Goal: Task Accomplishment & Management: Use online tool/utility

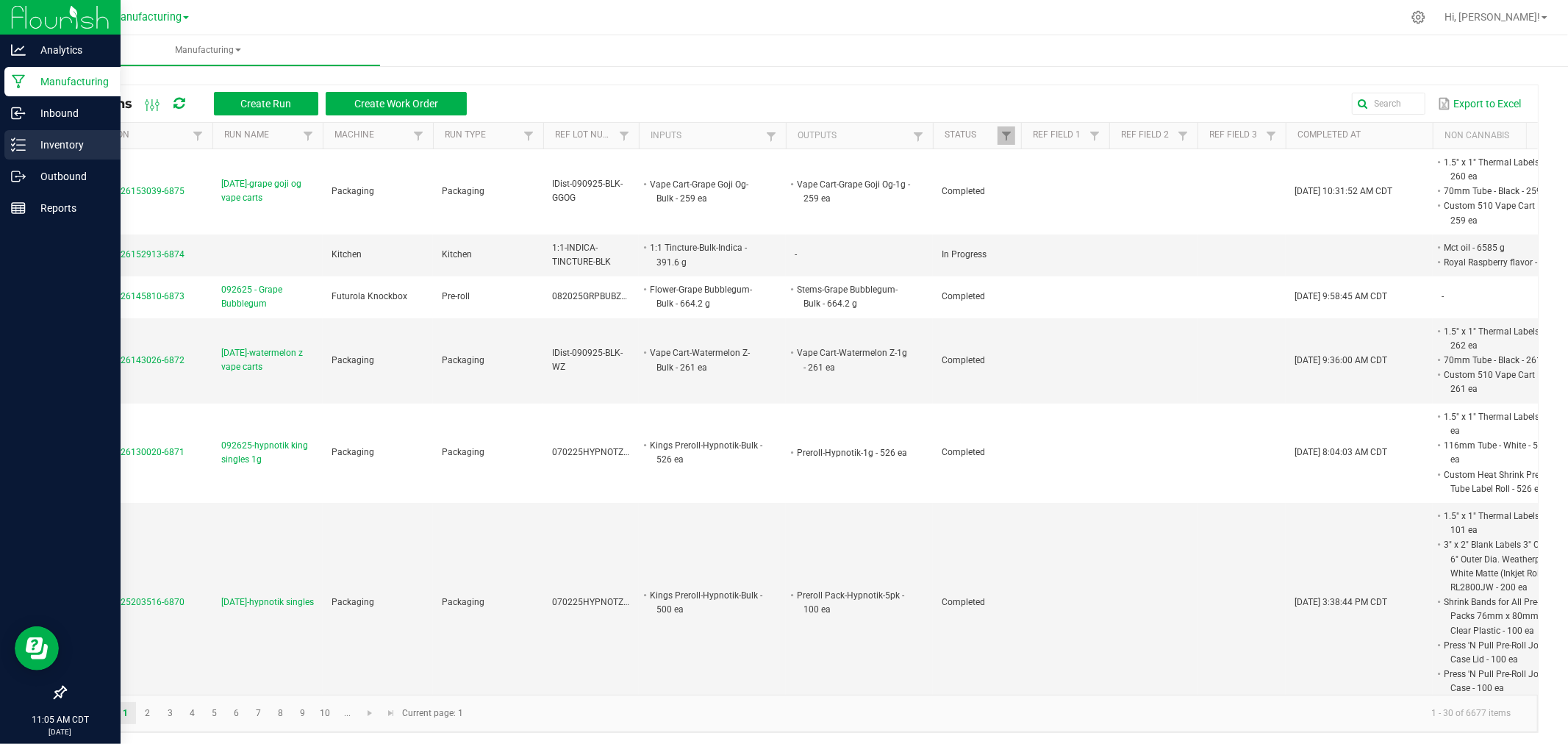
click at [26, 147] on p "Inventory" at bounding box center [70, 145] width 88 height 17
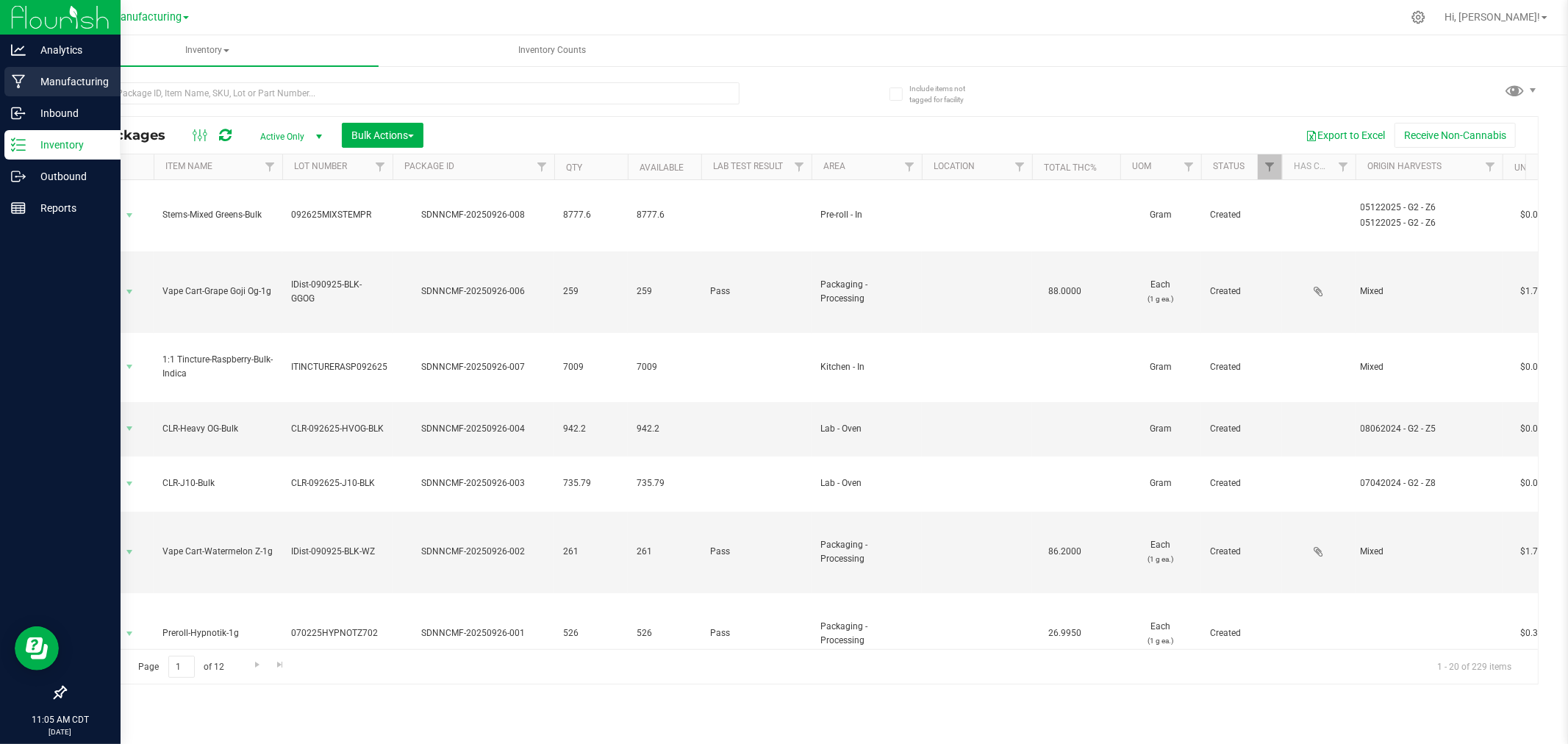
click at [0, 77] on link "Manufacturing" at bounding box center [60, 82] width 121 height 32
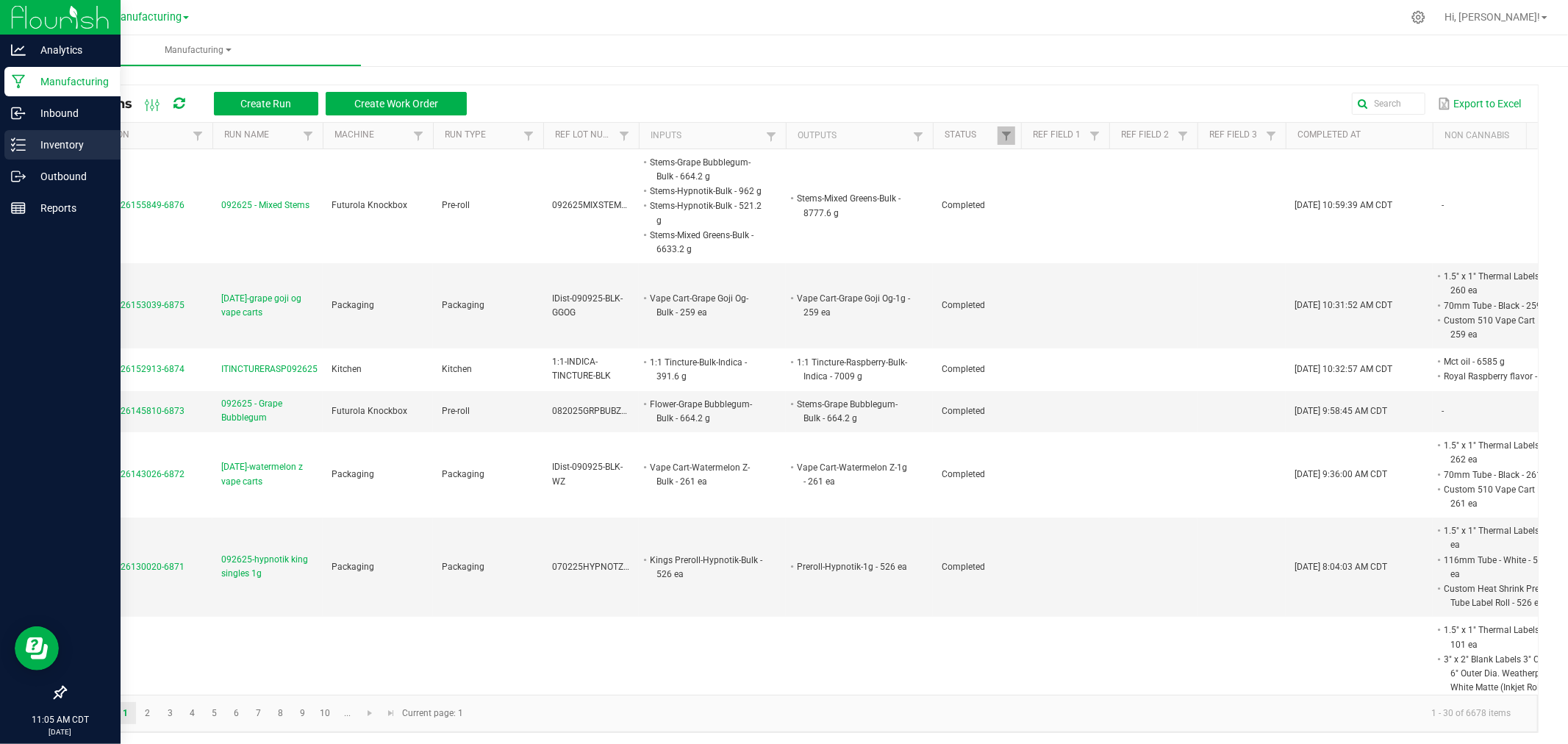
click at [40, 140] on p "Inventory" at bounding box center [70, 145] width 88 height 17
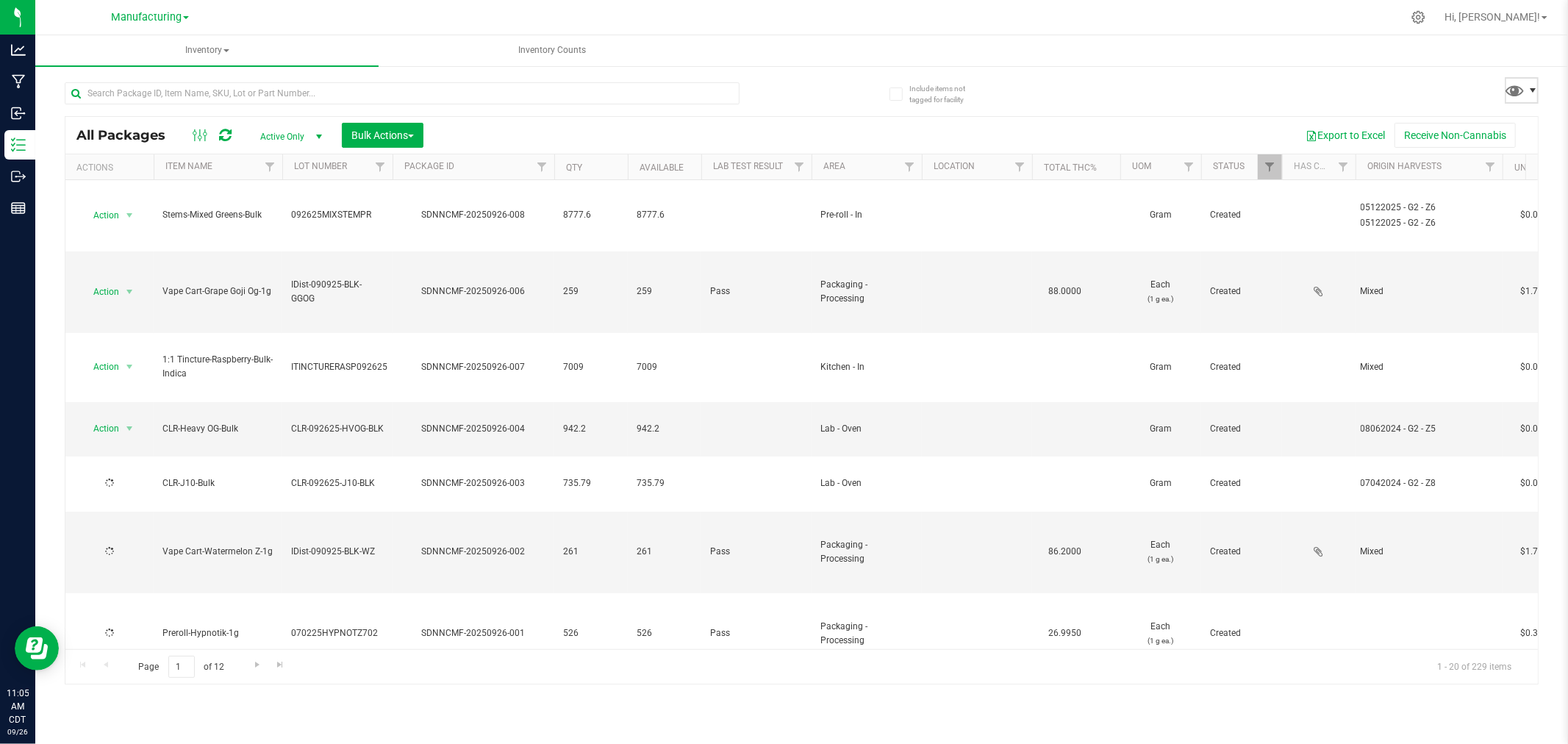
click at [1527, 85] on span at bounding box center [1533, 91] width 12 height 12
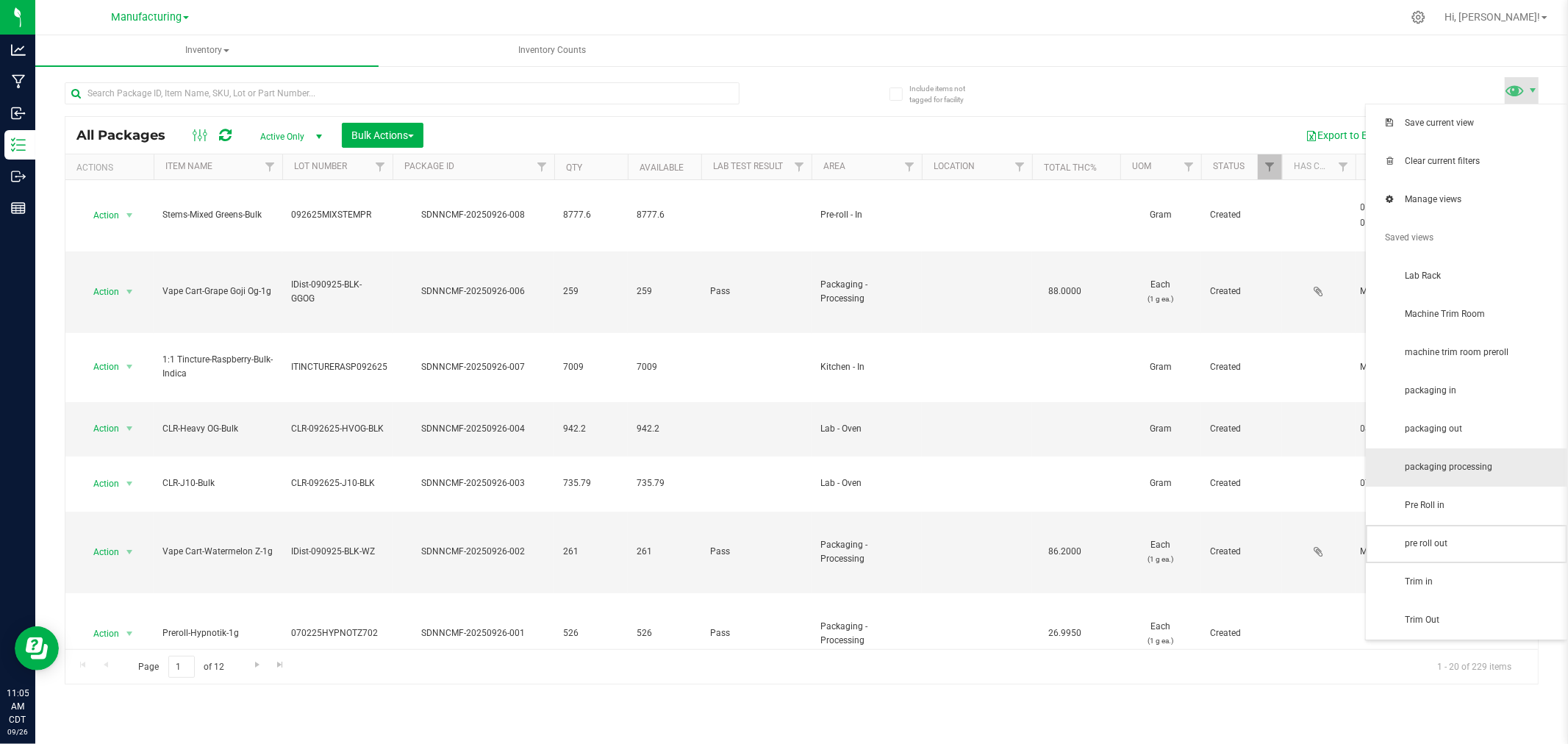
drag, startPoint x: 1472, startPoint y: 534, endPoint x: 1470, endPoint y: 483, distance: 51.0
click at [1469, 489] on ul "Save current view Clear current filters Manage views Saved views Lab Rack Machi…" at bounding box center [1467, 372] width 202 height 535
click at [1464, 387] on span "packaging in" at bounding box center [1481, 390] width 153 height 13
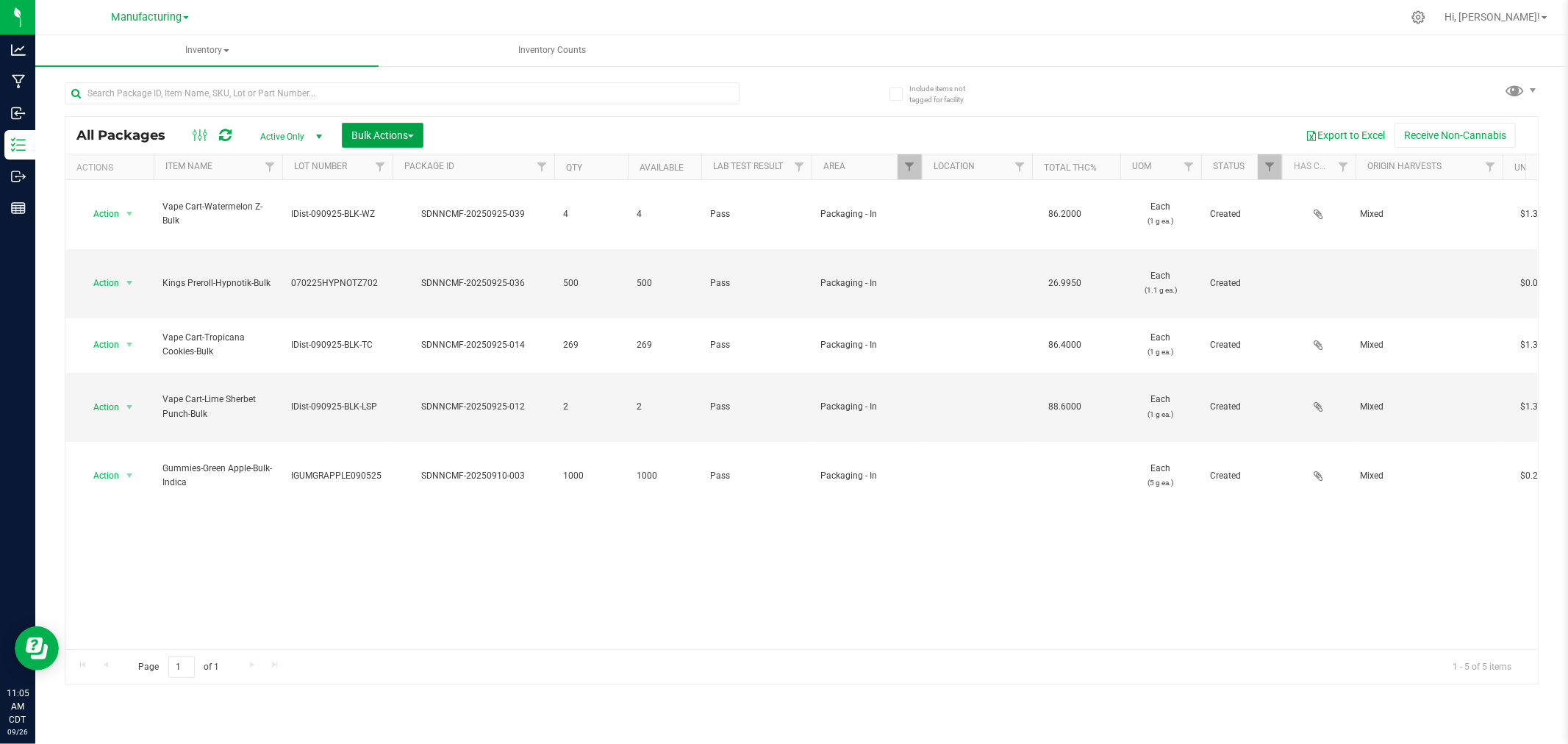
click at [390, 135] on span "Bulk Actions" at bounding box center [383, 135] width 63 height 12
click at [402, 162] on span "Add to manufacturing run" at bounding box center [406, 168] width 111 height 12
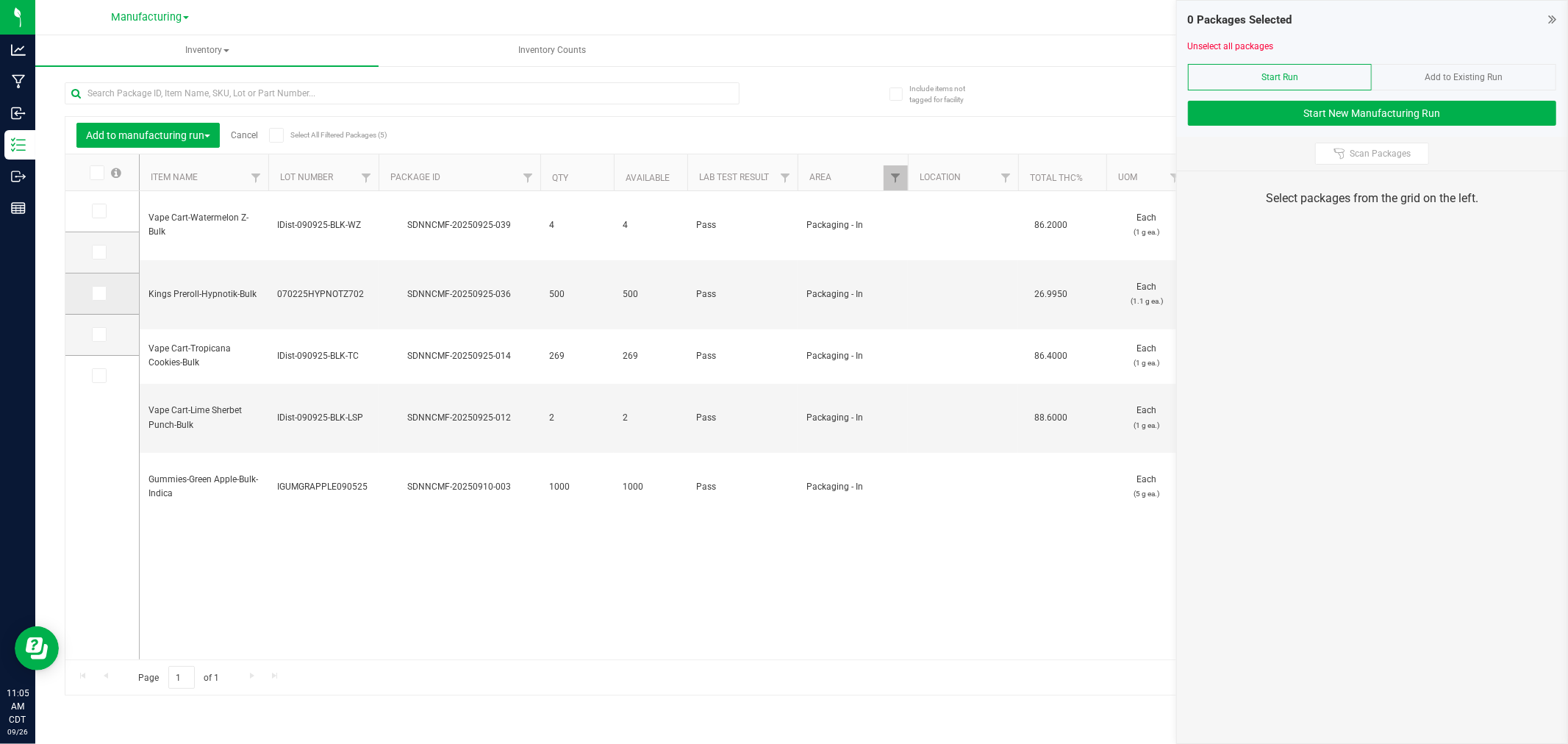
click at [98, 288] on span at bounding box center [99, 293] width 14 height 14
click at [0, 0] on input "checkbox" at bounding box center [0, 0] width 0 height 0
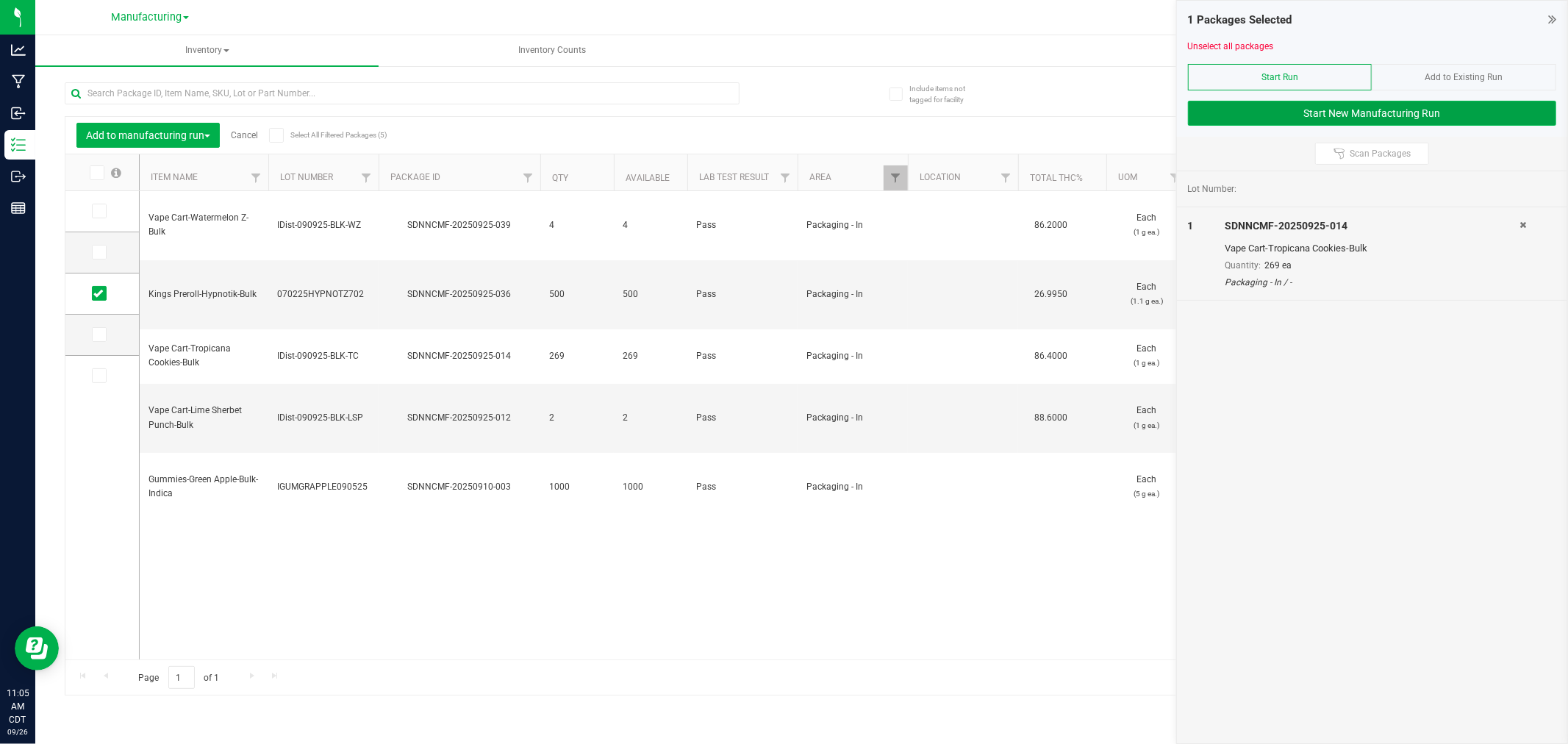
click at [1230, 118] on button "Start New Manufacturing Run" at bounding box center [1372, 113] width 368 height 25
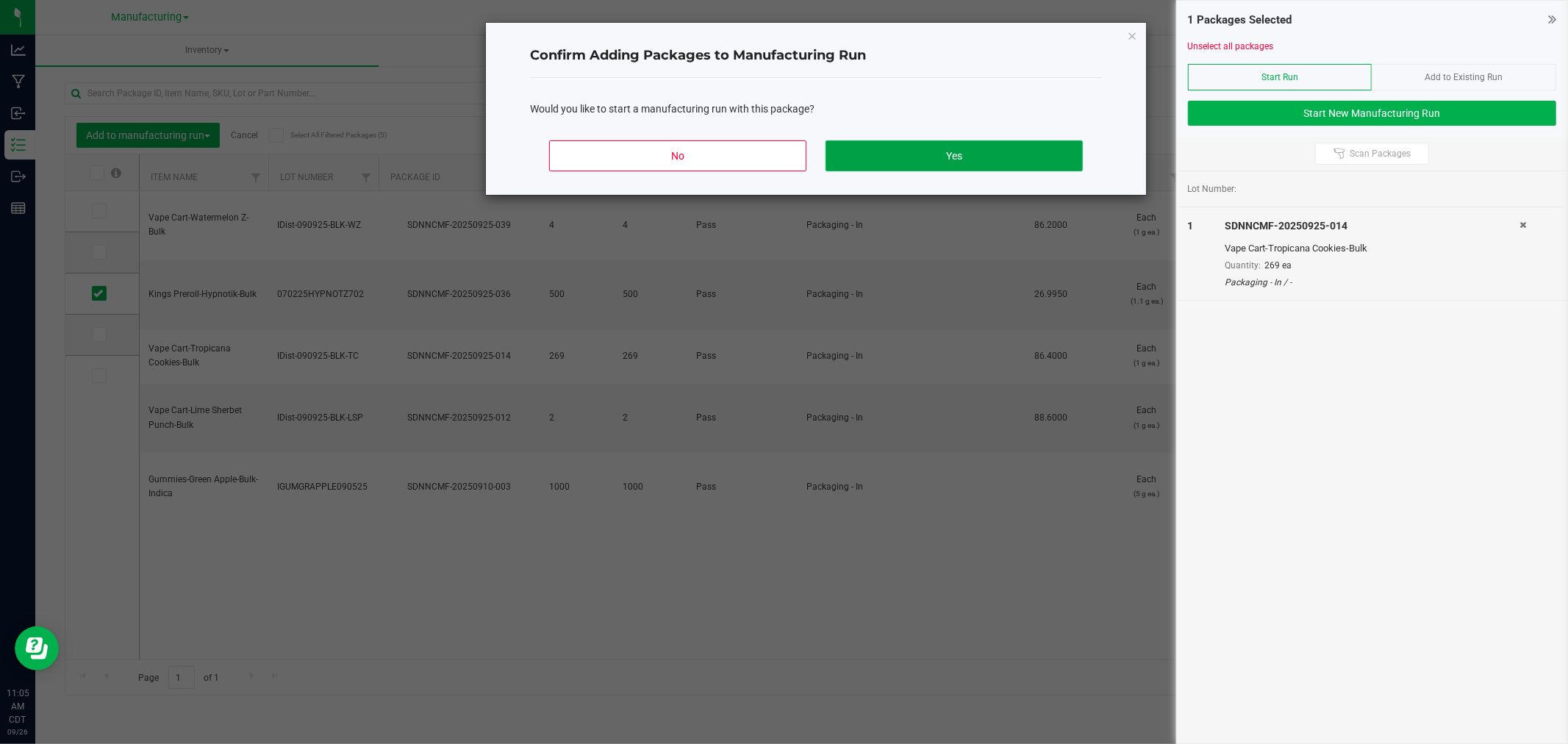
click at [1005, 164] on button "Yes" at bounding box center [955, 156] width 257 height 31
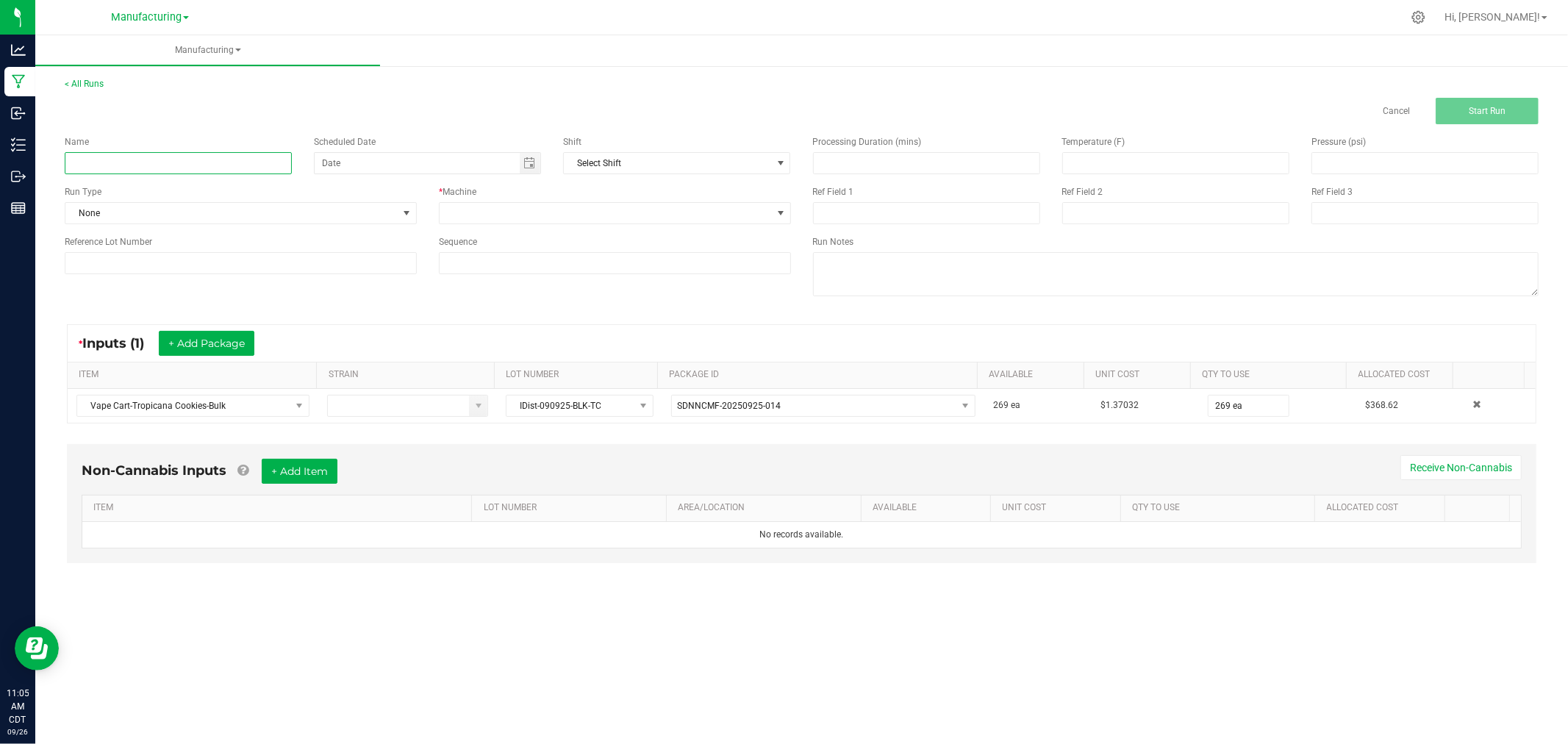
click at [130, 161] on input at bounding box center [178, 163] width 227 height 22
type input "[DATE]-tropicana cookies vape carts"
click at [377, 207] on span "None" at bounding box center [232, 213] width 332 height 20
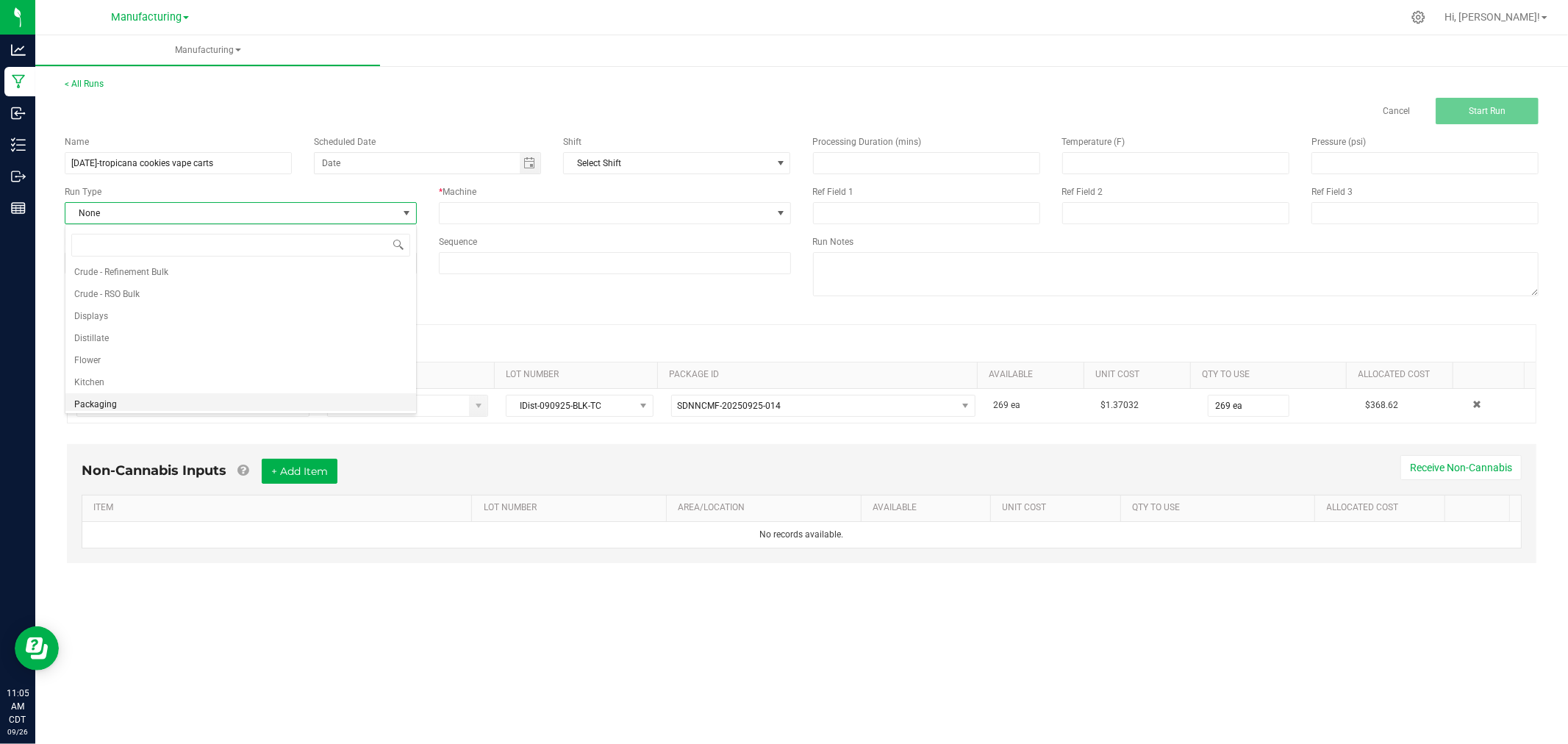
scroll to position [73, 0]
click at [217, 389] on li "Pre-roll" at bounding box center [241, 400] width 351 height 22
click at [325, 209] on span "Pre-roll" at bounding box center [232, 213] width 332 height 20
click at [181, 373] on li "Packaging" at bounding box center [241, 378] width 351 height 22
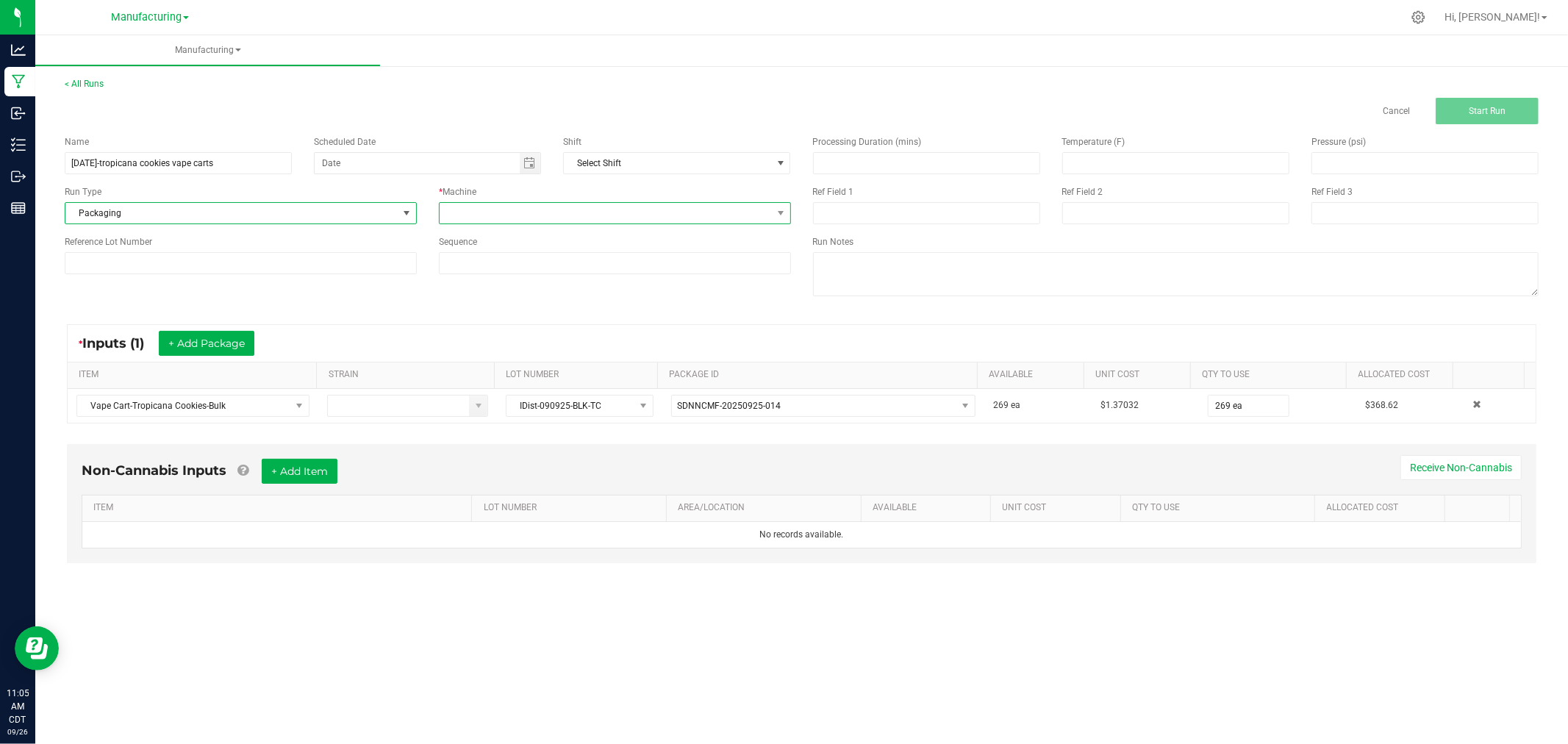
click at [460, 208] on span at bounding box center [606, 213] width 332 height 20
click at [520, 350] on li "Packaging" at bounding box center [614, 345] width 351 height 25
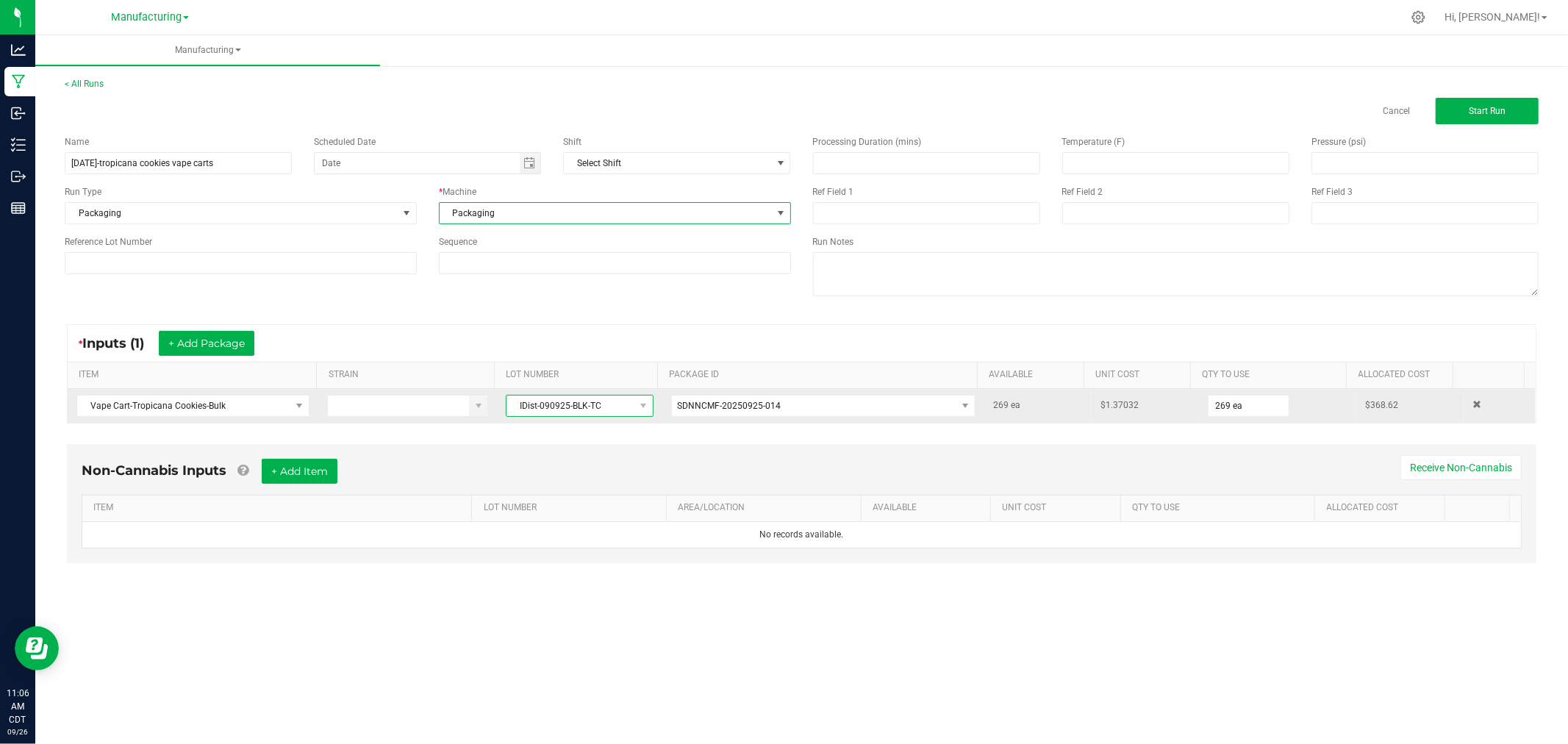
click at [540, 408] on span "IDist-090925-BLK-TC" at bounding box center [570, 405] width 128 height 20
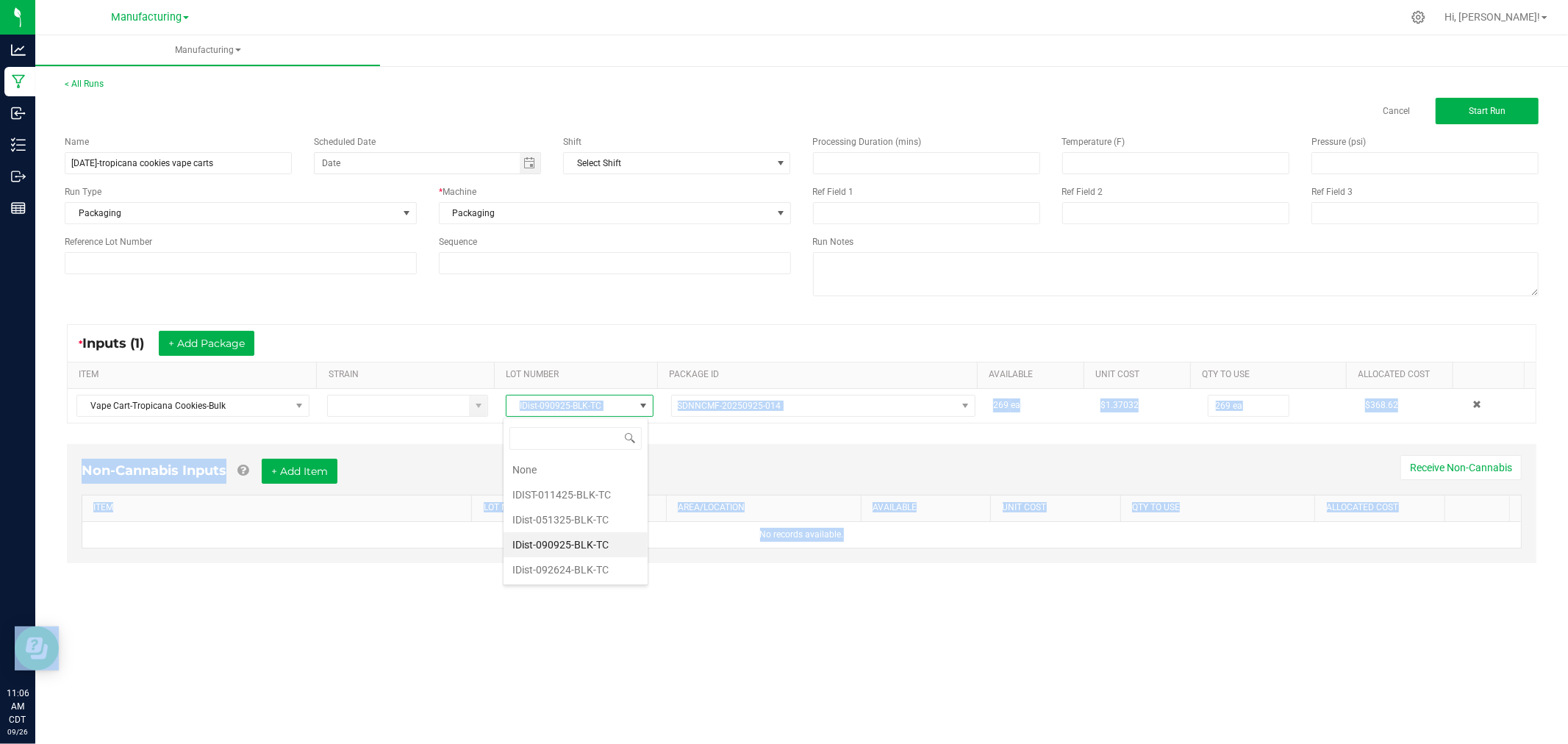
drag, startPoint x: 512, startPoint y: 411, endPoint x: 600, endPoint y: 423, distance: 88.8
click at [600, 423] on body "Analytics Manufacturing Inbound Inventory Outbound Reports 11:06 AM CDT [DATE] …" at bounding box center [784, 372] width 1568 height 744
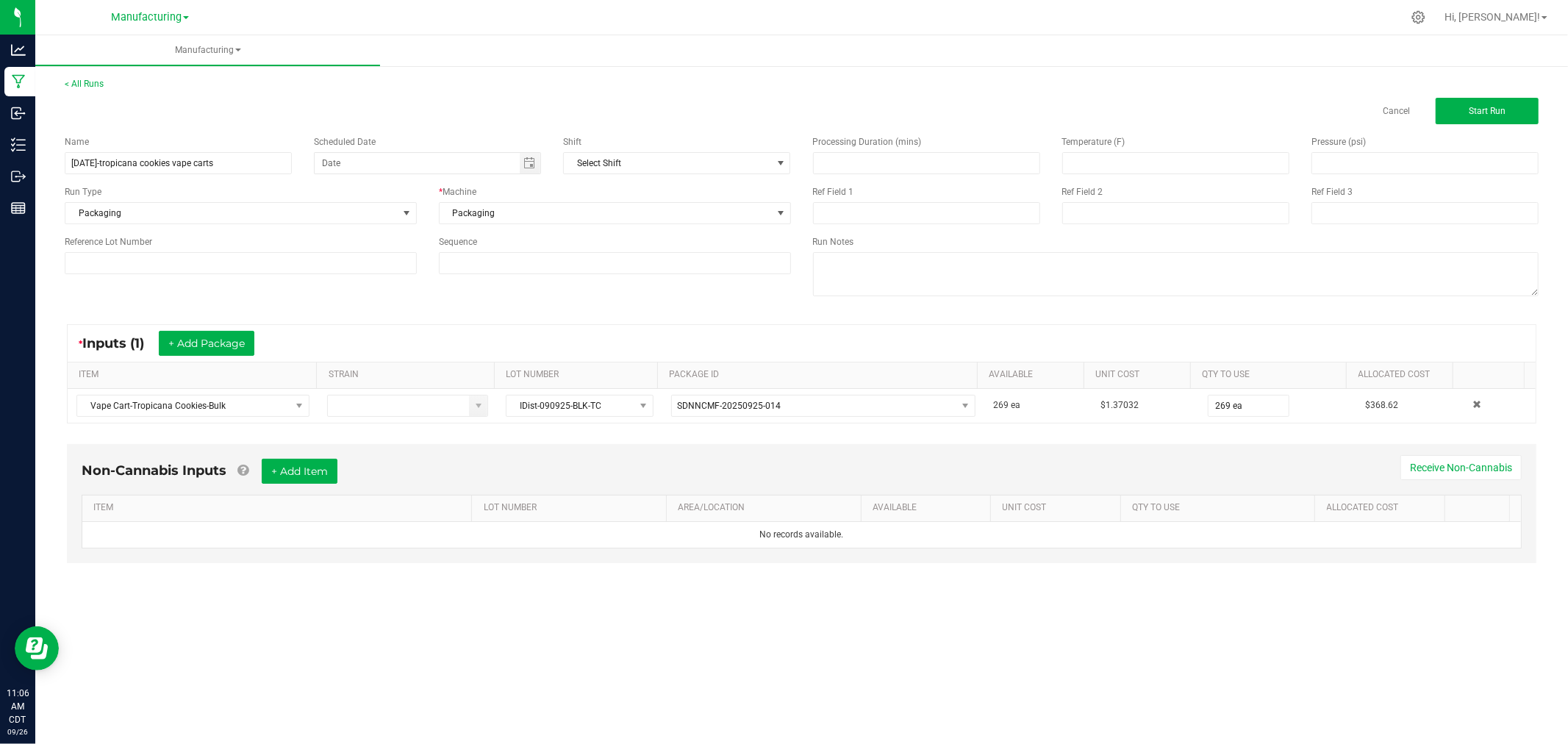
click at [599, 317] on div "* Inputs (1) + Add Package ITEM STRAIN LOT NUMBER PACKAGE ID AVAILABLE Unit Cos…" at bounding box center [802, 374] width 1497 height 126
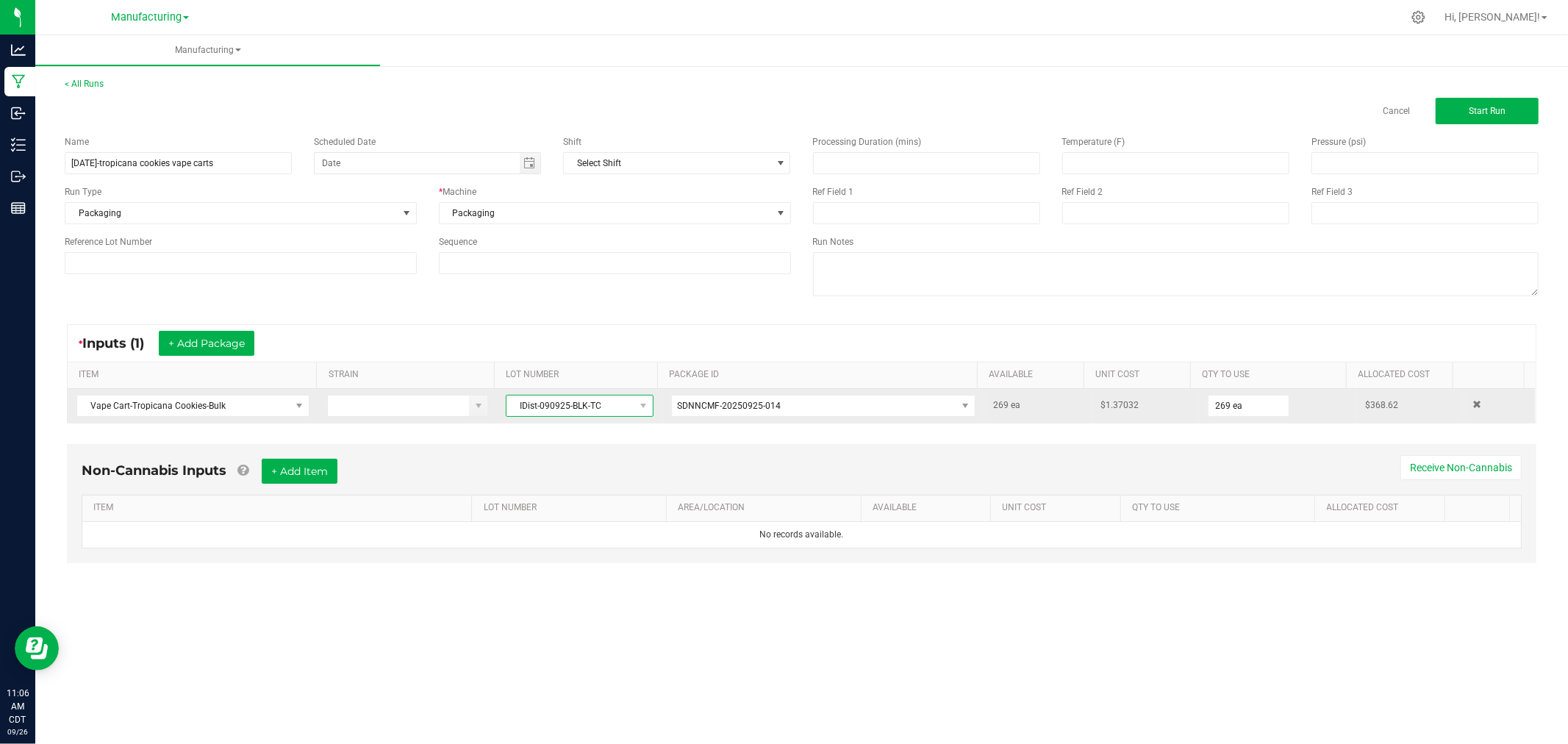
drag, startPoint x: 519, startPoint y: 398, endPoint x: 519, endPoint y: 408, distance: 10.0
click at [519, 400] on span "IDist-090925-BLK-TC" at bounding box center [570, 405] width 128 height 20
drag, startPoint x: 541, startPoint y: 408, endPoint x: 599, endPoint y: 411, distance: 58.1
click at [599, 411] on span "IDist-090925-BLK-TC" at bounding box center [570, 405] width 128 height 20
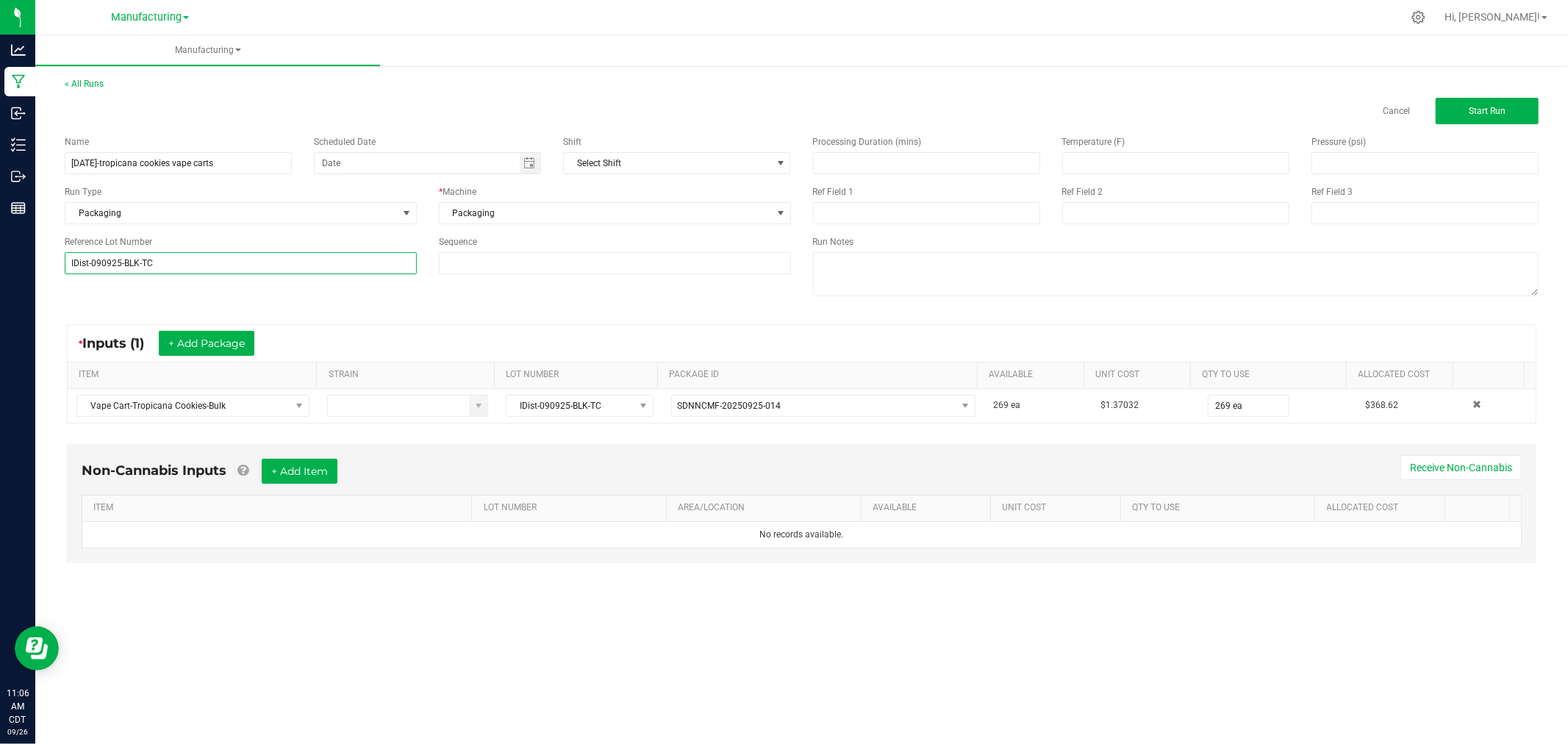
type input "IDist-090925-BLK-TC"
click at [527, 329] on div "* Inputs (1) + Add Package" at bounding box center [802, 343] width 1468 height 37
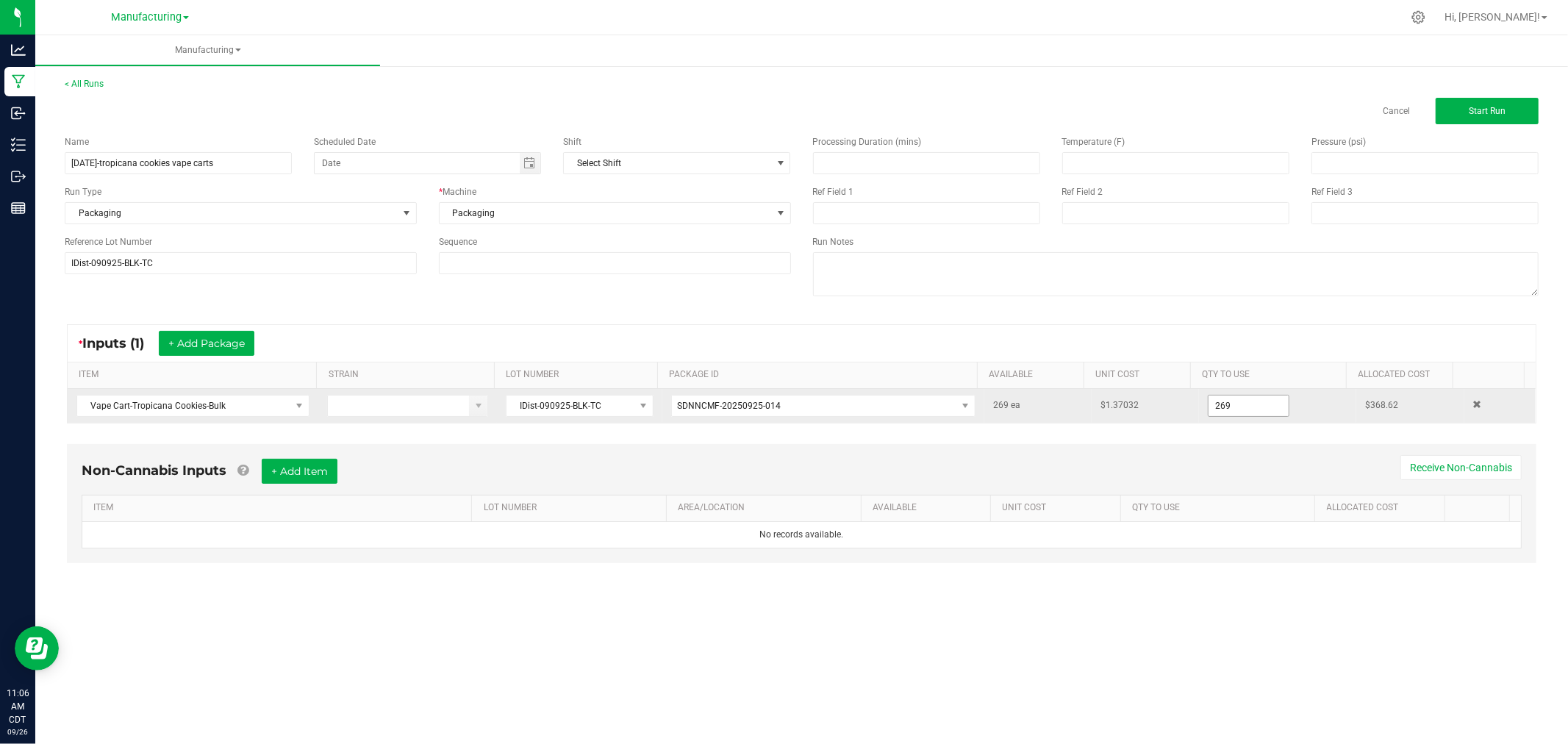
click at [1251, 405] on input "269" at bounding box center [1248, 405] width 80 height 20
type input "268 ea"
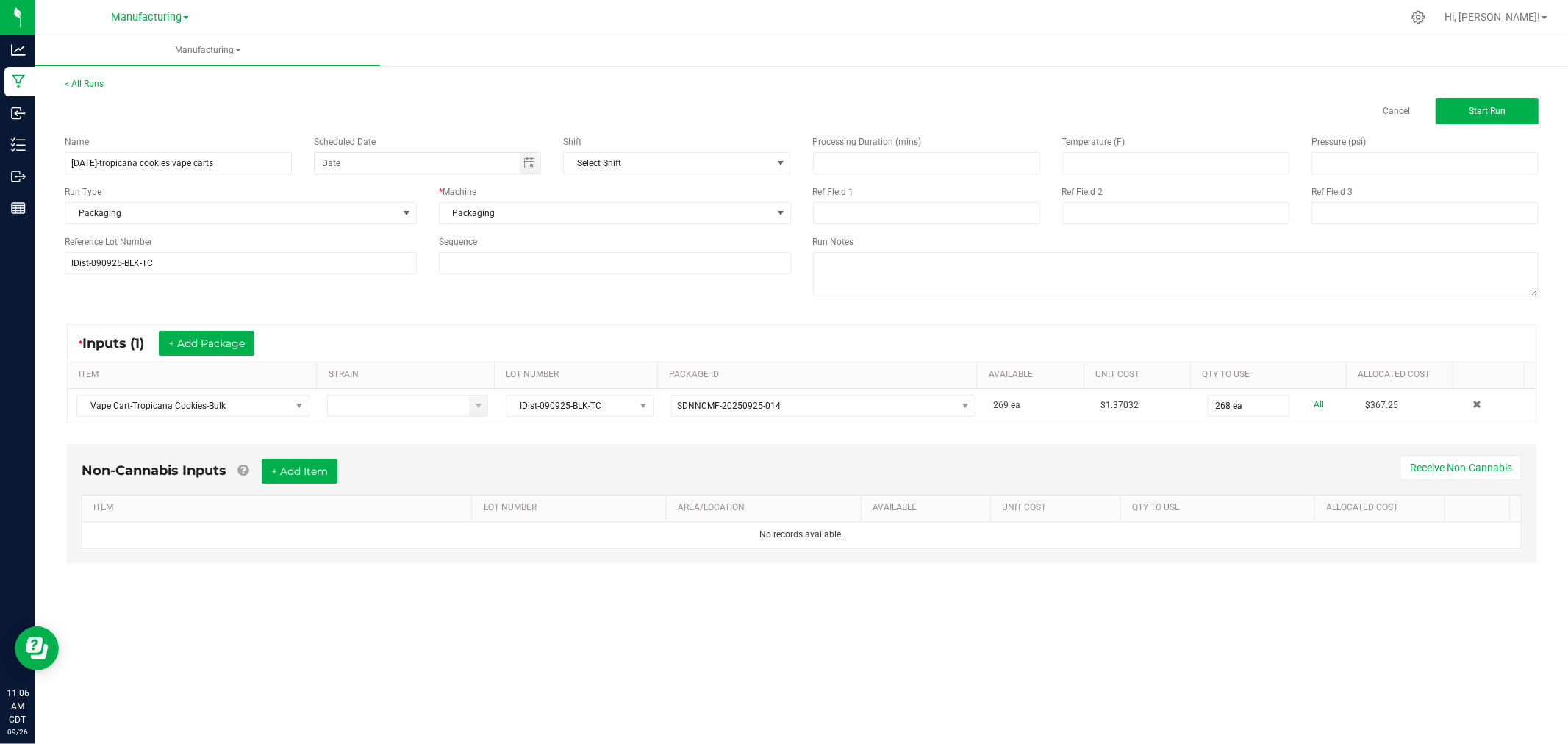
click at [1487, 85] on div "< All Runs Cancel Start Run" at bounding box center [802, 100] width 1474 height 47
click at [1485, 94] on div "< All Runs Cancel Start Run" at bounding box center [802, 100] width 1474 height 47
click at [1483, 101] on button "Start Run" at bounding box center [1487, 110] width 103 height 26
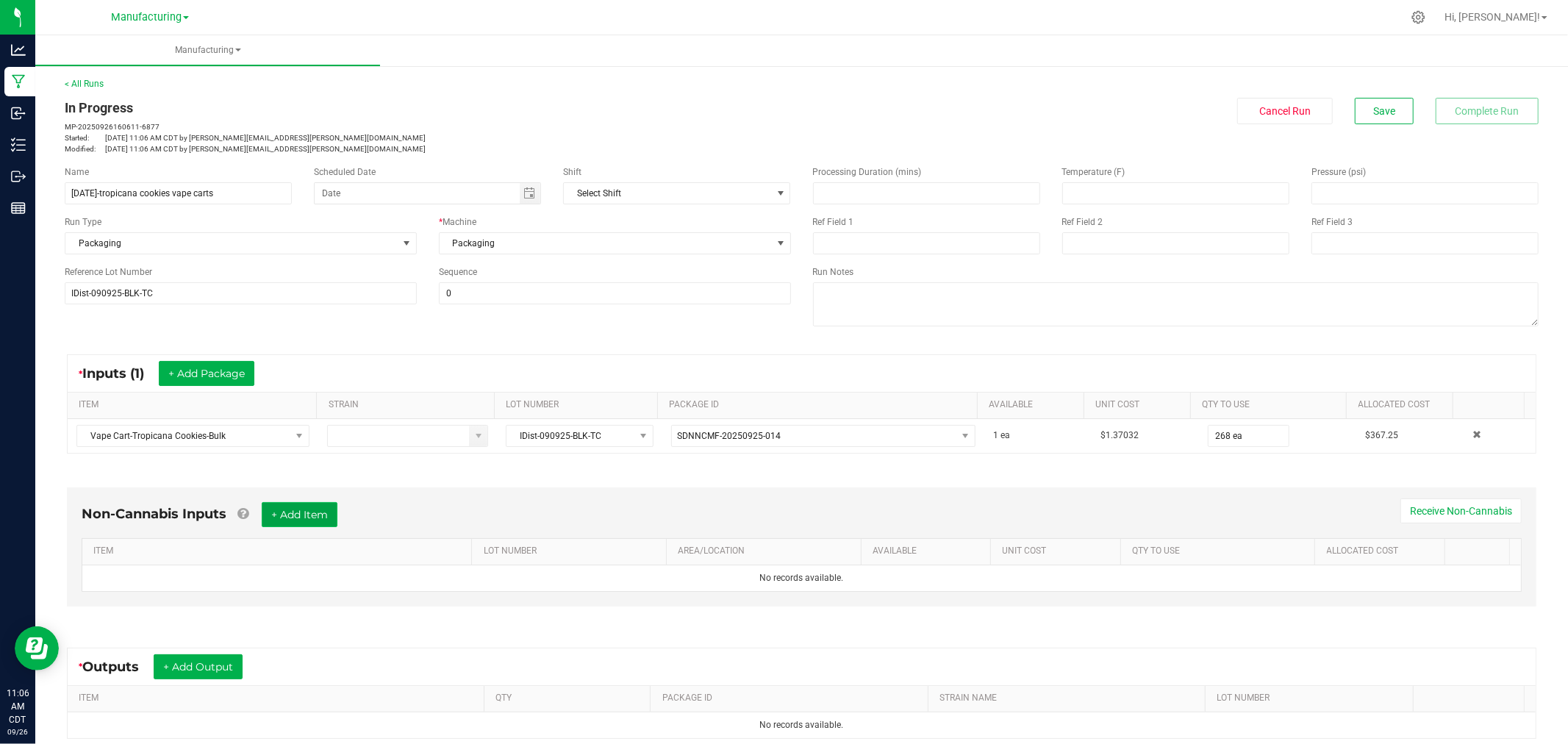
click at [314, 510] on button "+ Add Item" at bounding box center [299, 515] width 75 height 25
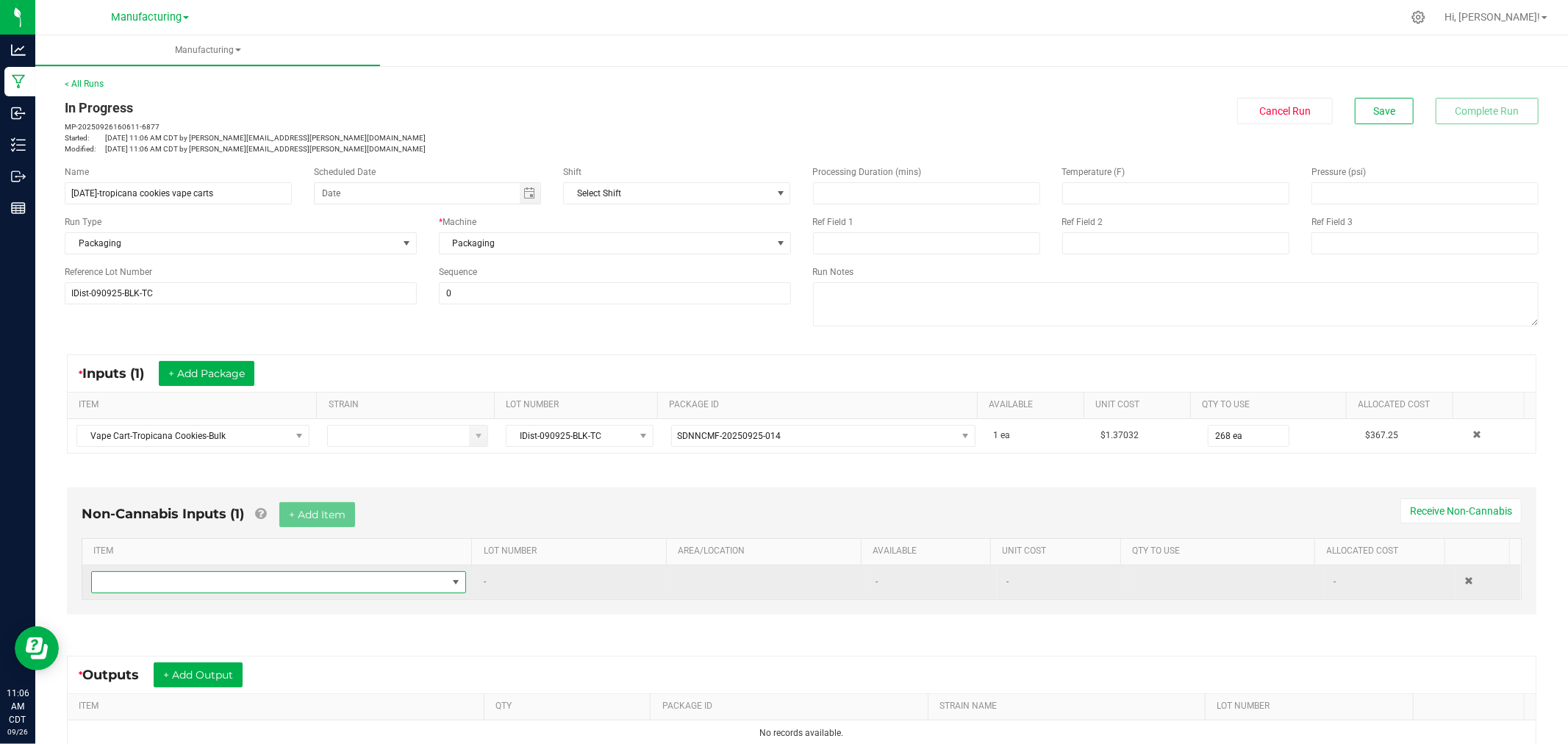
click at [289, 580] on span "NO DATA FOUND" at bounding box center [270, 582] width 356 height 20
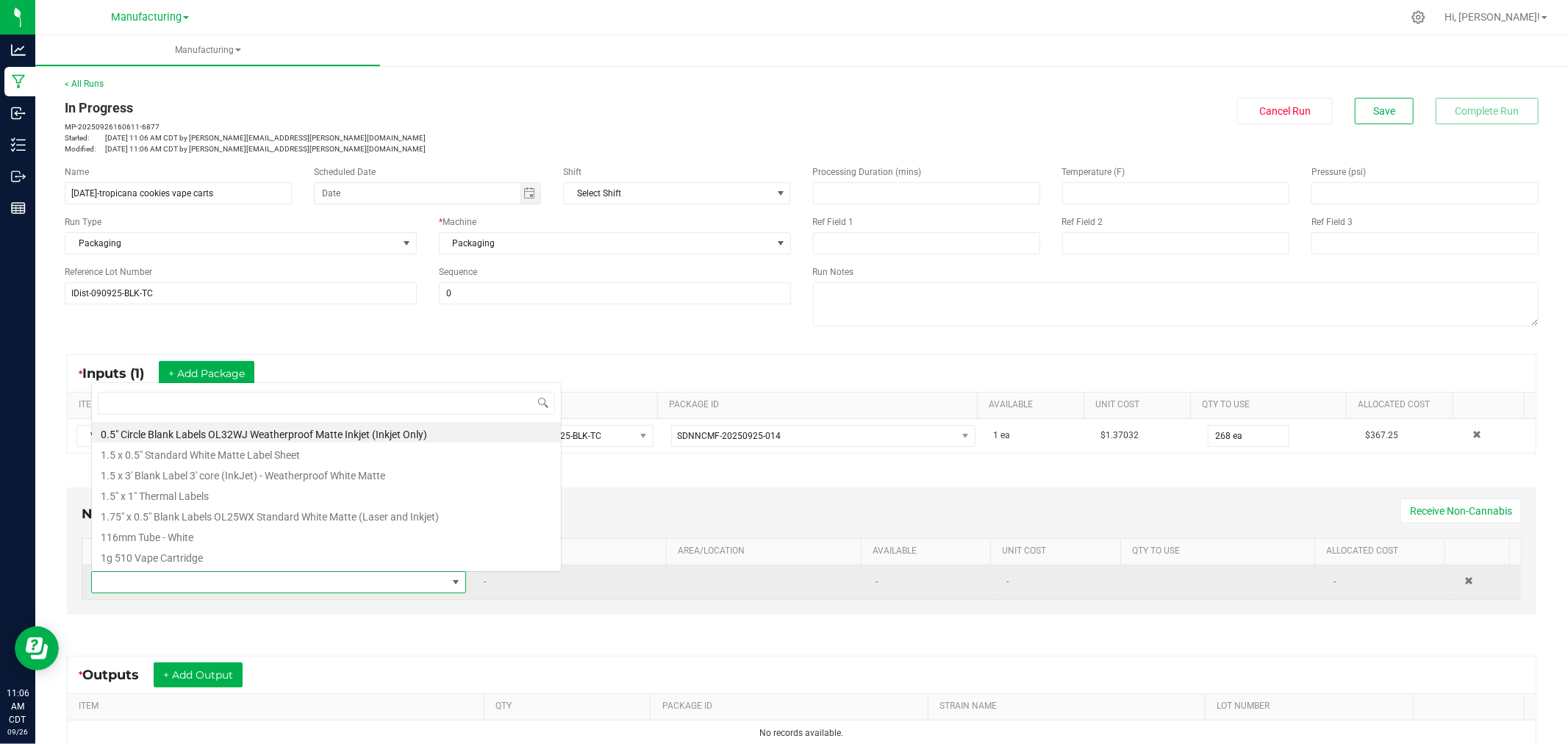
scroll to position [22, 364]
type input "1.5"
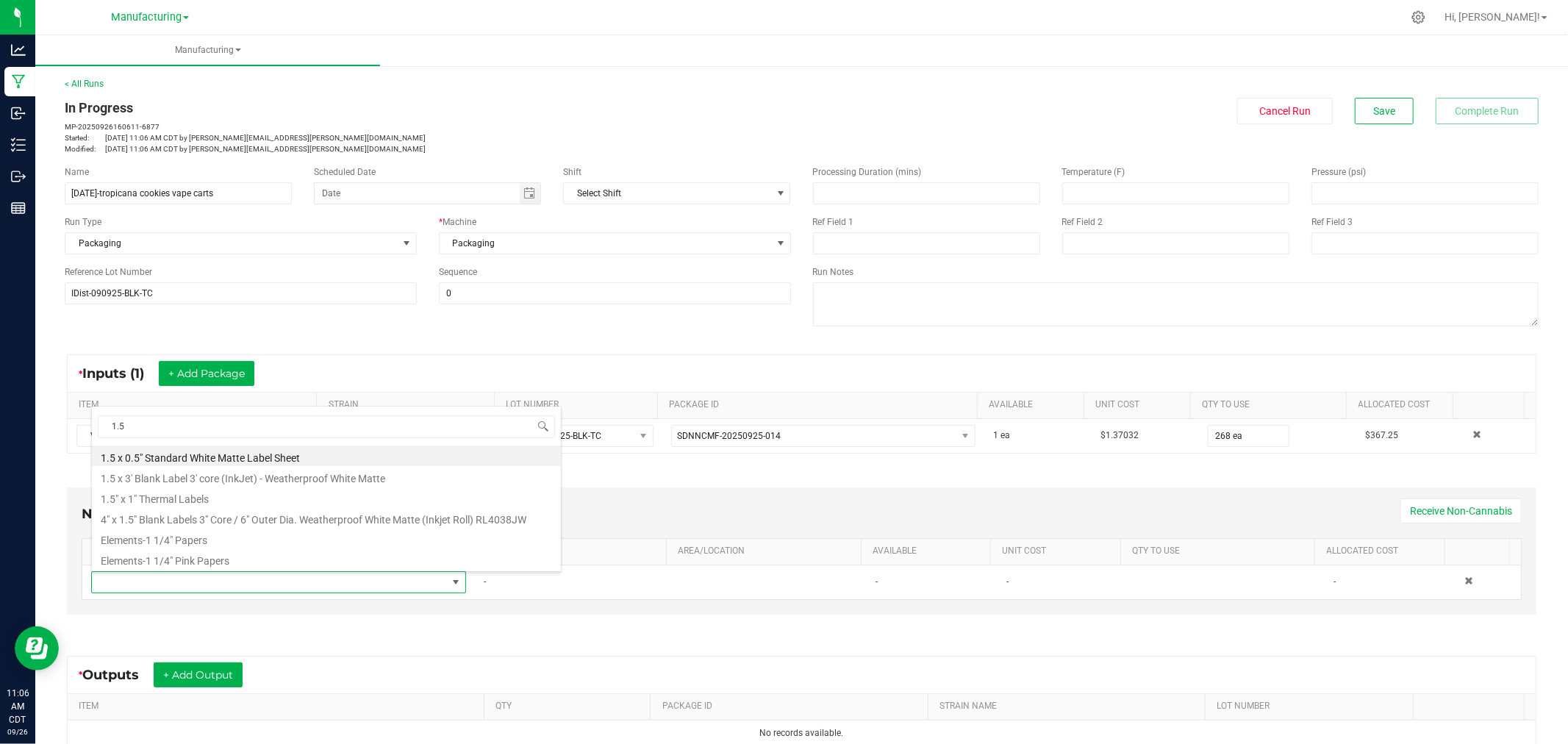
click at [214, 501] on li "1.5" x 1" Thermal Labels" at bounding box center [327, 497] width 470 height 20
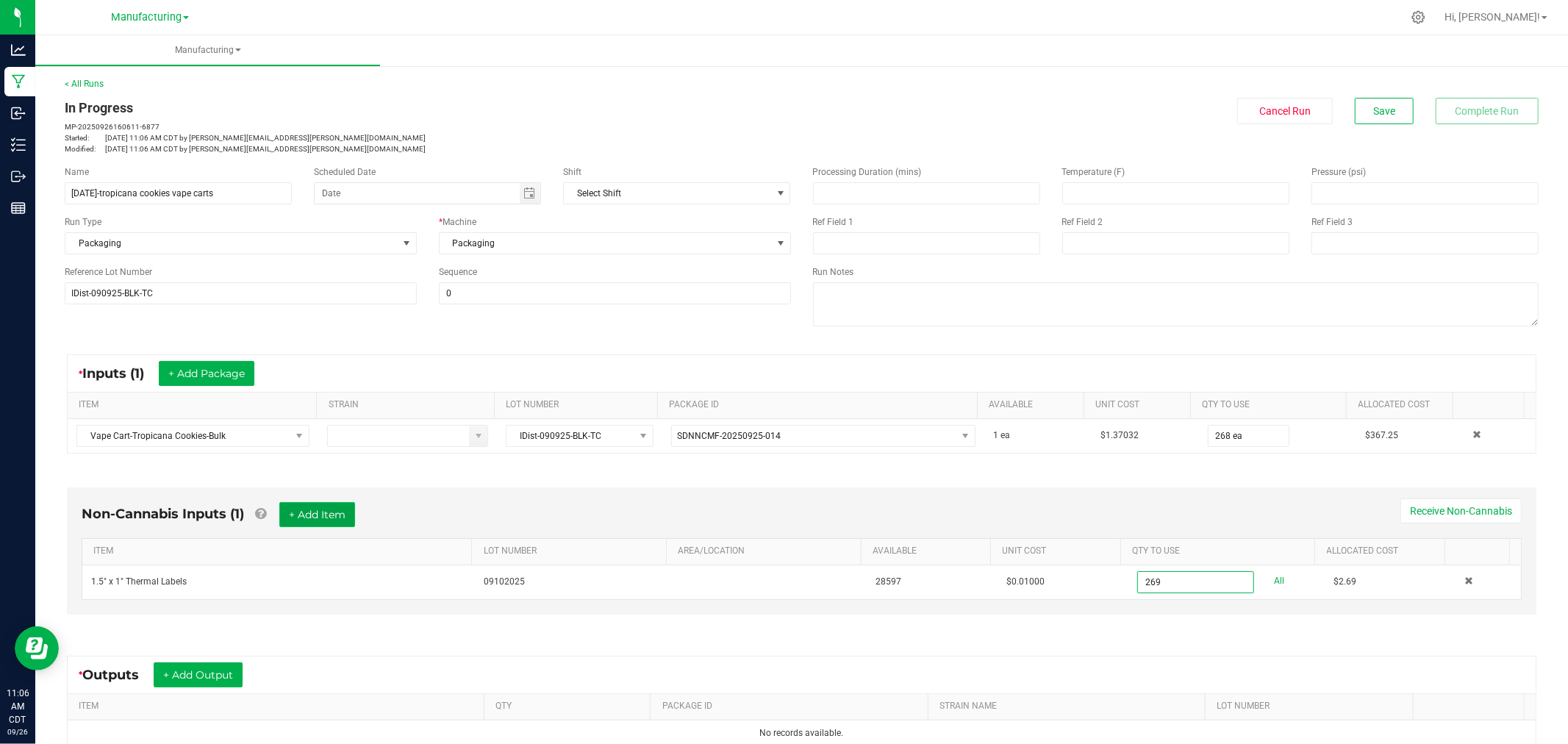
type input "269 ea"
click at [324, 512] on button "+ Add Item" at bounding box center [317, 515] width 75 height 25
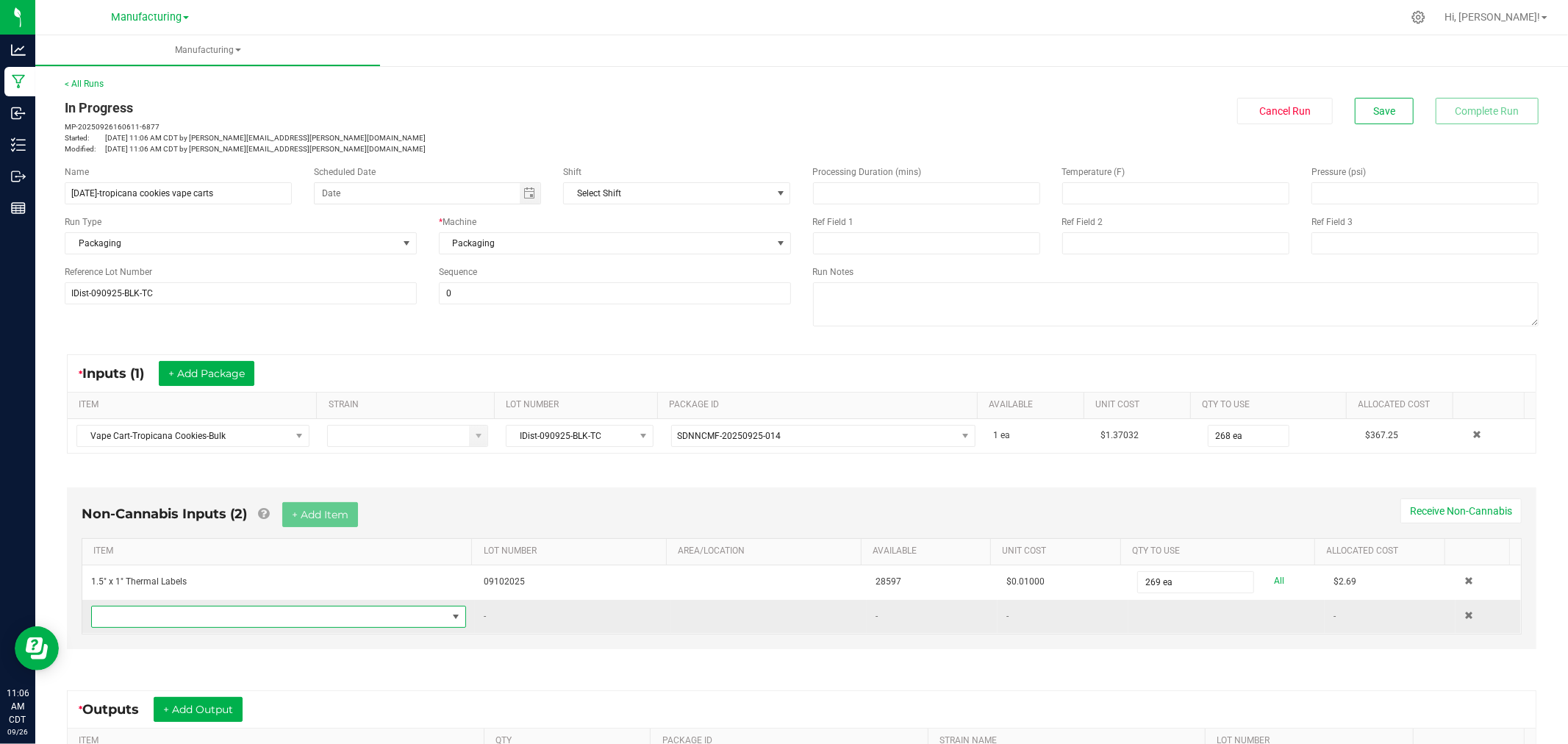
click at [268, 614] on span "NO DATA FOUND" at bounding box center [270, 616] width 356 height 20
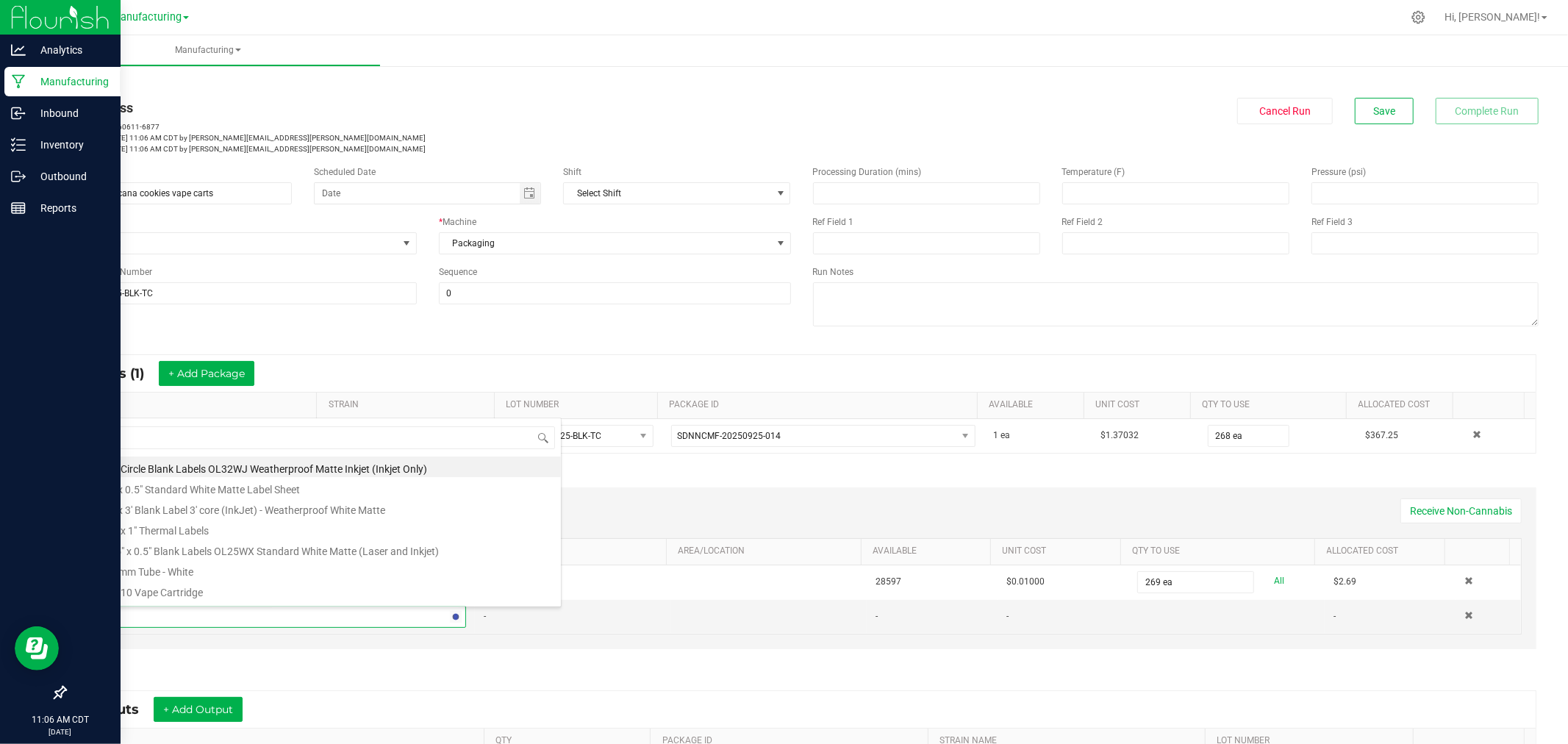
type input "70"
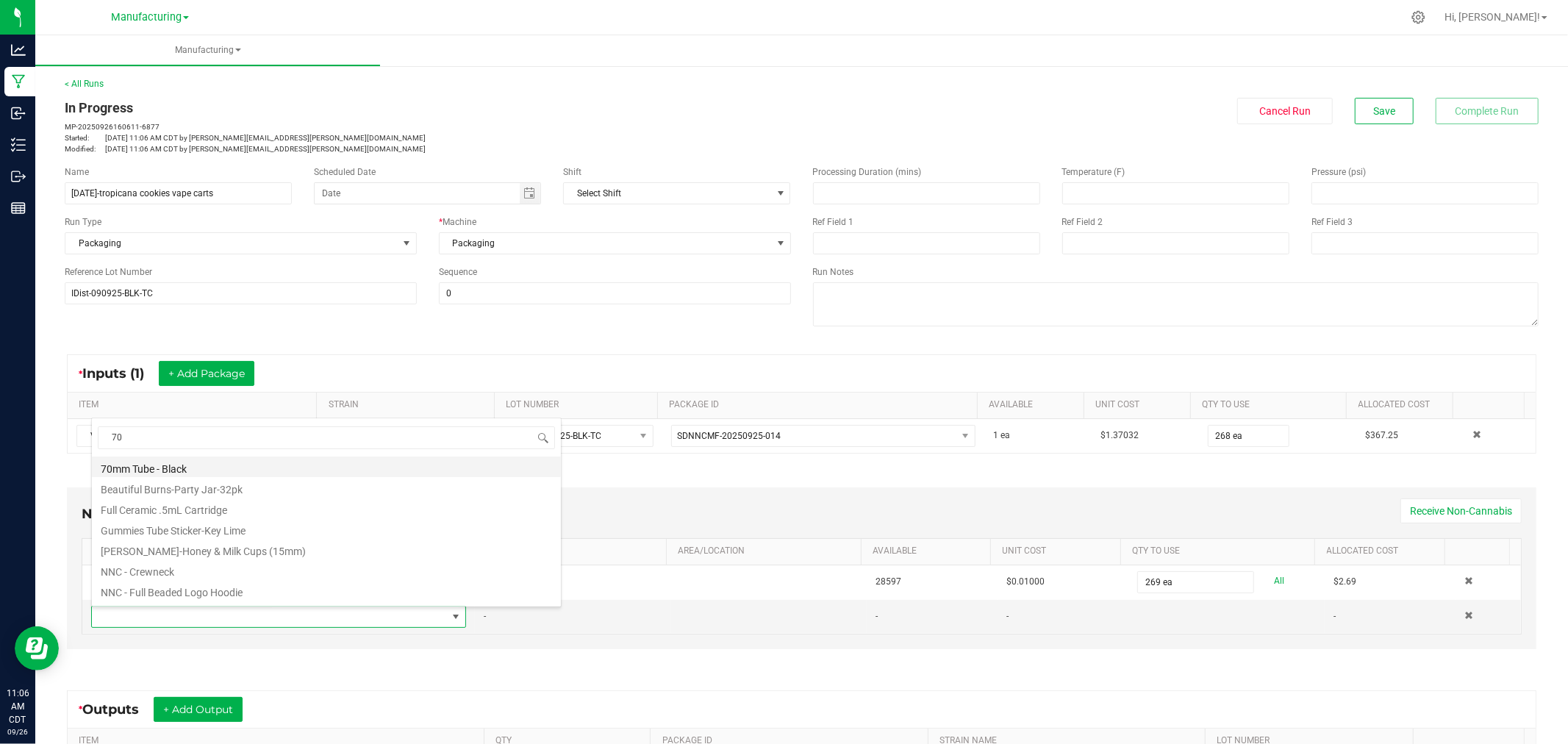
click at [211, 468] on li "70mm Tube - Black" at bounding box center [327, 467] width 470 height 20
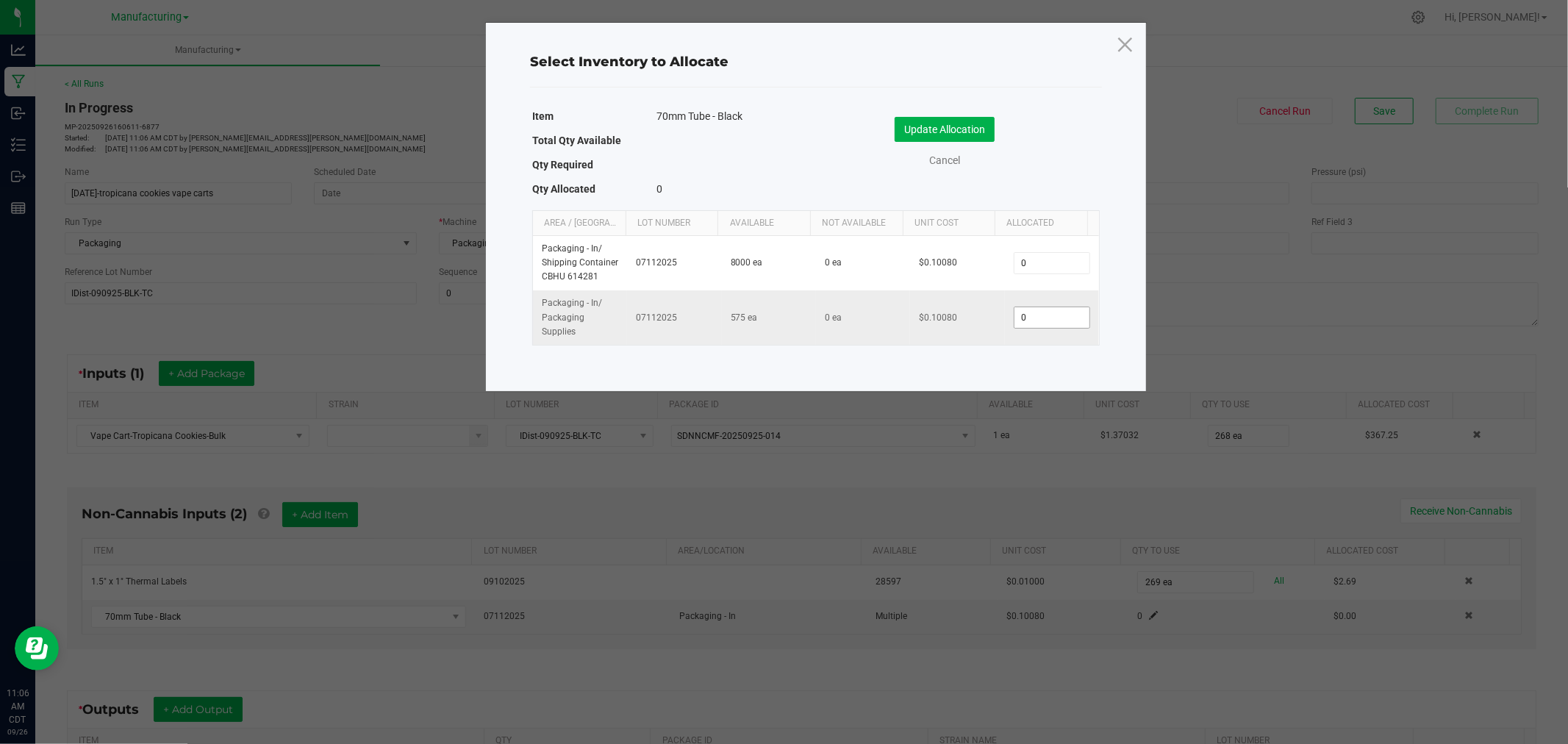
click at [1044, 322] on input "0" at bounding box center [1052, 317] width 75 height 20
type input "268"
click at [946, 108] on div "Update Allocation Cancel" at bounding box center [957, 145] width 262 height 77
click at [944, 124] on button "Update Allocation" at bounding box center [945, 129] width 100 height 25
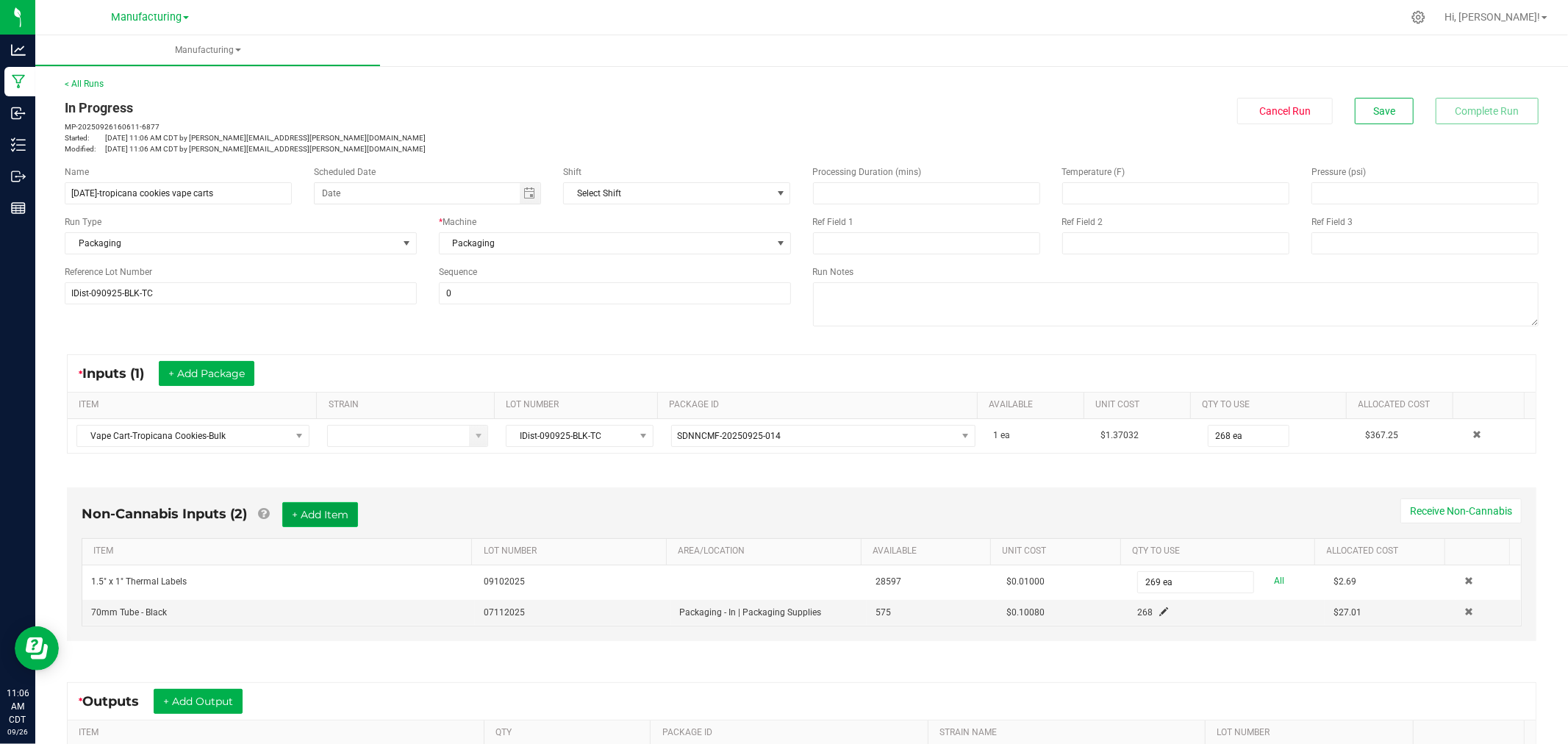
click at [315, 510] on button "+ Add Item" at bounding box center [320, 515] width 75 height 25
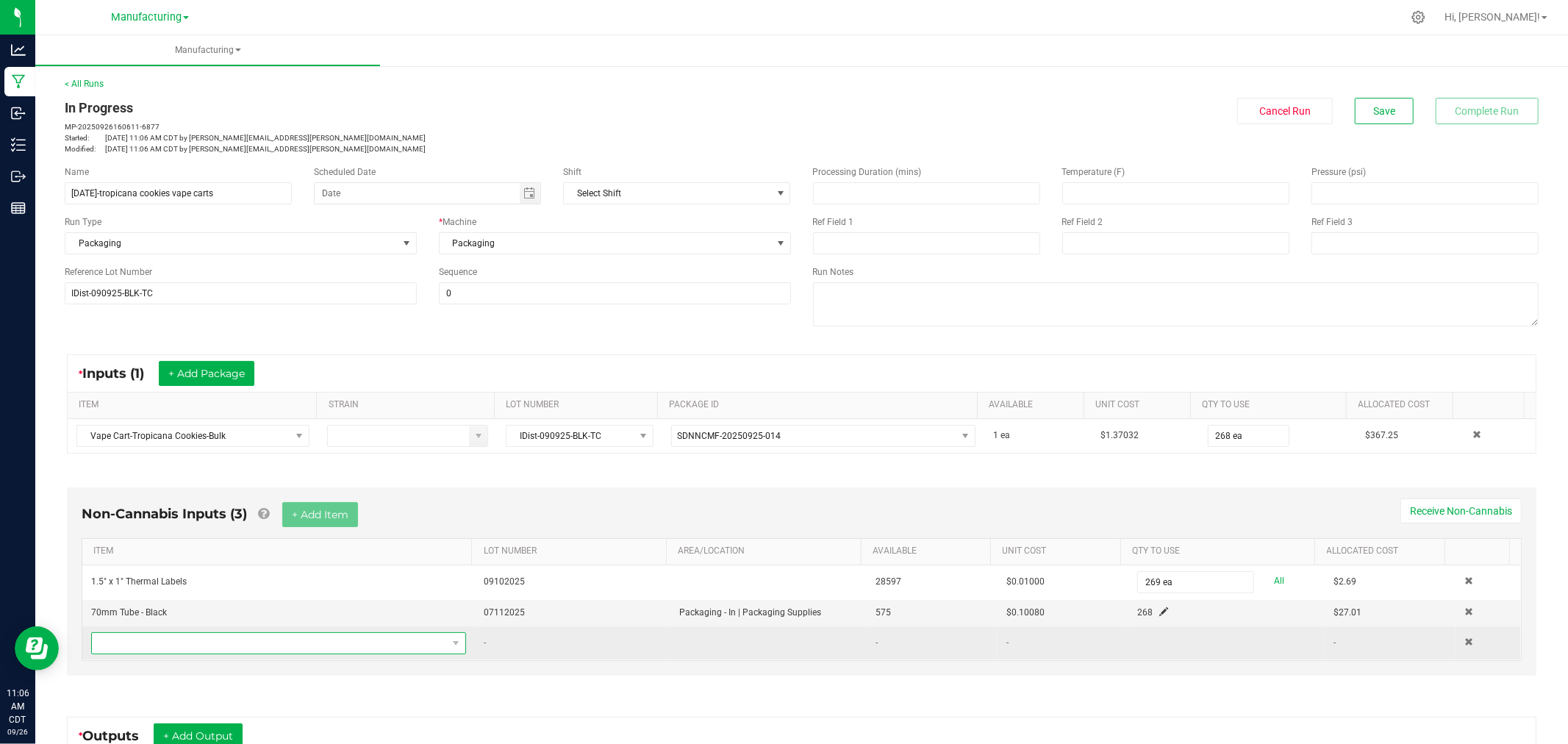
click at [307, 644] on span "NO DATA FOUND" at bounding box center [270, 643] width 356 height 20
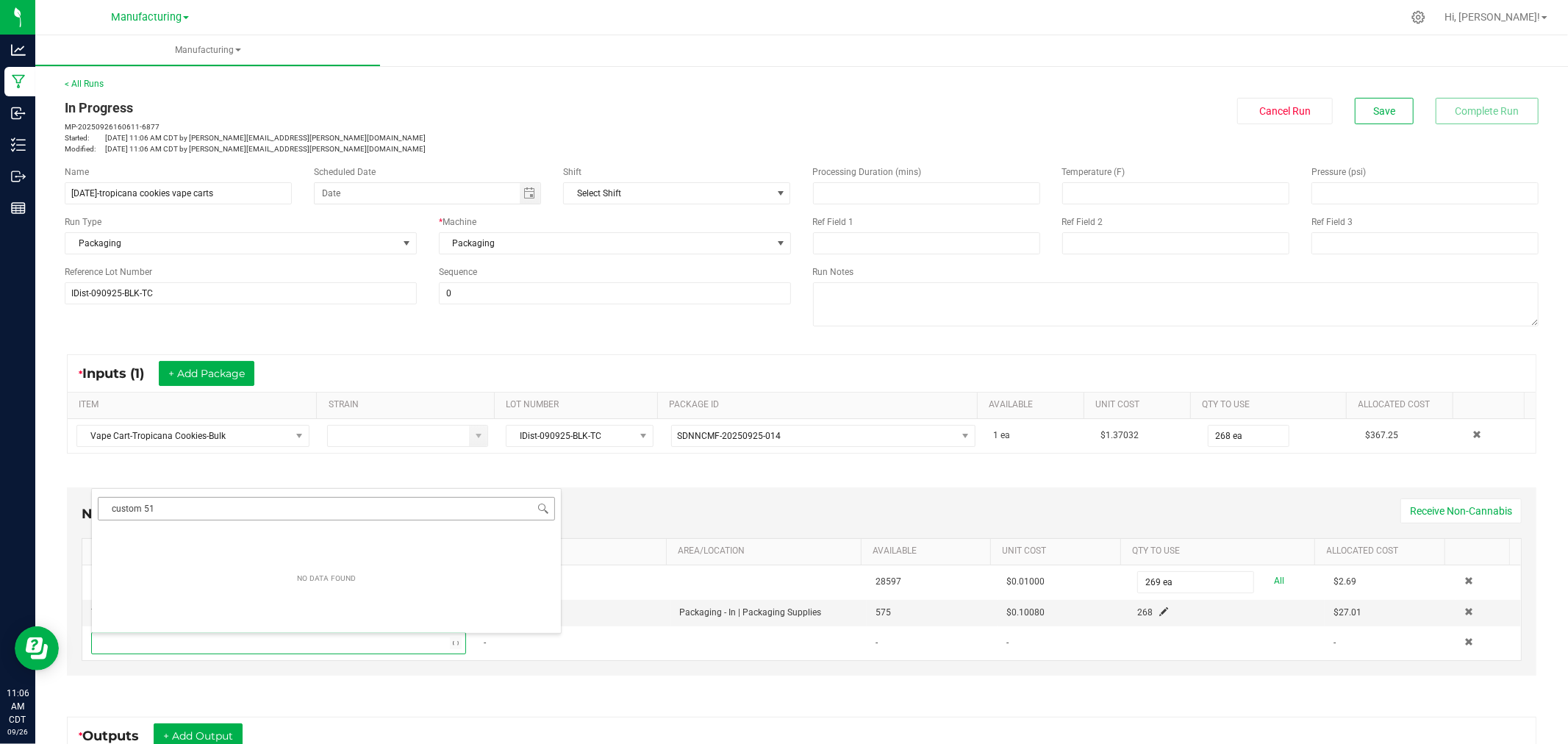
type input "custom 510"
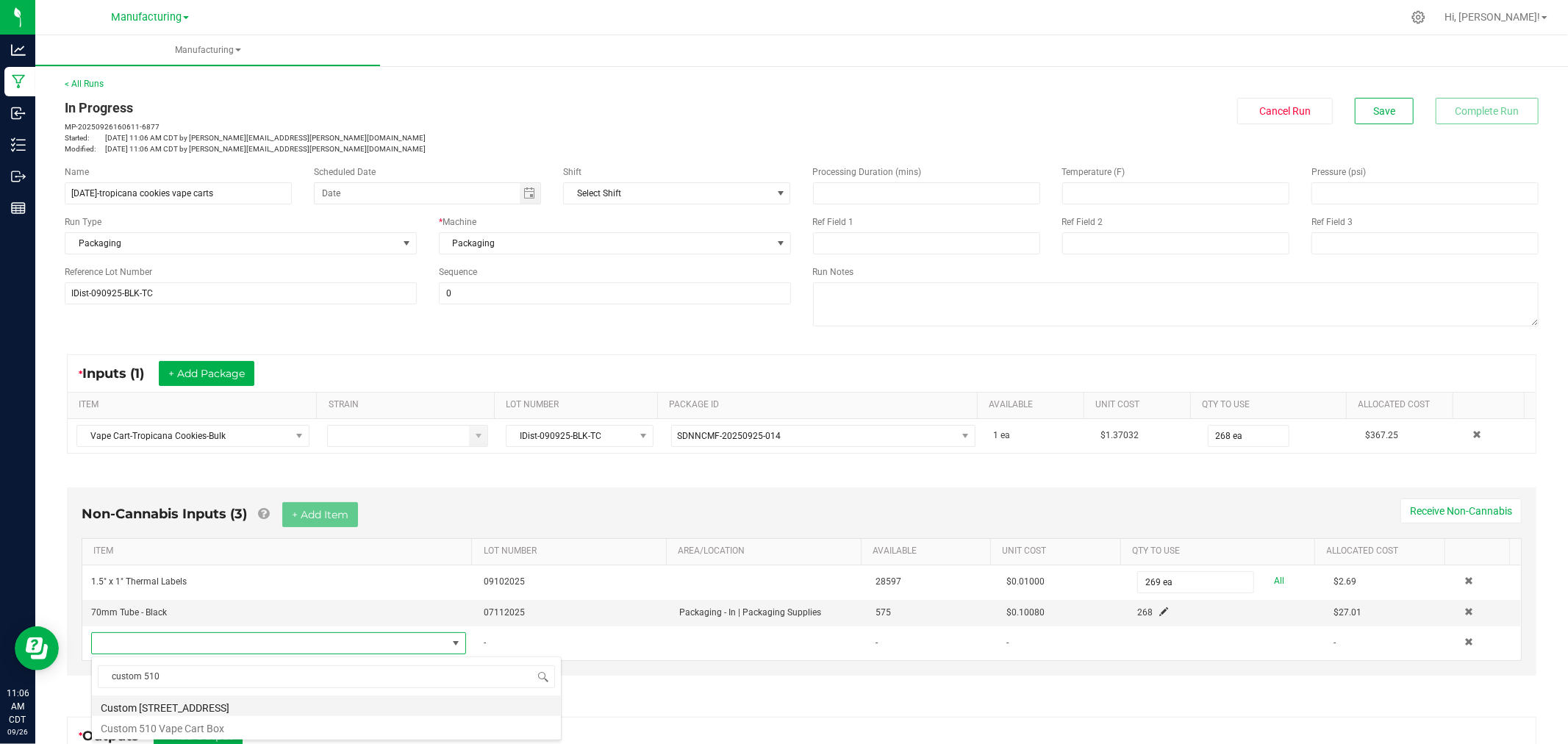
click at [214, 708] on li "Custom [STREET_ADDRESS]" at bounding box center [327, 705] width 470 height 20
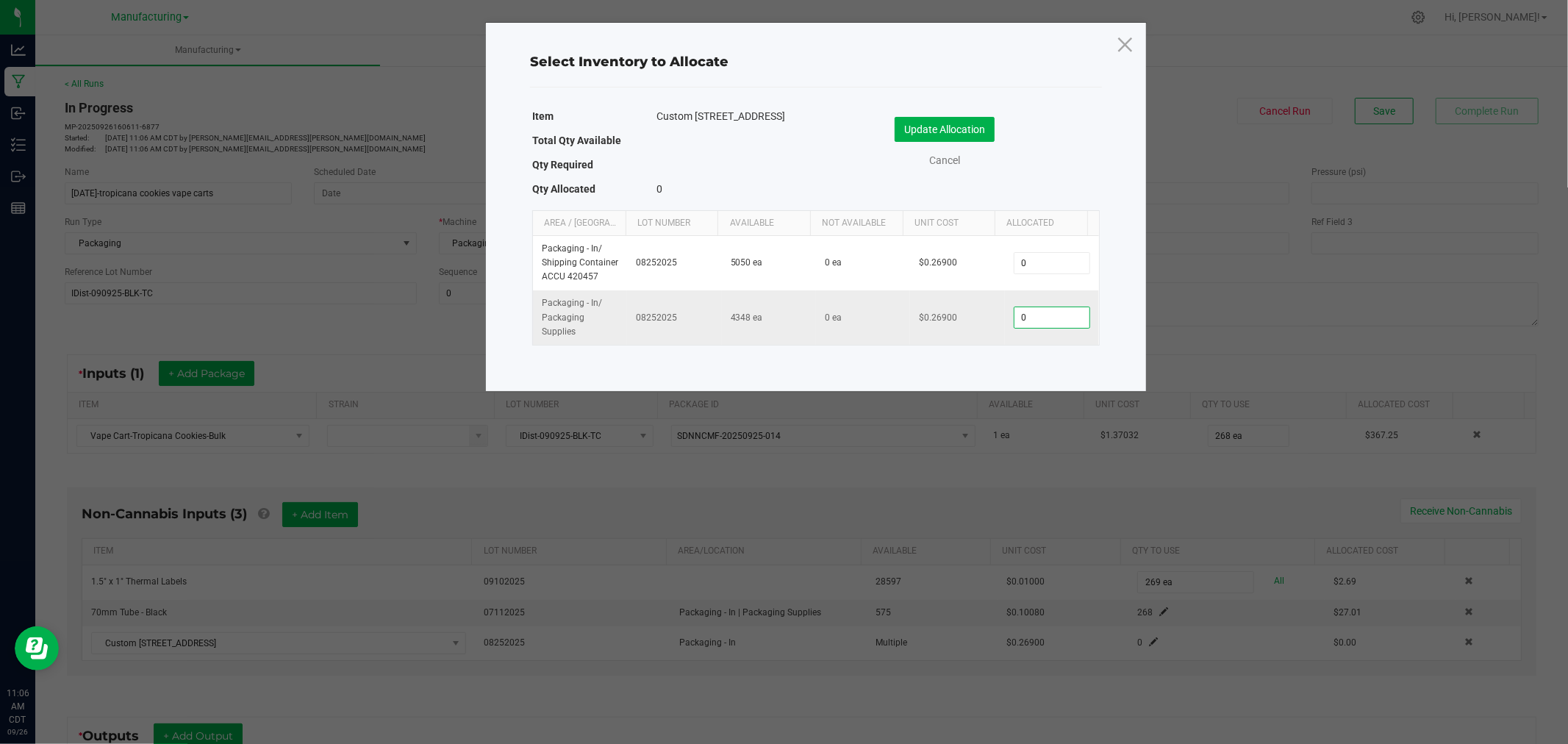
click at [1067, 328] on input "0" at bounding box center [1052, 317] width 75 height 20
type input "268"
click at [914, 128] on button "Update Allocation" at bounding box center [945, 129] width 100 height 25
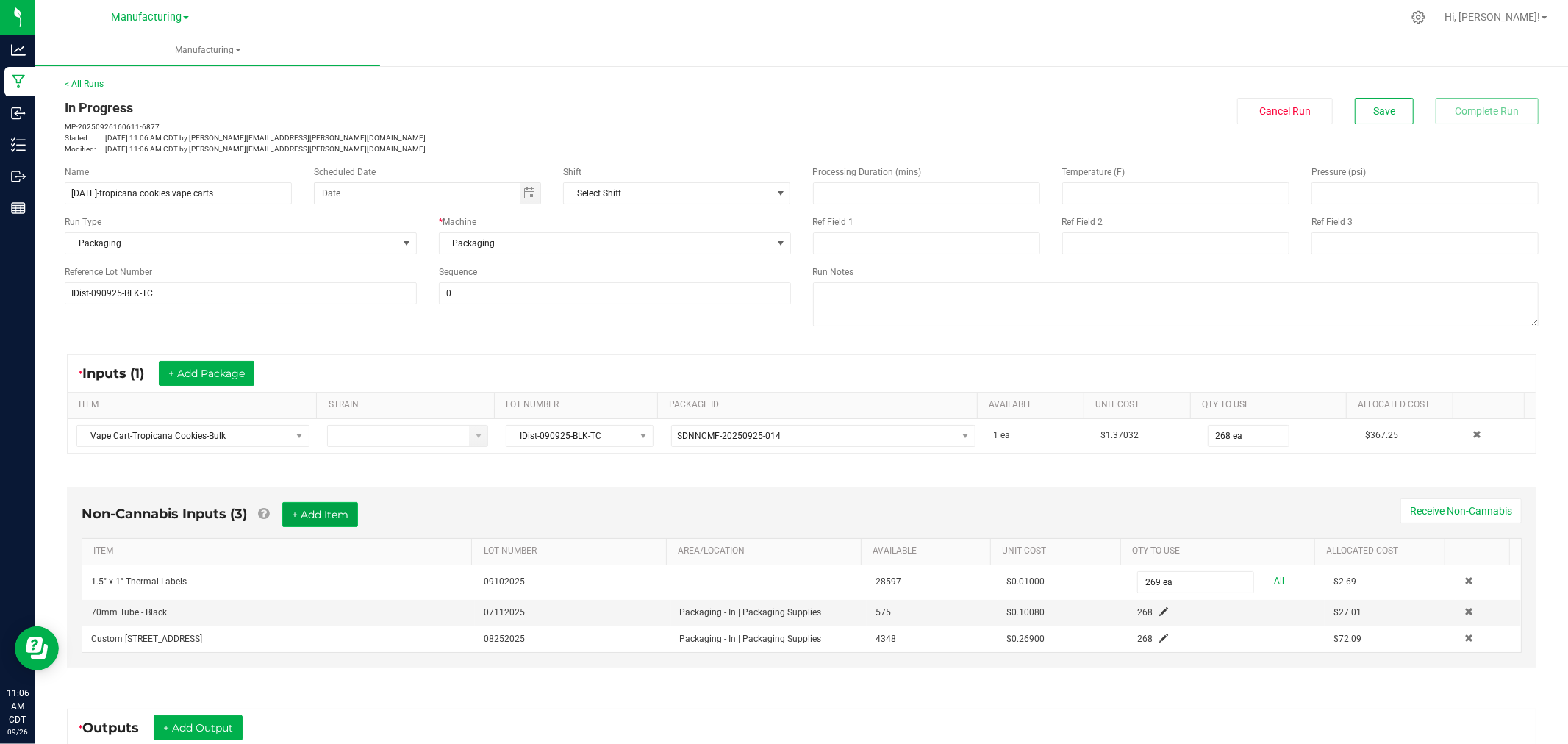
click at [334, 504] on button "+ Add Item" at bounding box center [320, 515] width 75 height 25
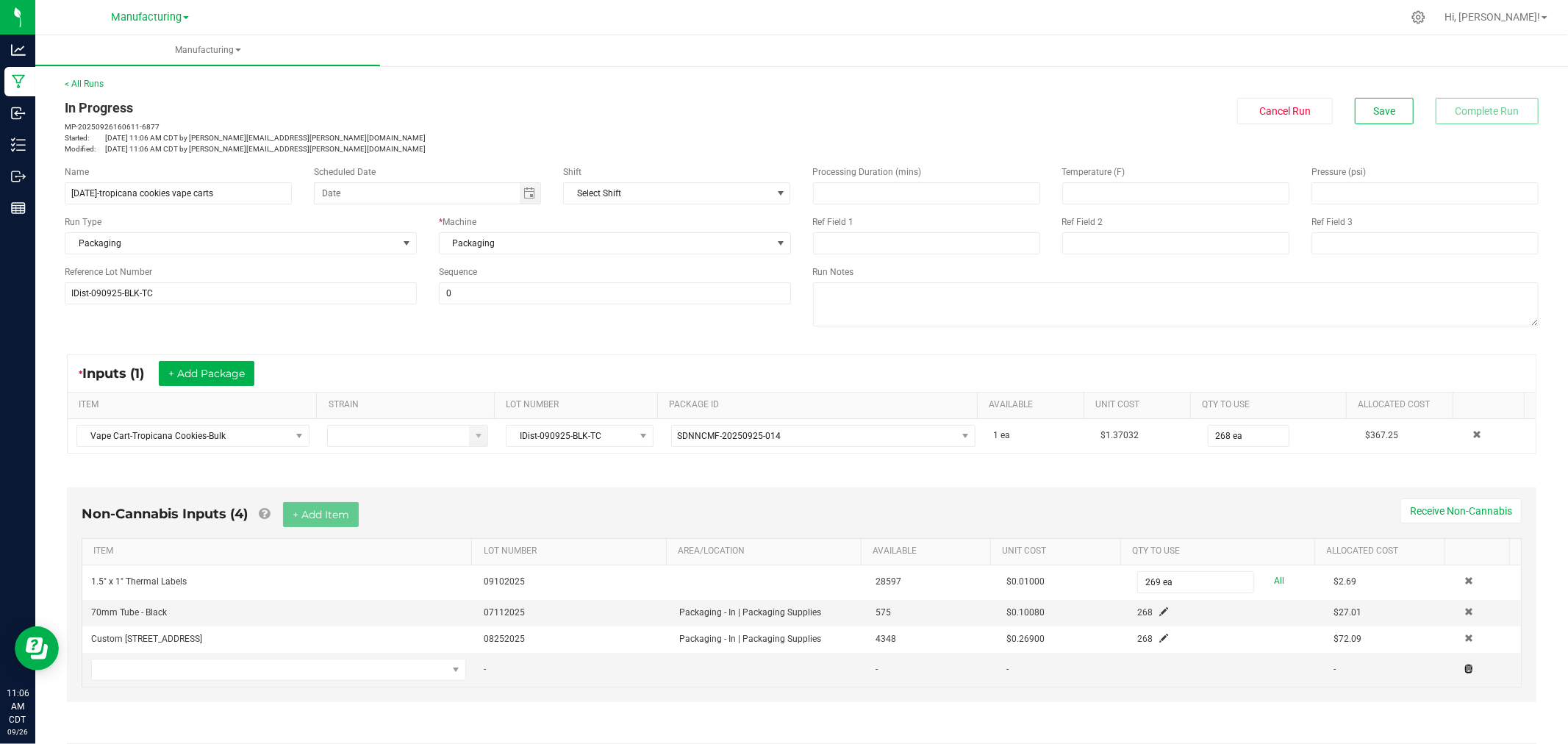
click at [1465, 672] on span at bounding box center [1468, 668] width 9 height 9
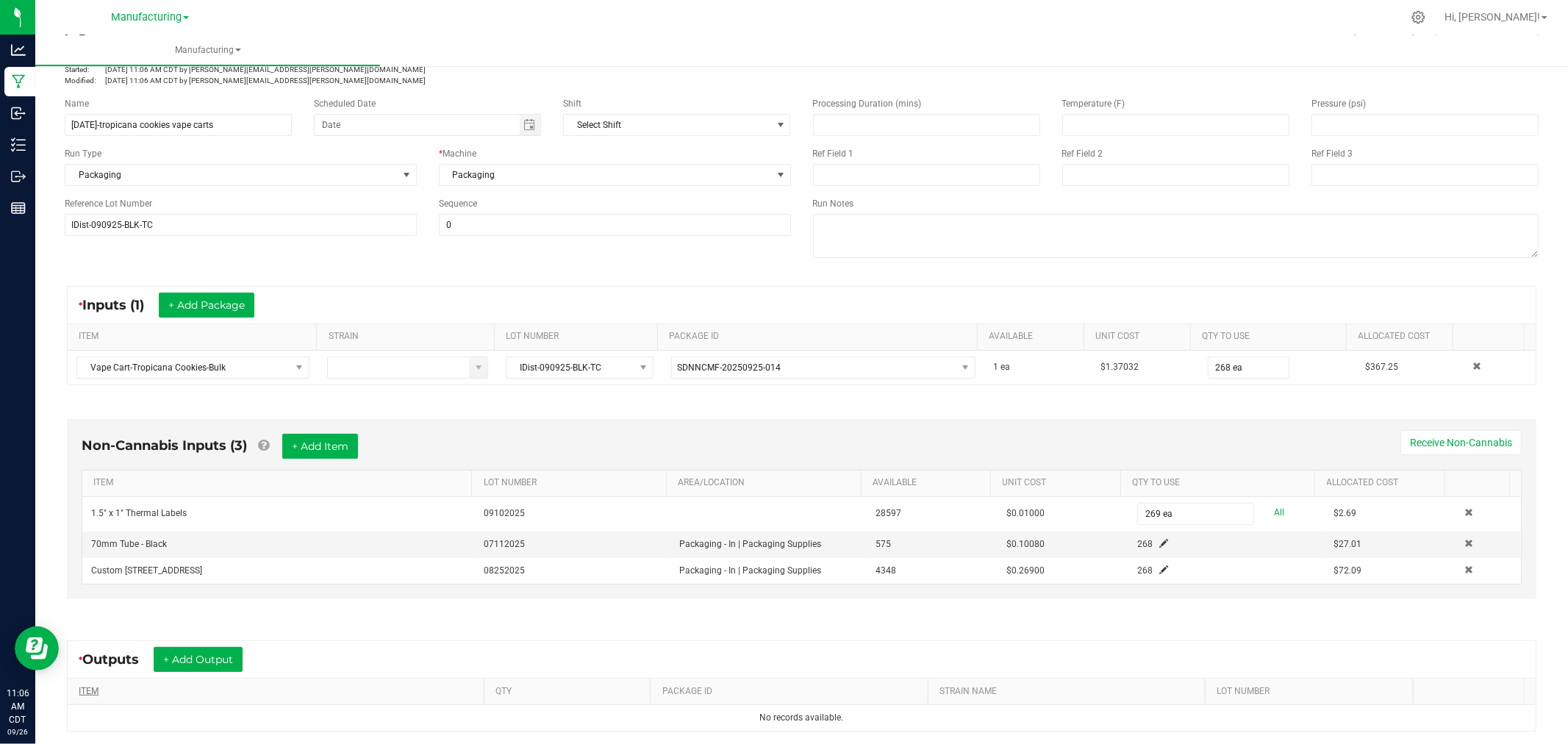
scroll to position [163, 0]
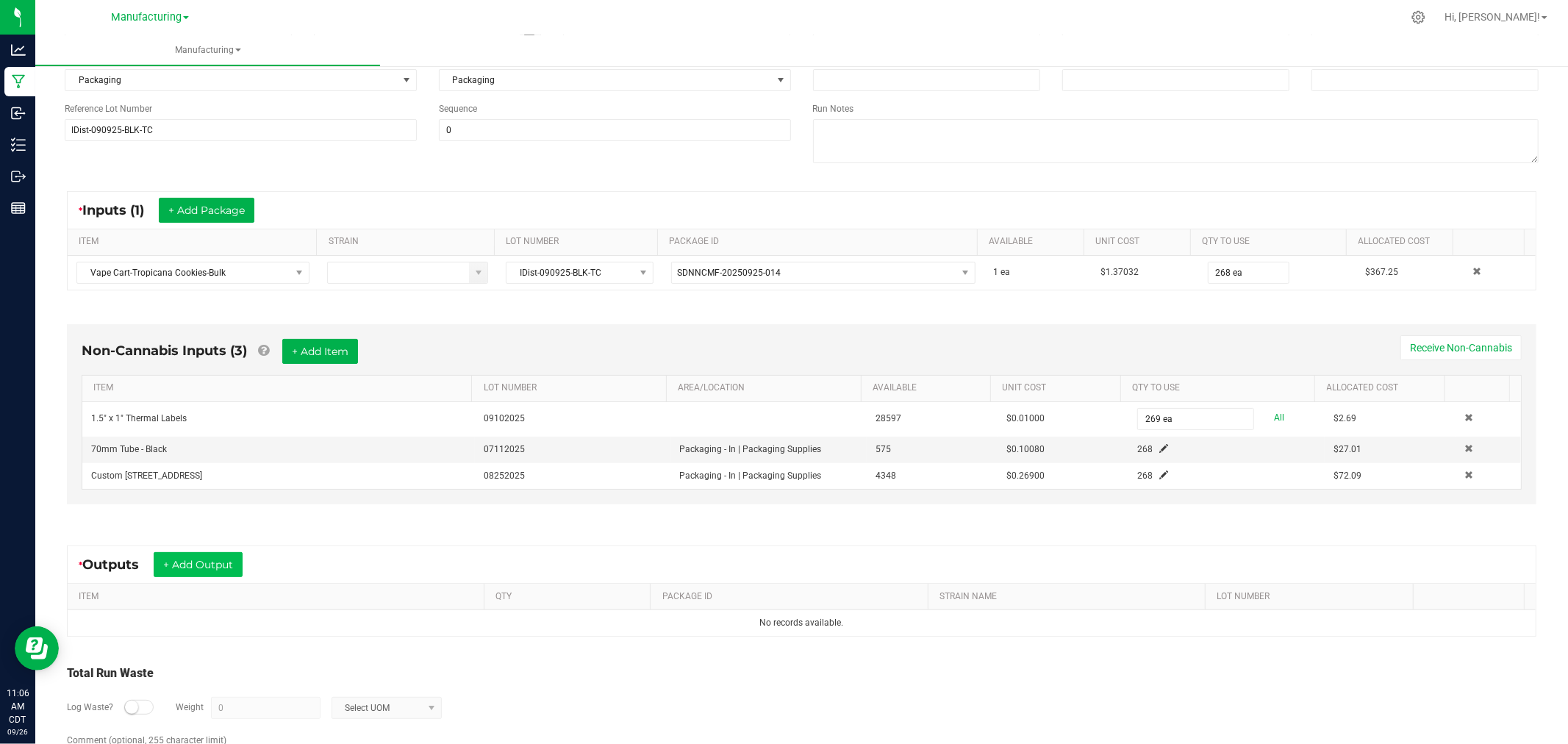
drag, startPoint x: 202, startPoint y: 540, endPoint x: 202, endPoint y: 560, distance: 20.0
click at [202, 550] on div "* Outputs + Add Output ITEM QTY PACKAGE ID STRAIN NAME LOT NUMBER No records av…" at bounding box center [802, 591] width 1497 height 118
click at [202, 564] on button "+ Add Output" at bounding box center [198, 565] width 89 height 25
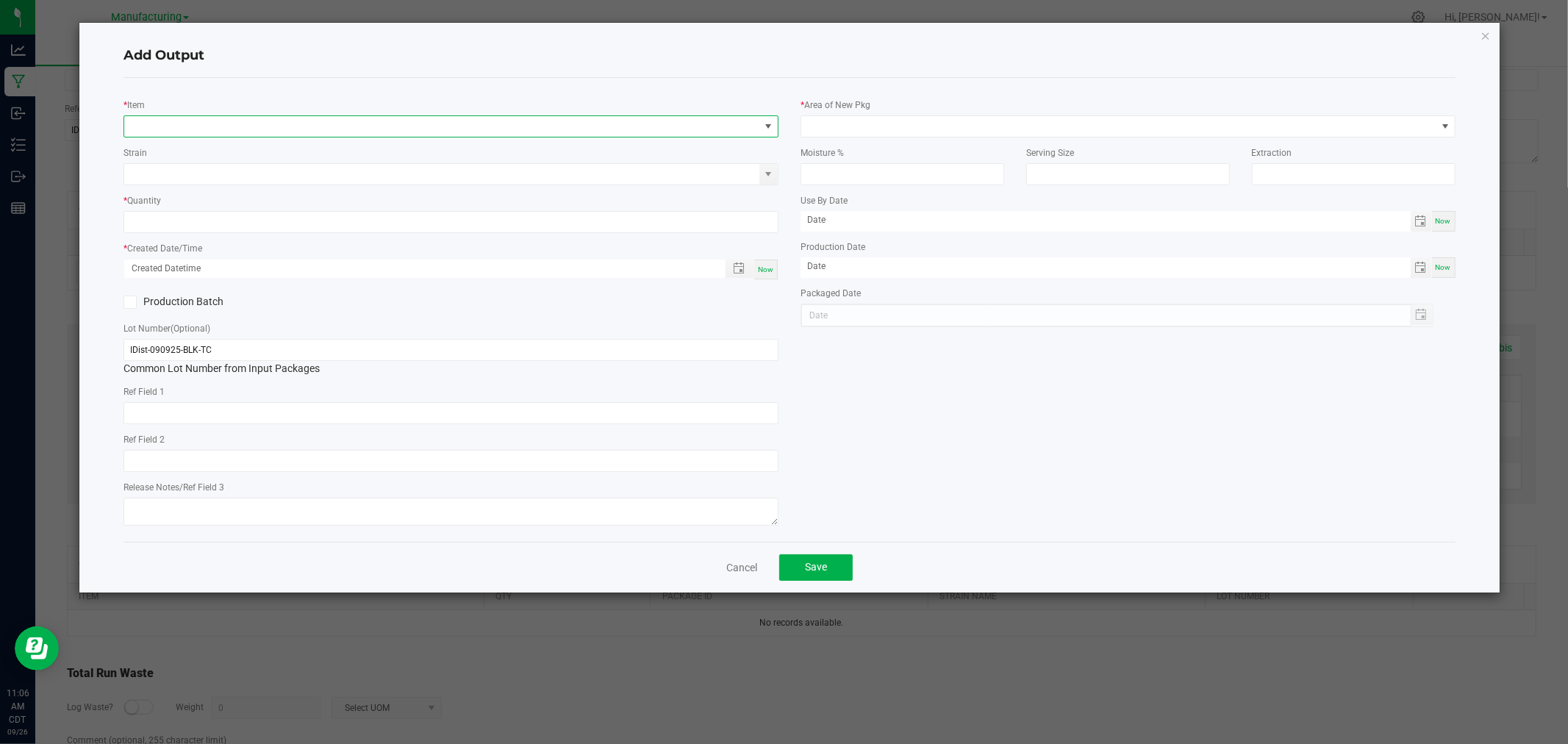
click at [229, 125] on span "NO DATA FOUND" at bounding box center [442, 126] width 636 height 20
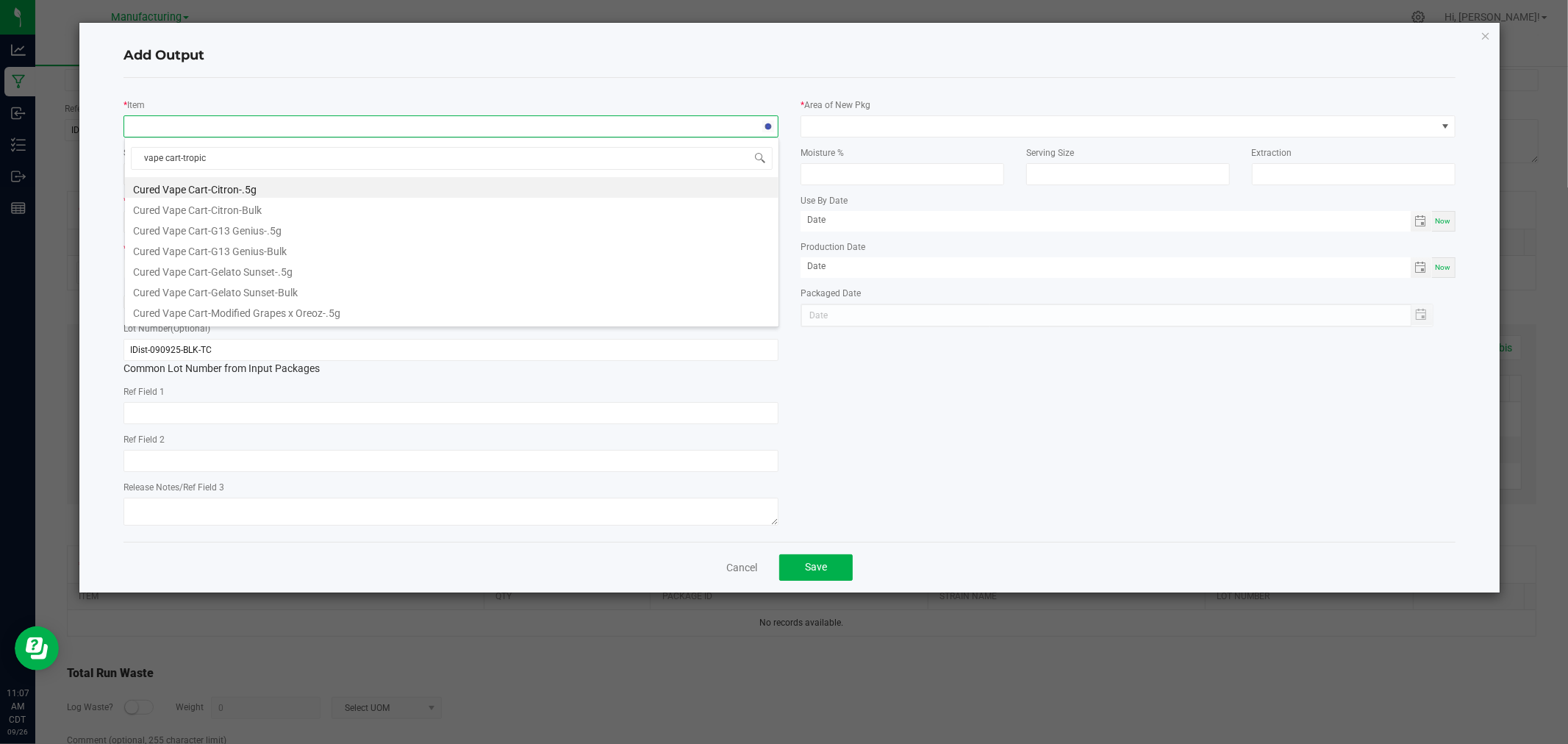
type input "vape cart-tropica"
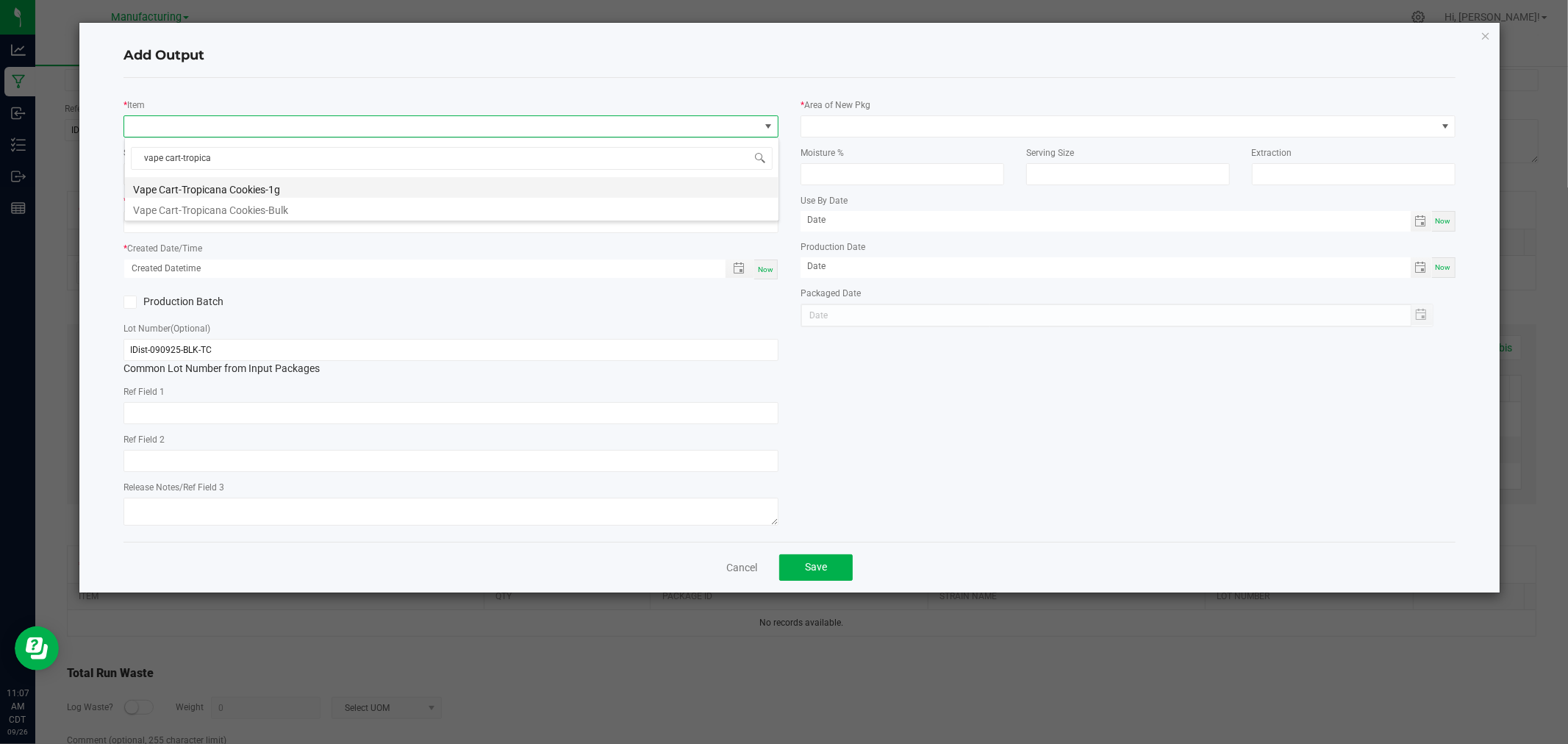
click at [275, 184] on li "Vape Cart-Tropicana Cookies-1g" at bounding box center [451, 186] width 654 height 20
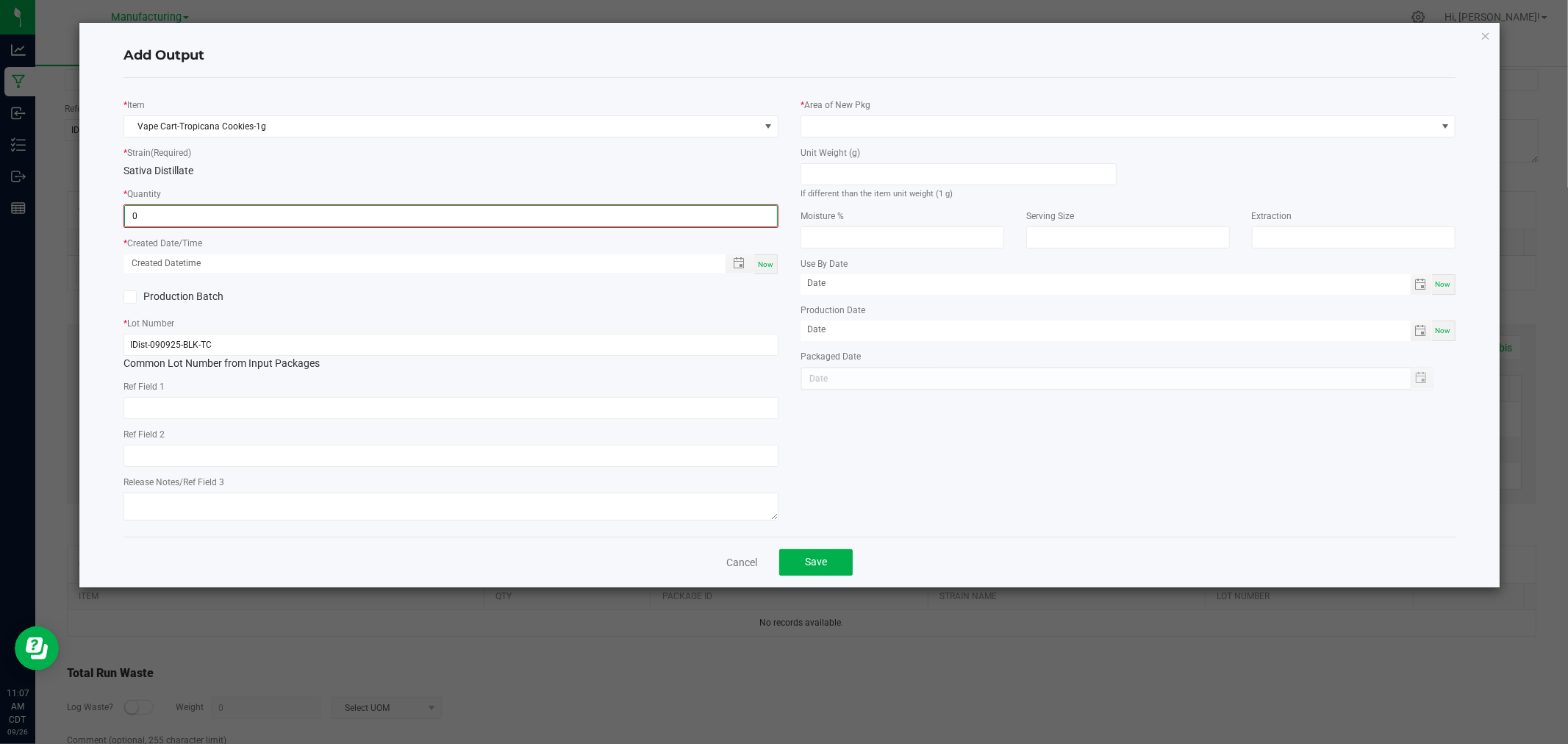
click at [277, 210] on input "0" at bounding box center [450, 215] width 652 height 20
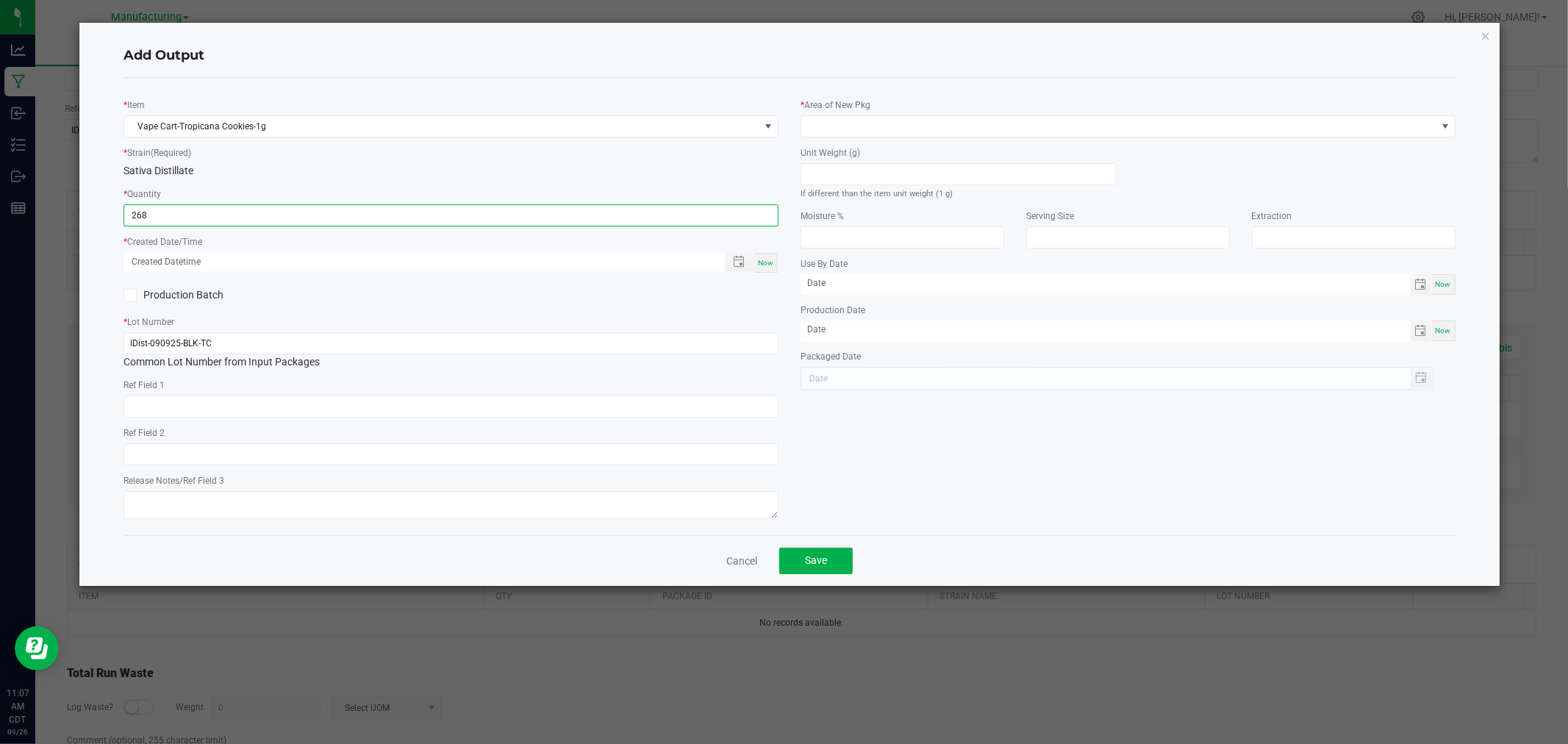
type input "268 ea"
click at [326, 156] on div "* Strain (Required) Sativa Distillate" at bounding box center [451, 161] width 655 height 34
click at [765, 267] on span "Now" at bounding box center [766, 263] width 15 height 8
type input "[DATE] 11:07 AM"
type input "[DATE]"
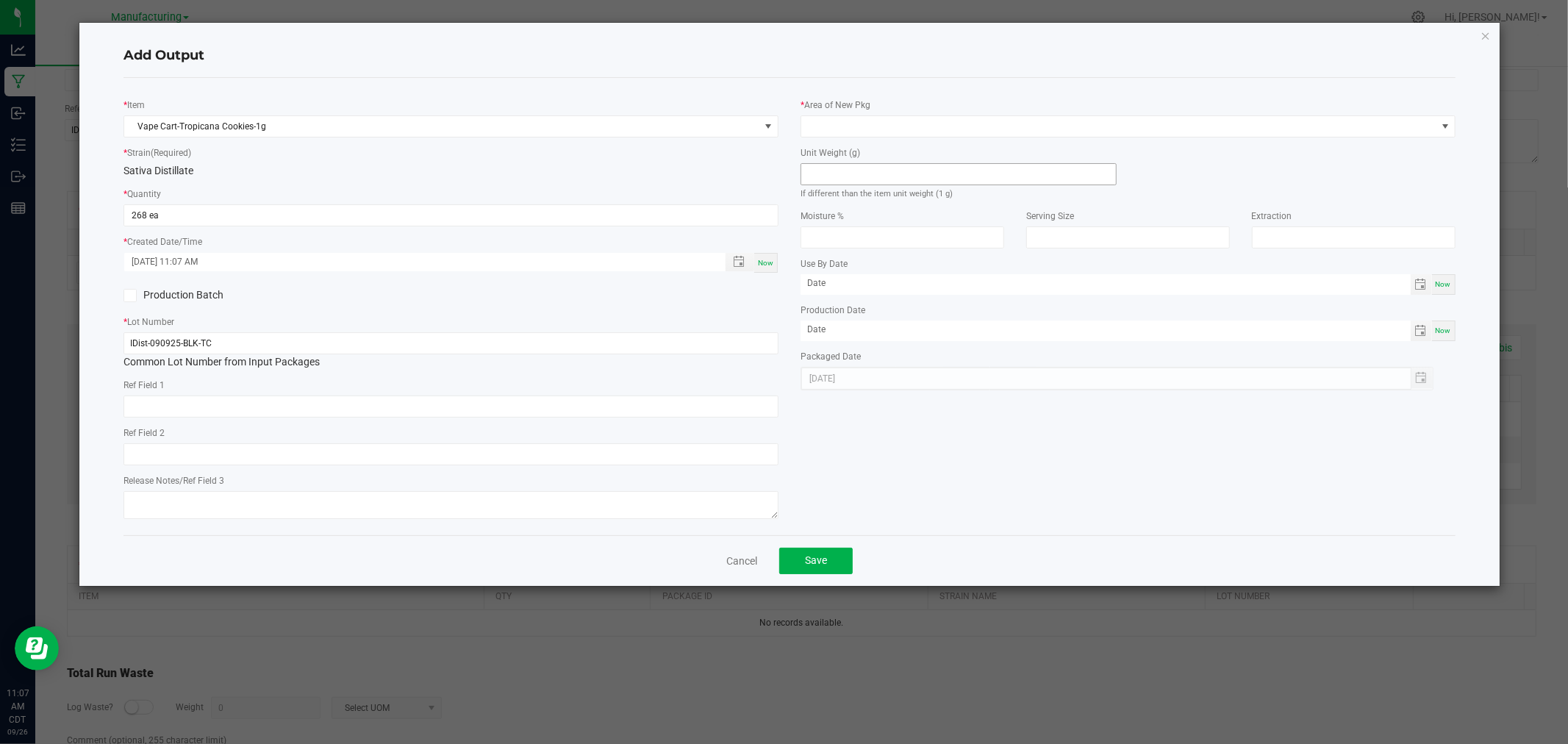
click at [876, 169] on input at bounding box center [959, 174] width 315 height 20
type input "1"
click at [892, 115] on span at bounding box center [1128, 126] width 655 height 22
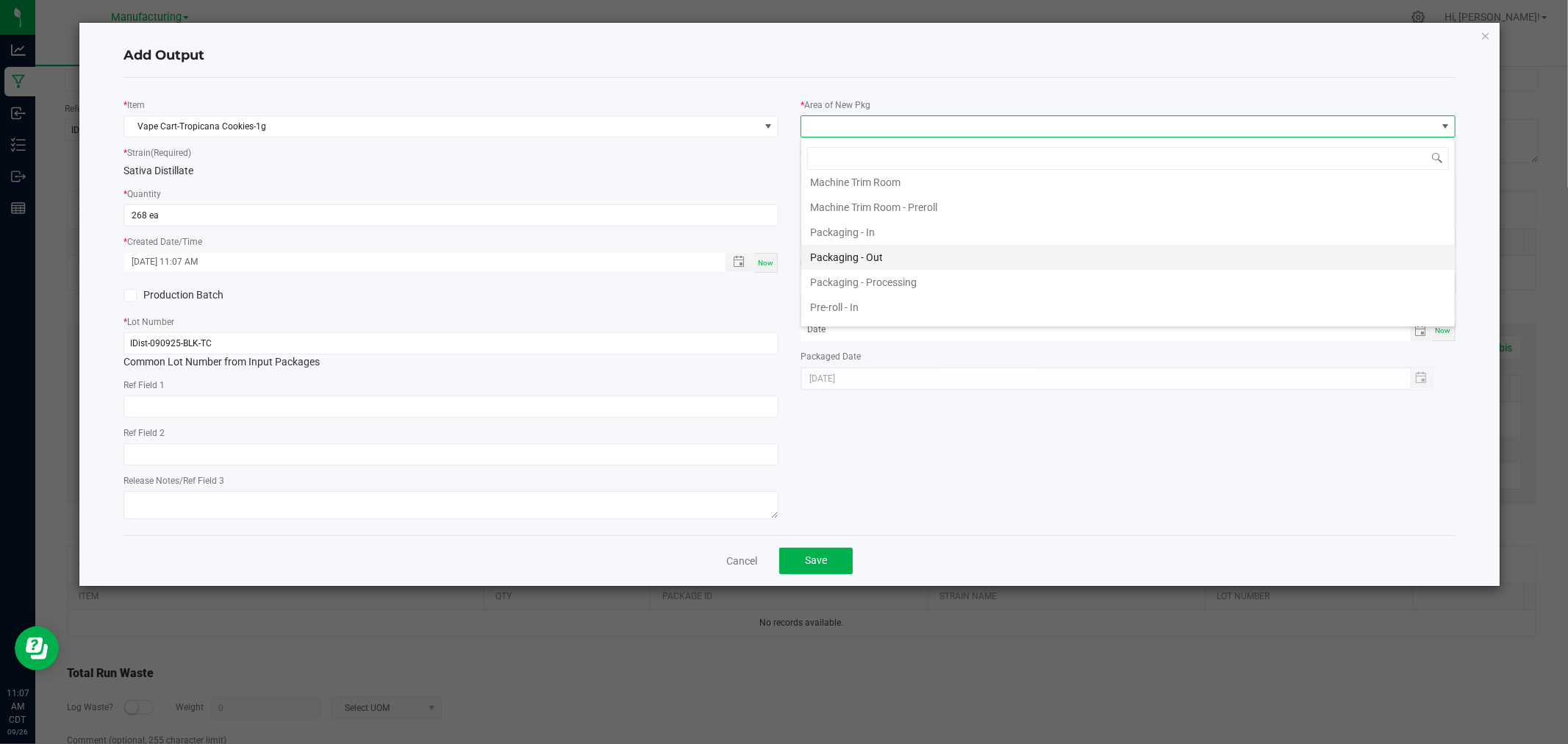
scroll to position [408, 0]
click at [898, 282] on li "Packaging - Processing" at bounding box center [1128, 282] width 654 height 25
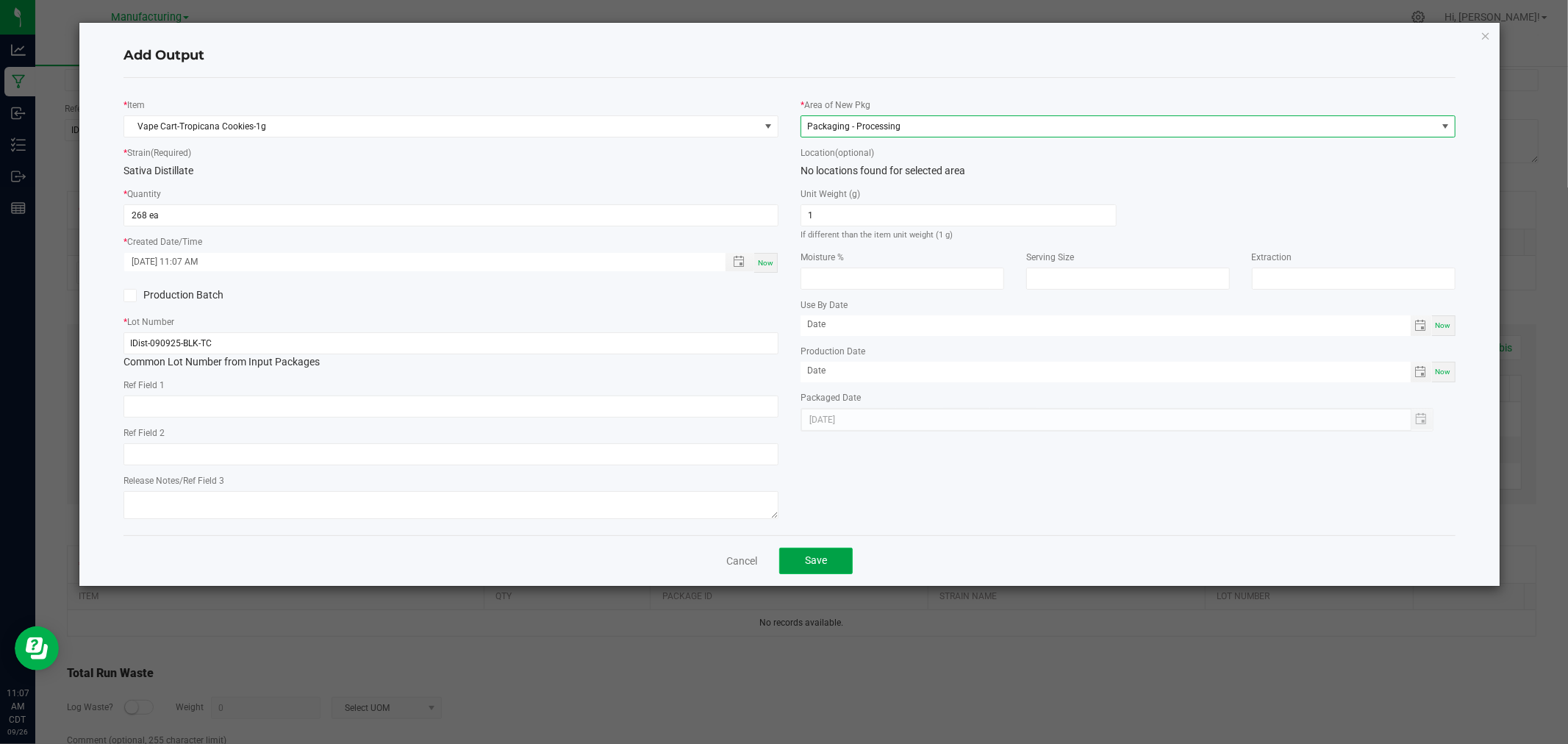
click at [831, 557] on button "Save" at bounding box center [816, 560] width 73 height 26
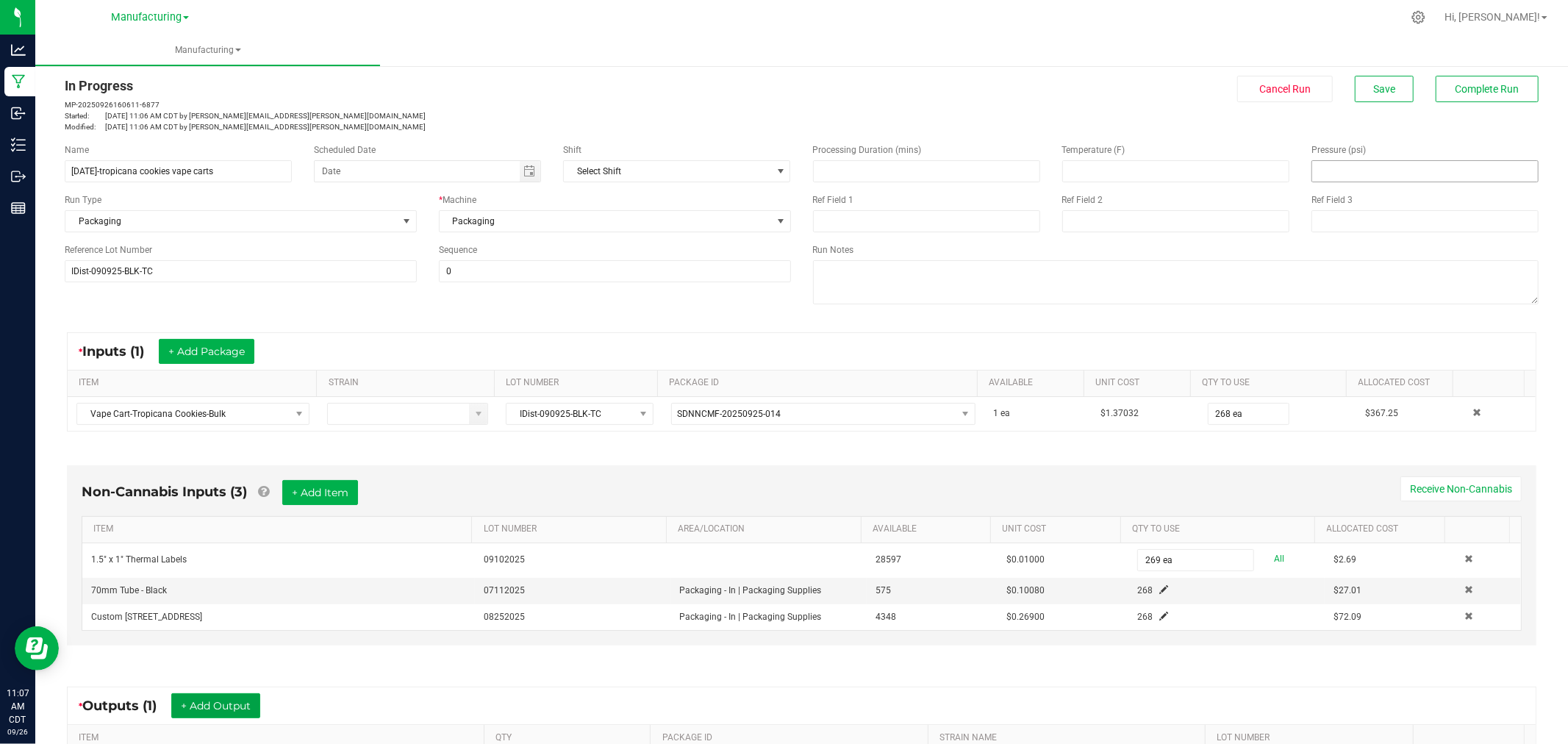
scroll to position [0, 0]
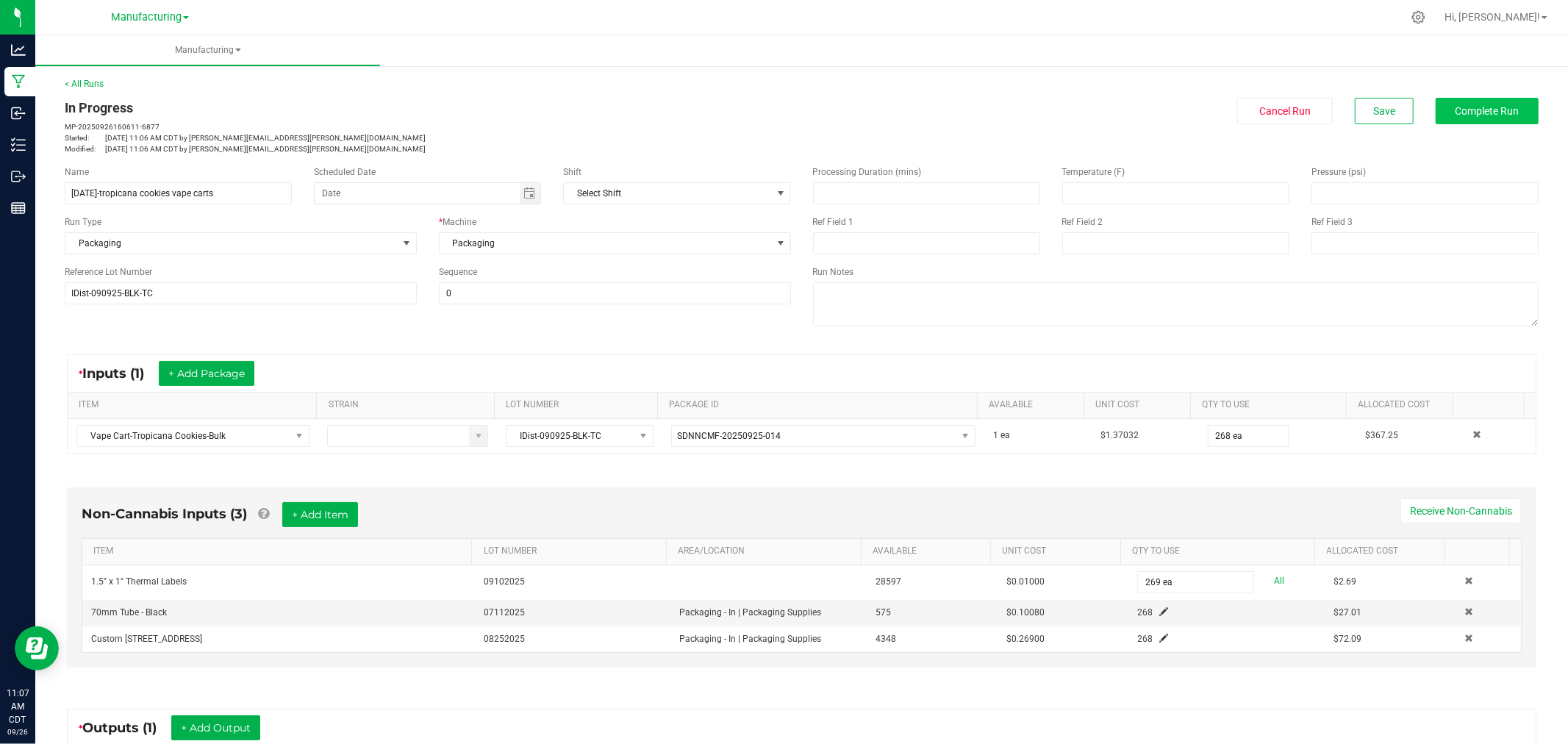
drag, startPoint x: 1488, startPoint y: 97, endPoint x: 1487, endPoint y: 106, distance: 9.1
click at [1488, 99] on div "< All Runs In Progress MP-20250926160611-6877 Started: [DATE] 11:06 AM CDT by […" at bounding box center [802, 116] width 1474 height 77
click at [1487, 107] on span "Complete Run" at bounding box center [1488, 111] width 64 height 12
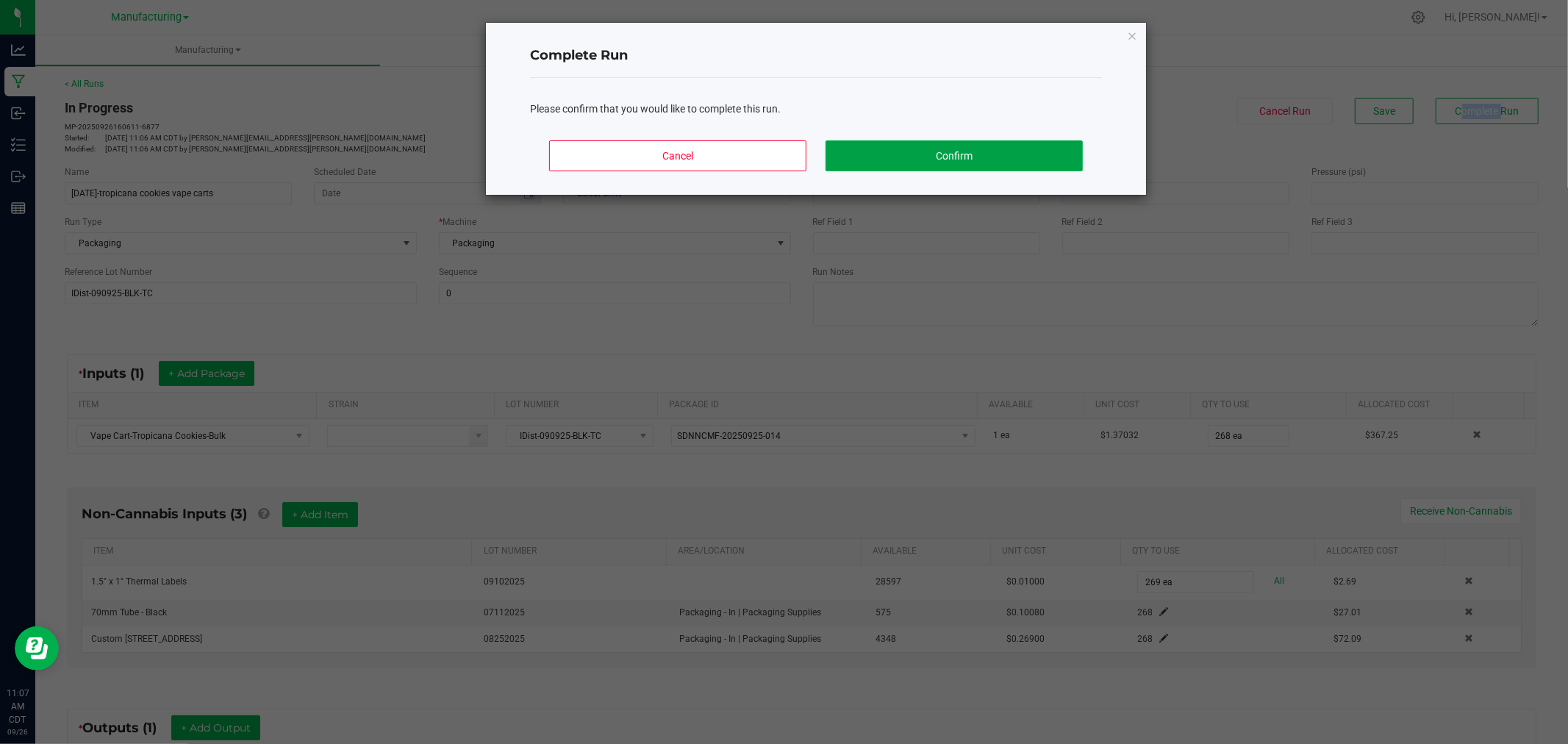
click at [909, 166] on button "Confirm" at bounding box center [955, 156] width 257 height 31
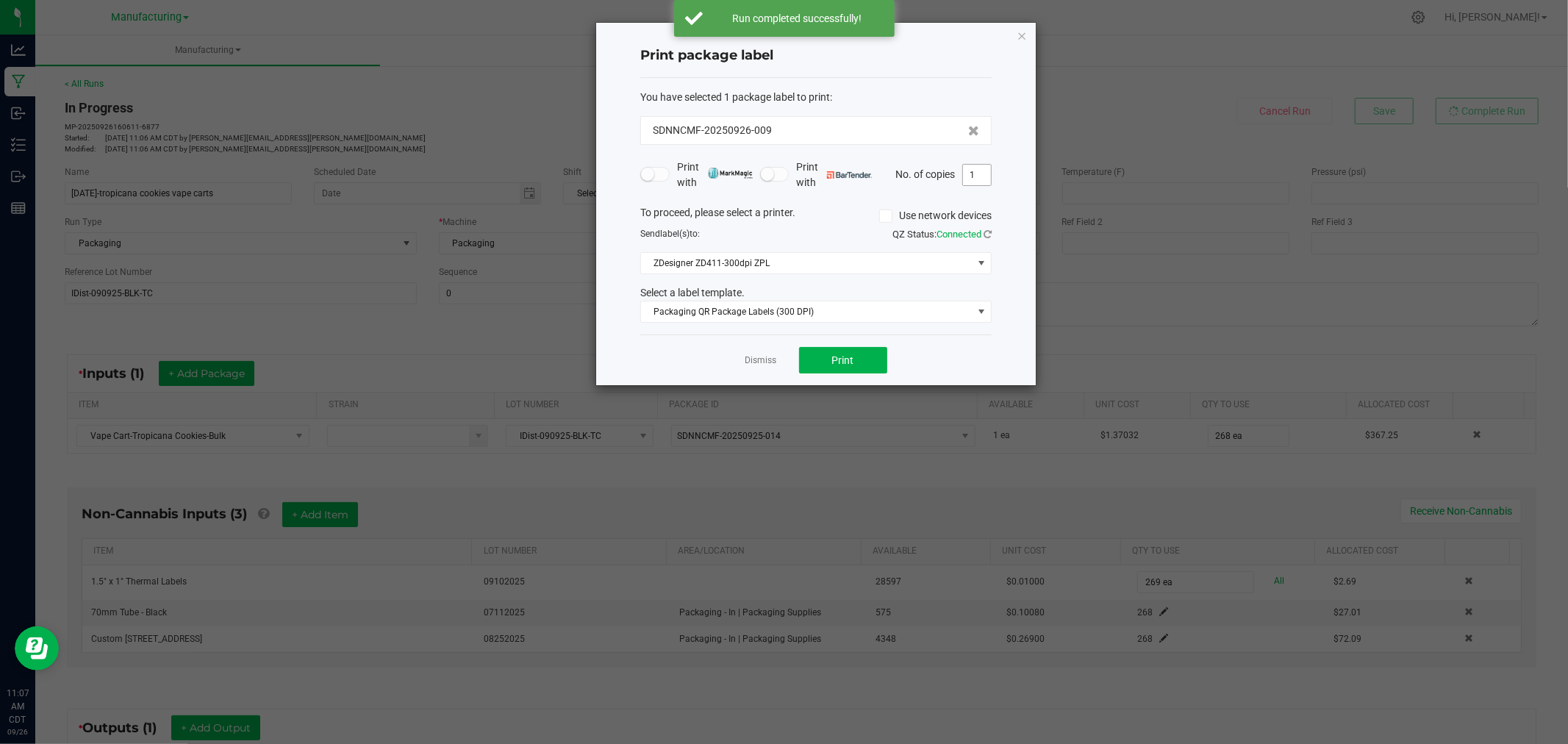
click at [979, 167] on input "1" at bounding box center [977, 174] width 28 height 20
type input "269"
click at [872, 358] on button "Print" at bounding box center [842, 359] width 88 height 26
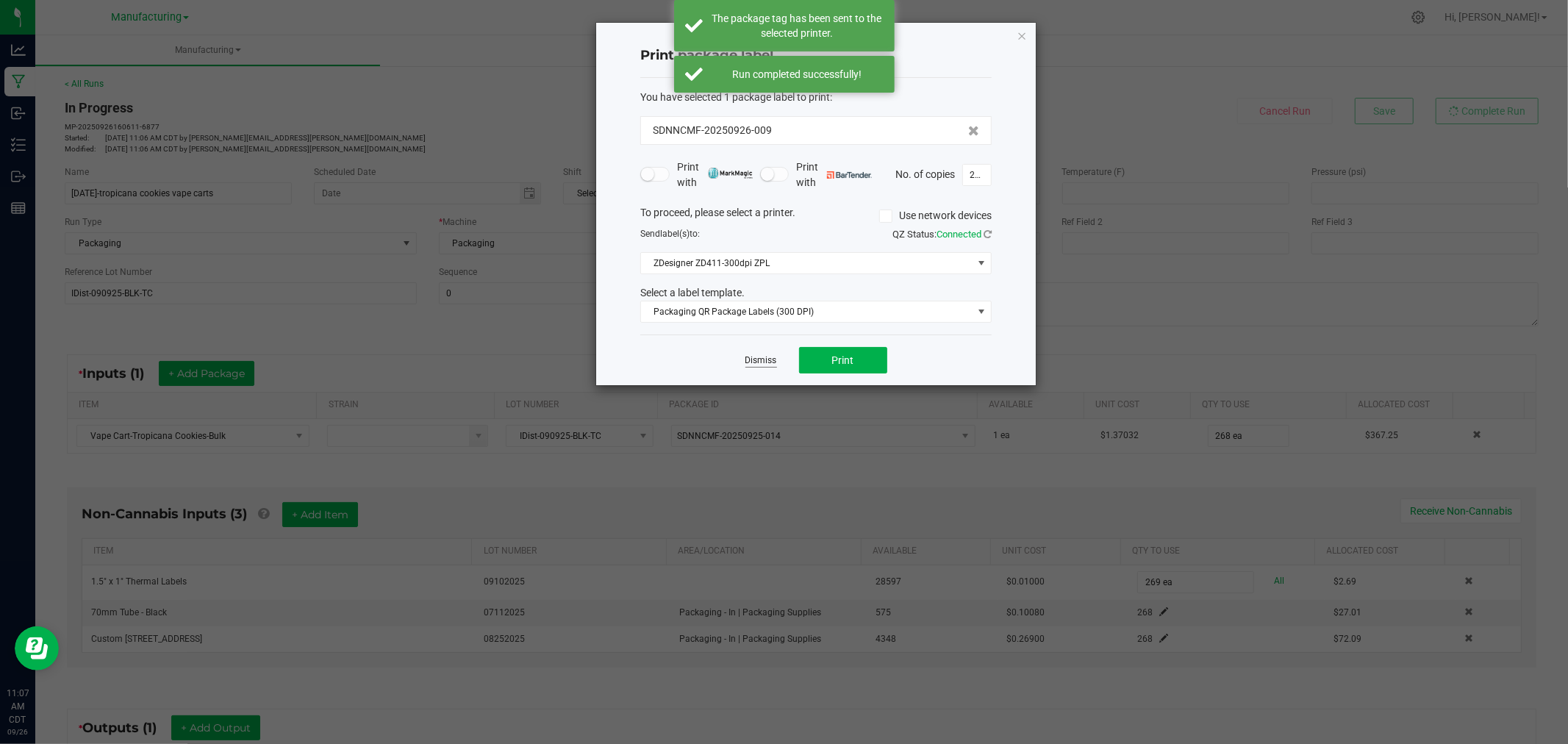
click at [759, 364] on link "Dismiss" at bounding box center [761, 360] width 32 height 13
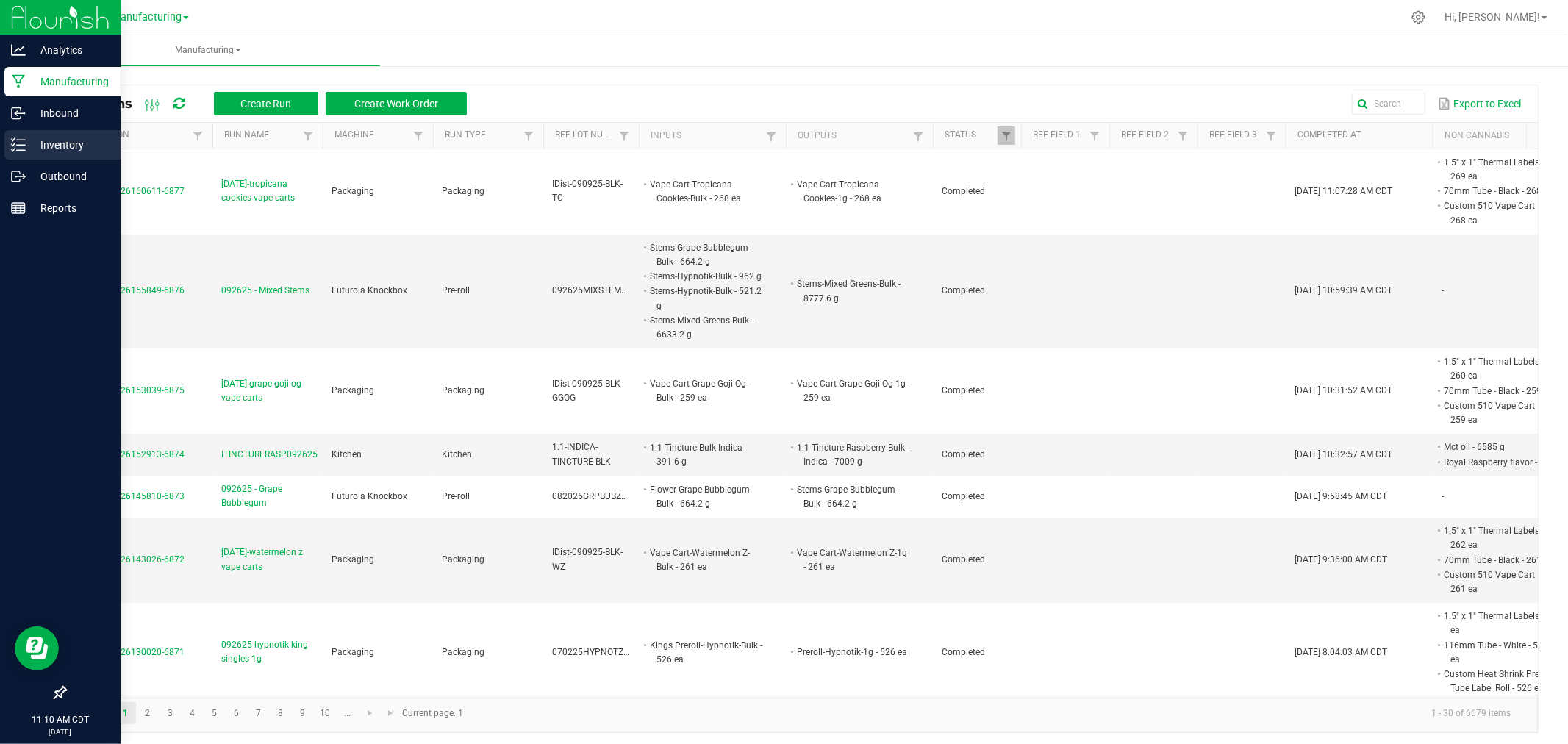
click at [39, 150] on p "Inventory" at bounding box center [70, 145] width 88 height 17
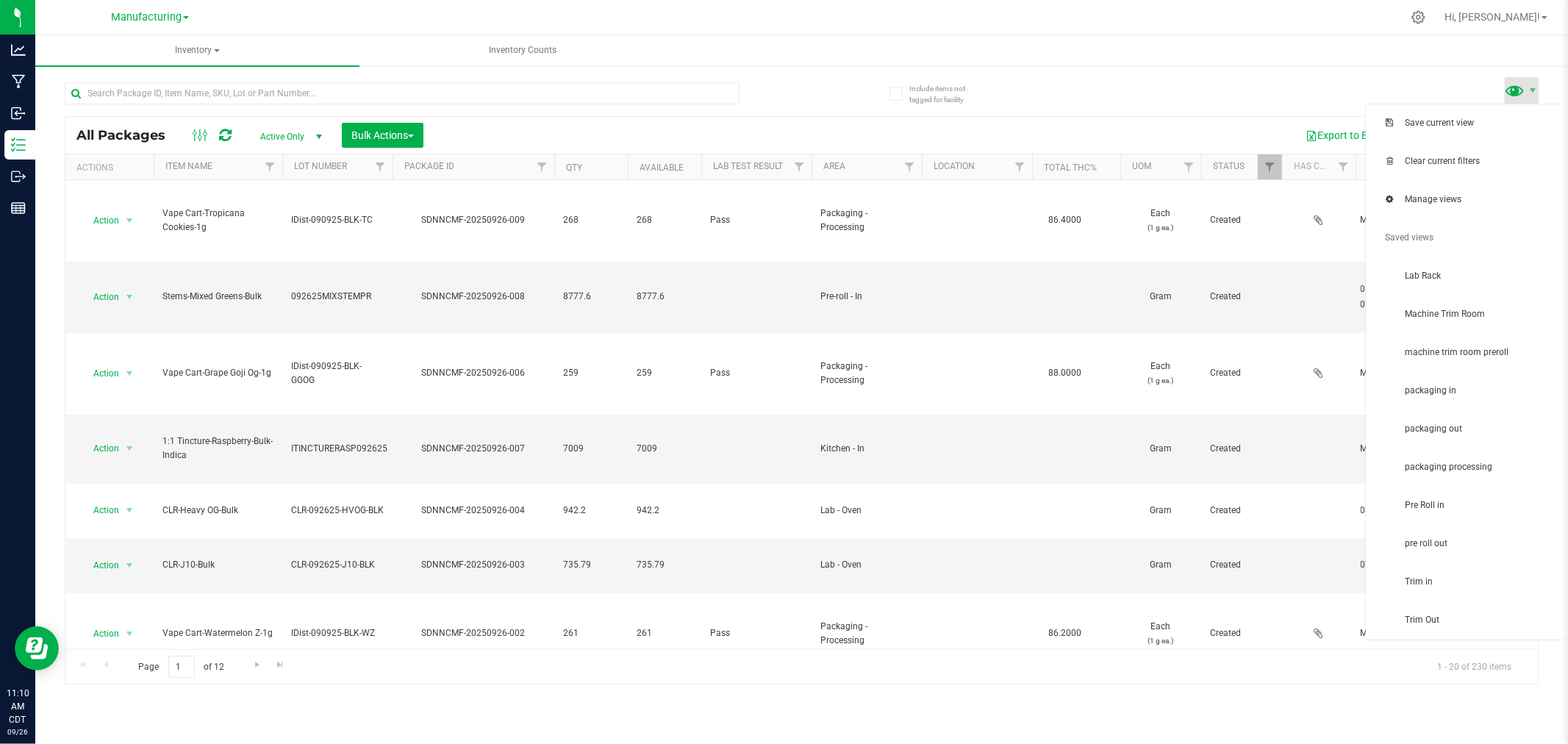
click at [1516, 89] on span at bounding box center [1516, 90] width 21 height 21
click at [1487, 468] on span "packaging processing" at bounding box center [1481, 467] width 153 height 13
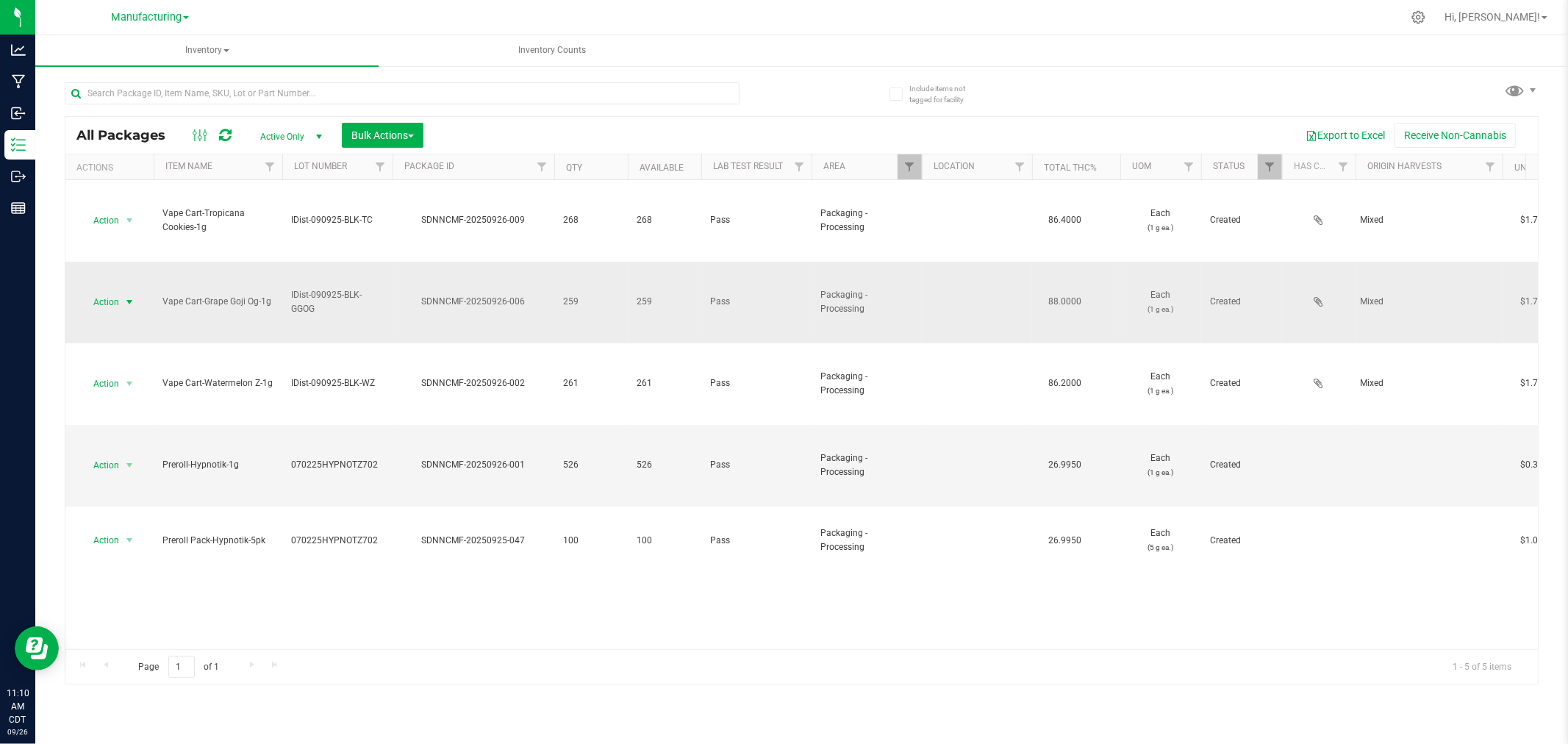
click at [103, 303] on span "Action" at bounding box center [100, 301] width 40 height 20
click at [119, 415] on li "Locate package" at bounding box center [128, 415] width 93 height 22
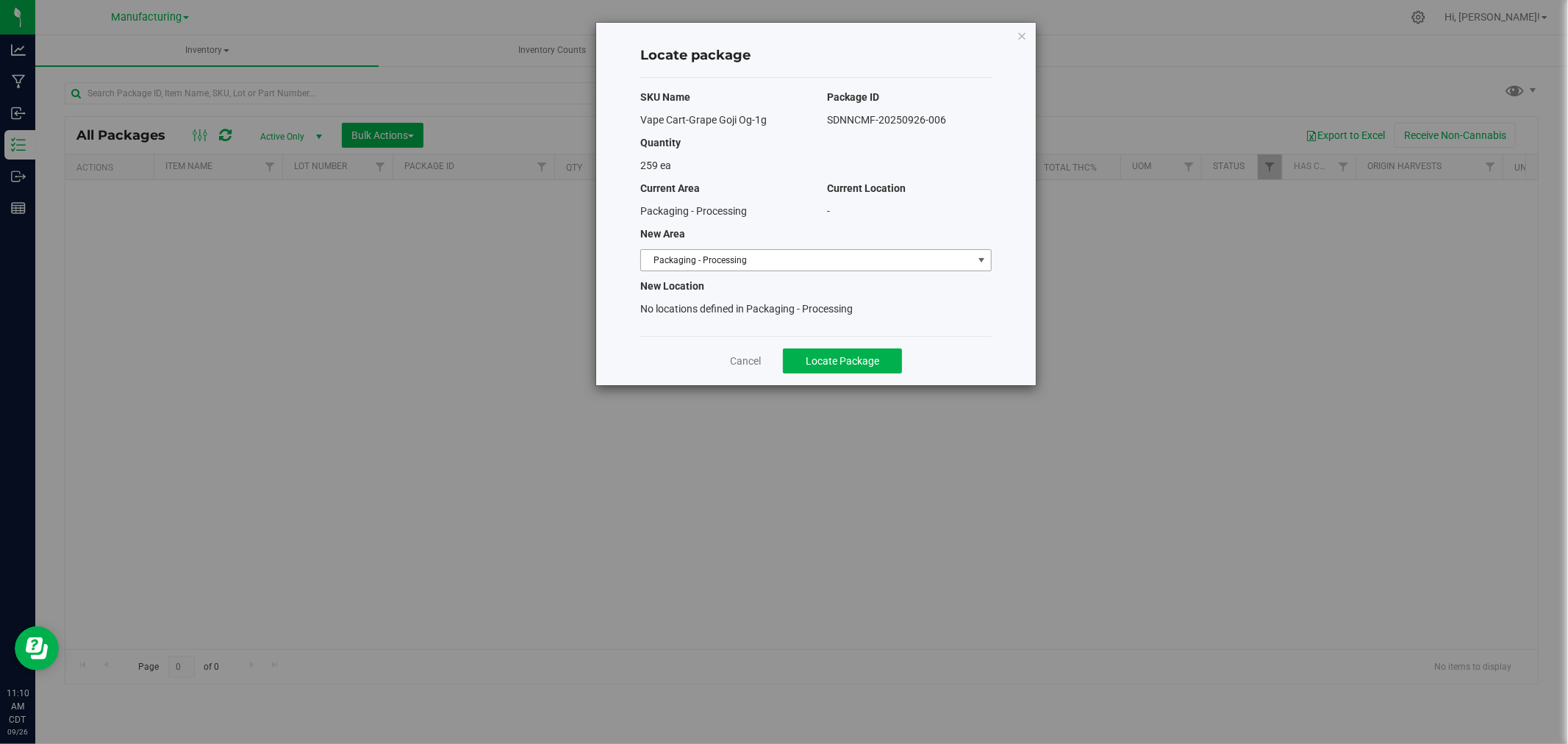
click at [909, 261] on span "Packaging - Processing" at bounding box center [807, 260] width 331 height 20
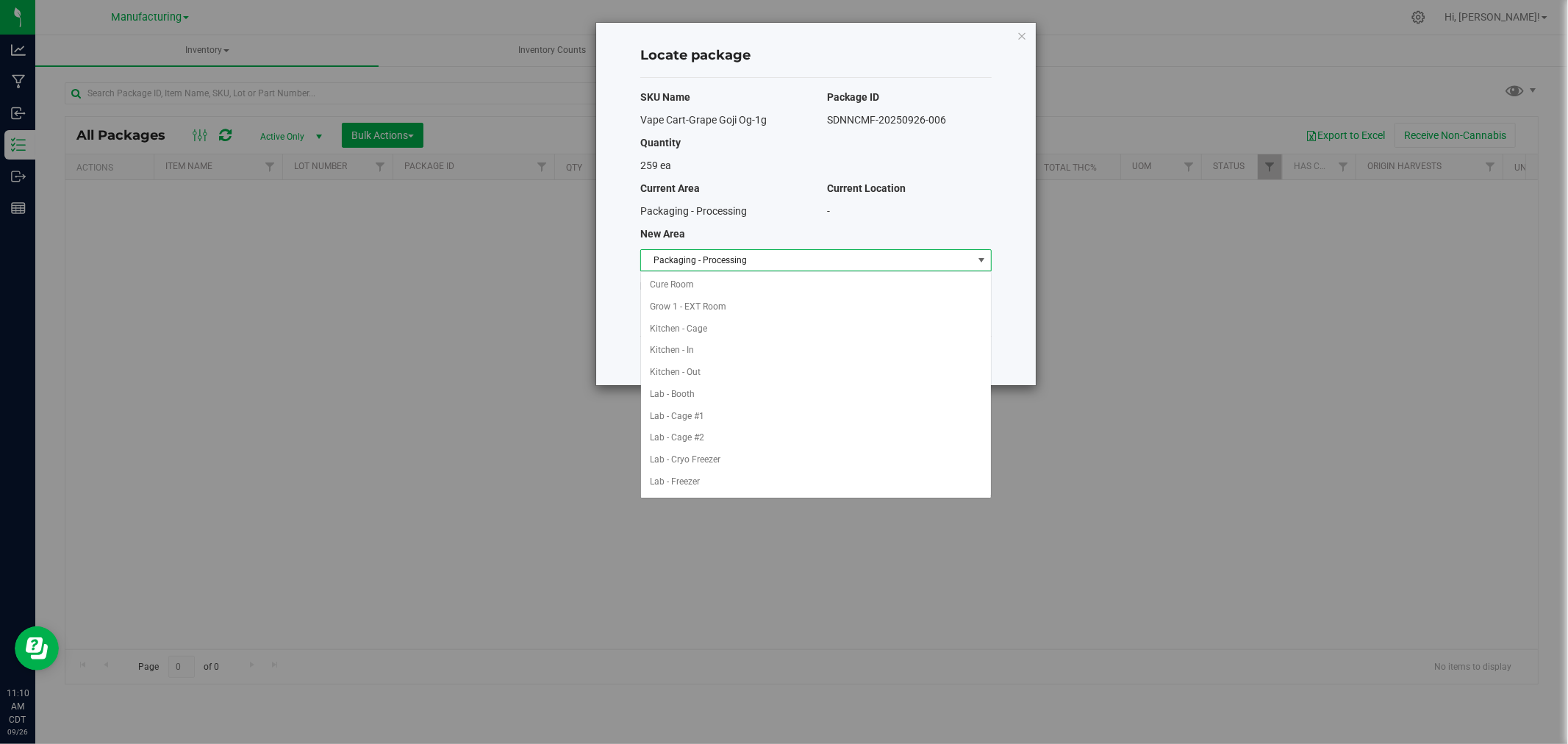
scroll to position [241, 0]
click at [755, 463] on li "Packaging - Out" at bounding box center [816, 460] width 350 height 22
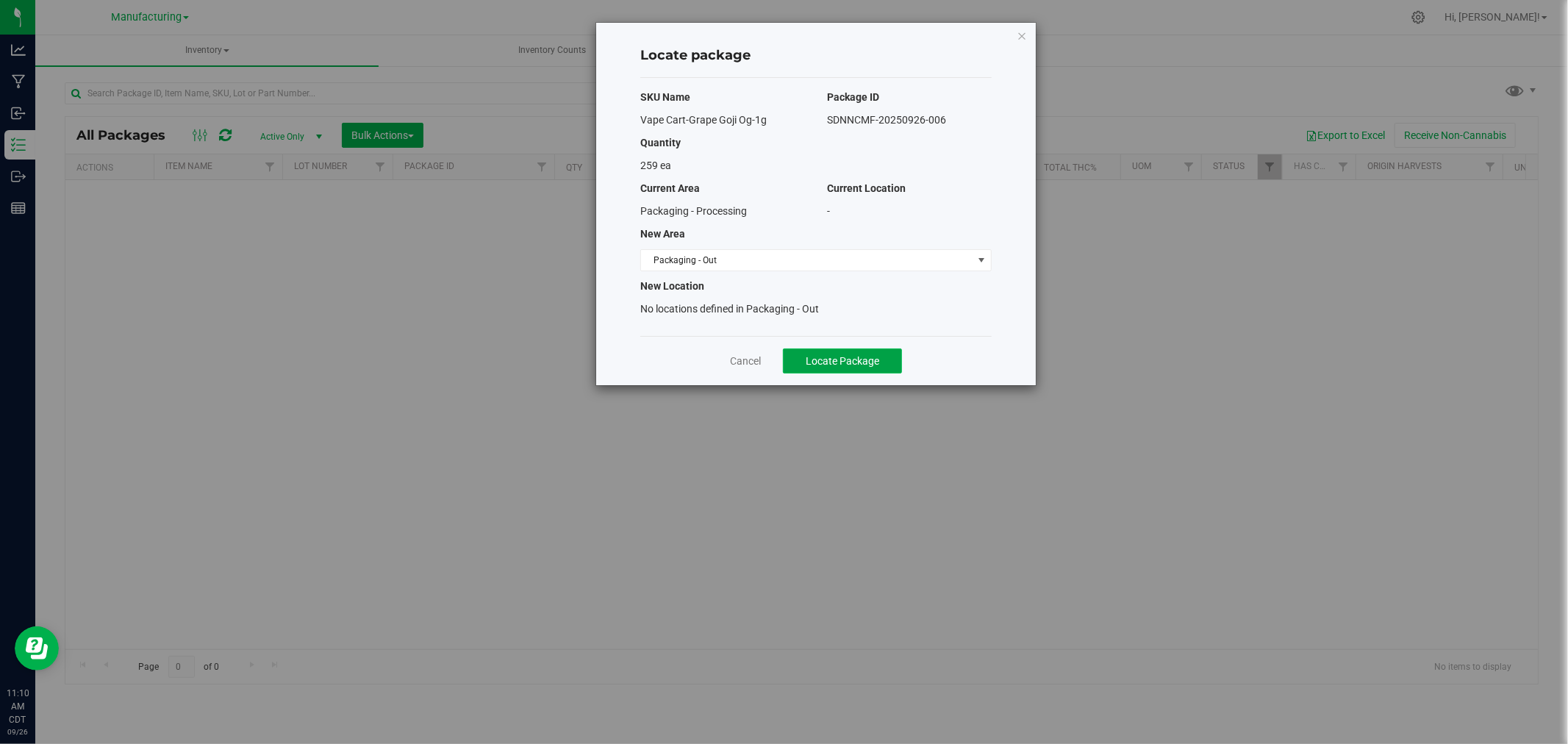
click at [870, 356] on span "Locate Package" at bounding box center [842, 361] width 73 height 12
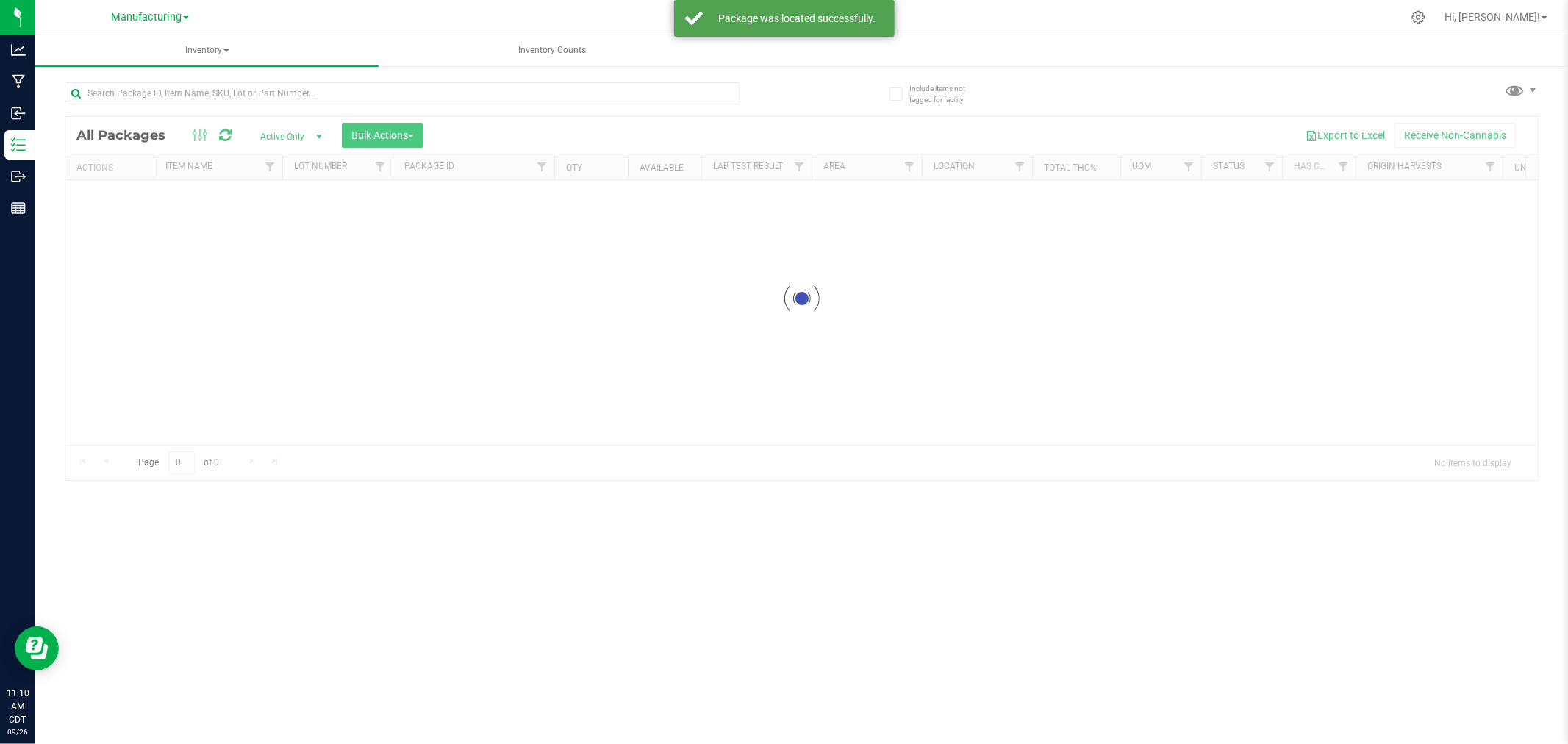
click at [1513, 86] on span at bounding box center [1516, 90] width 21 height 21
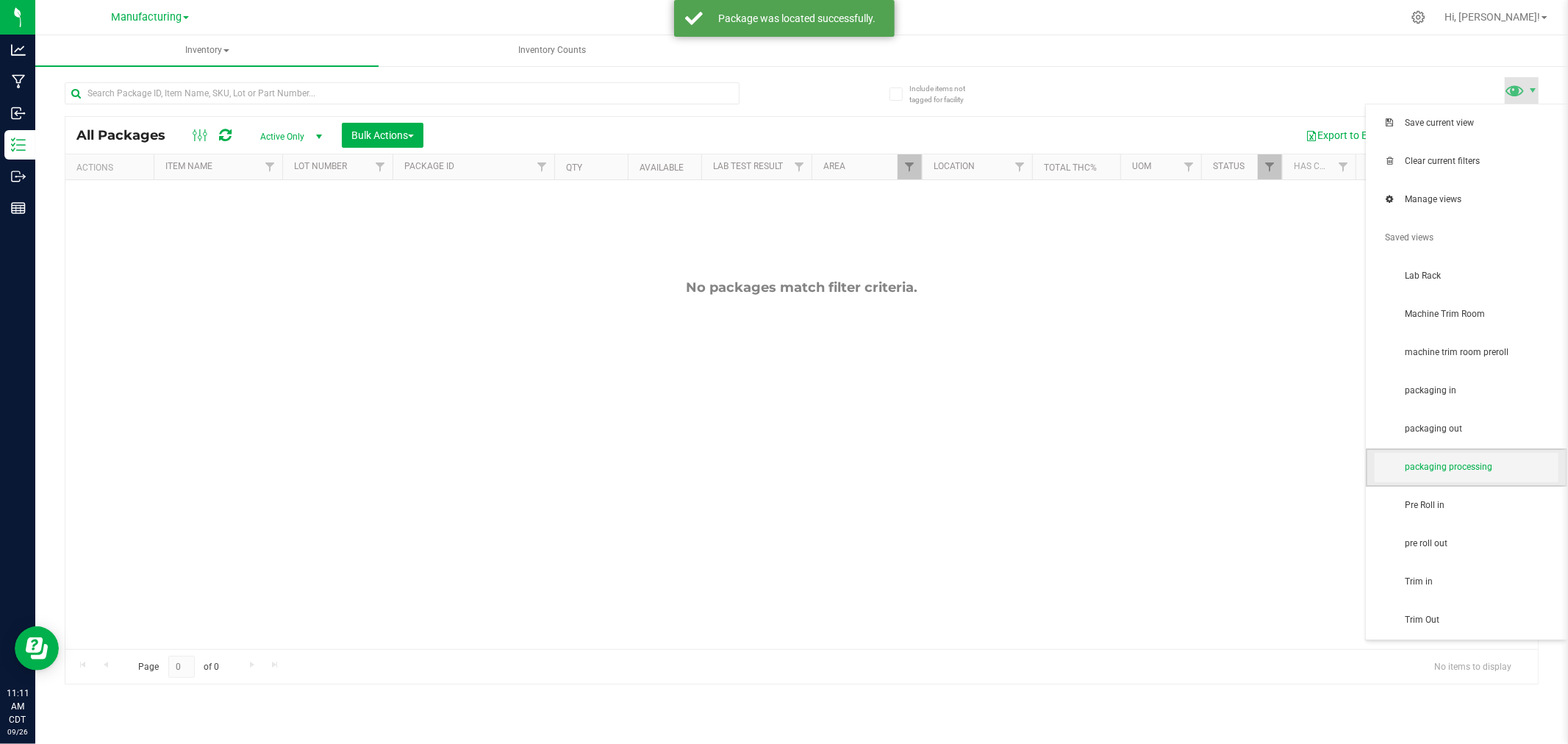
click at [1465, 480] on span "packaging processing" at bounding box center [1467, 468] width 184 height 29
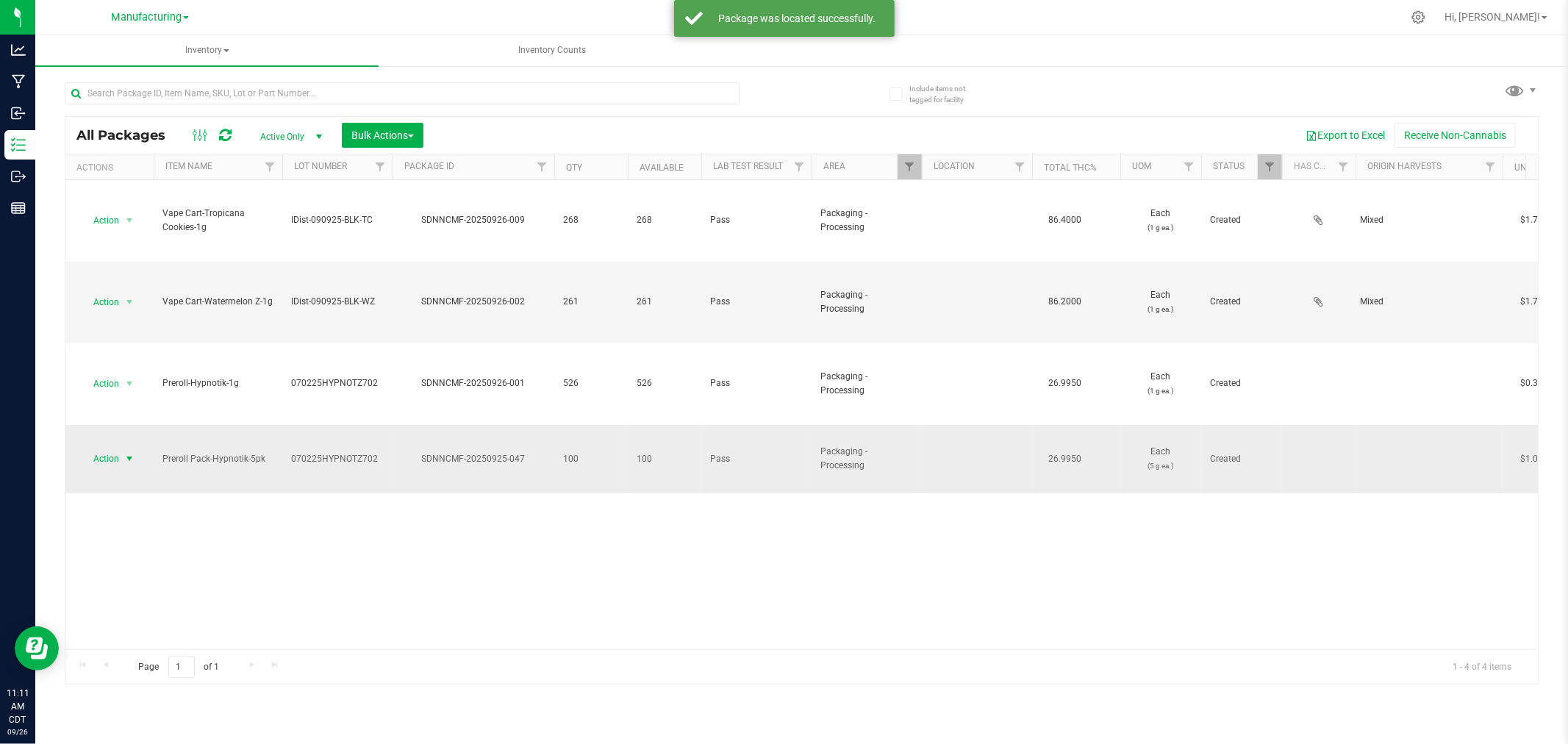
click at [91, 448] on span "Action" at bounding box center [100, 458] width 40 height 20
click at [130, 557] on li "Locate package" at bounding box center [128, 557] width 93 height 22
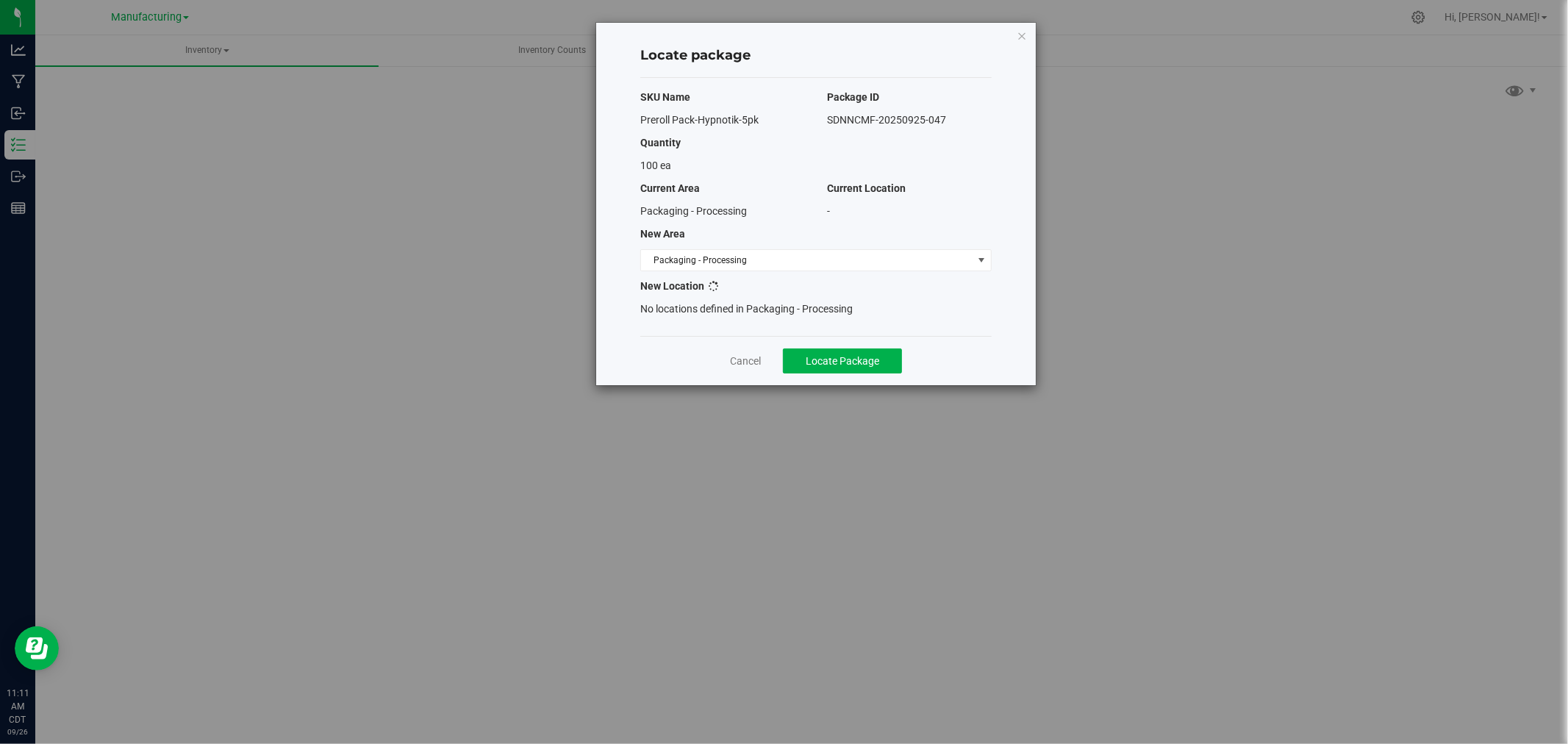
click at [750, 303] on span "No locations defined in Packaging - Processing" at bounding box center [747, 309] width 213 height 12
click at [750, 265] on span "Packaging - Processing" at bounding box center [807, 260] width 331 height 20
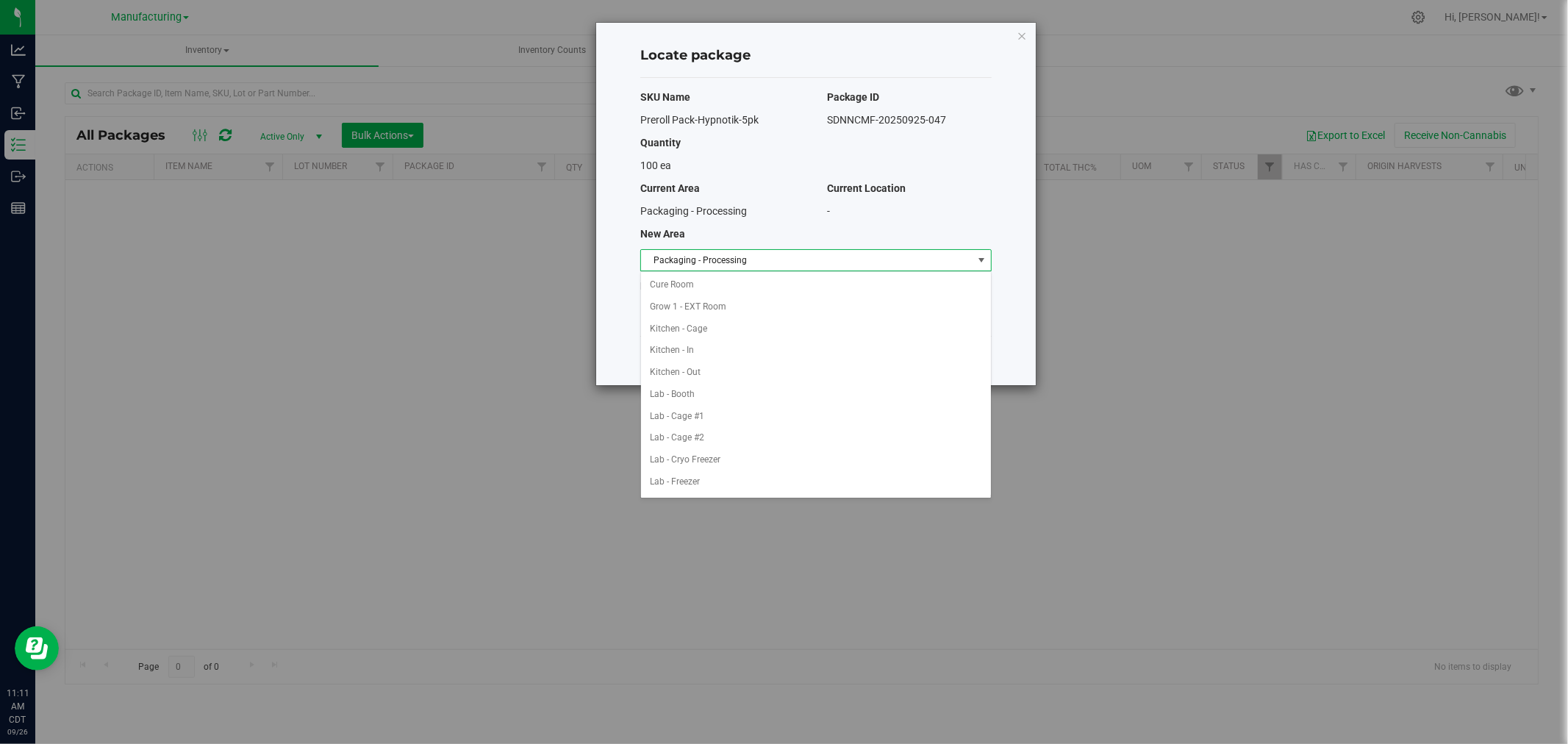
scroll to position [241, 0]
click at [746, 467] on li "Packaging - Out" at bounding box center [816, 460] width 350 height 22
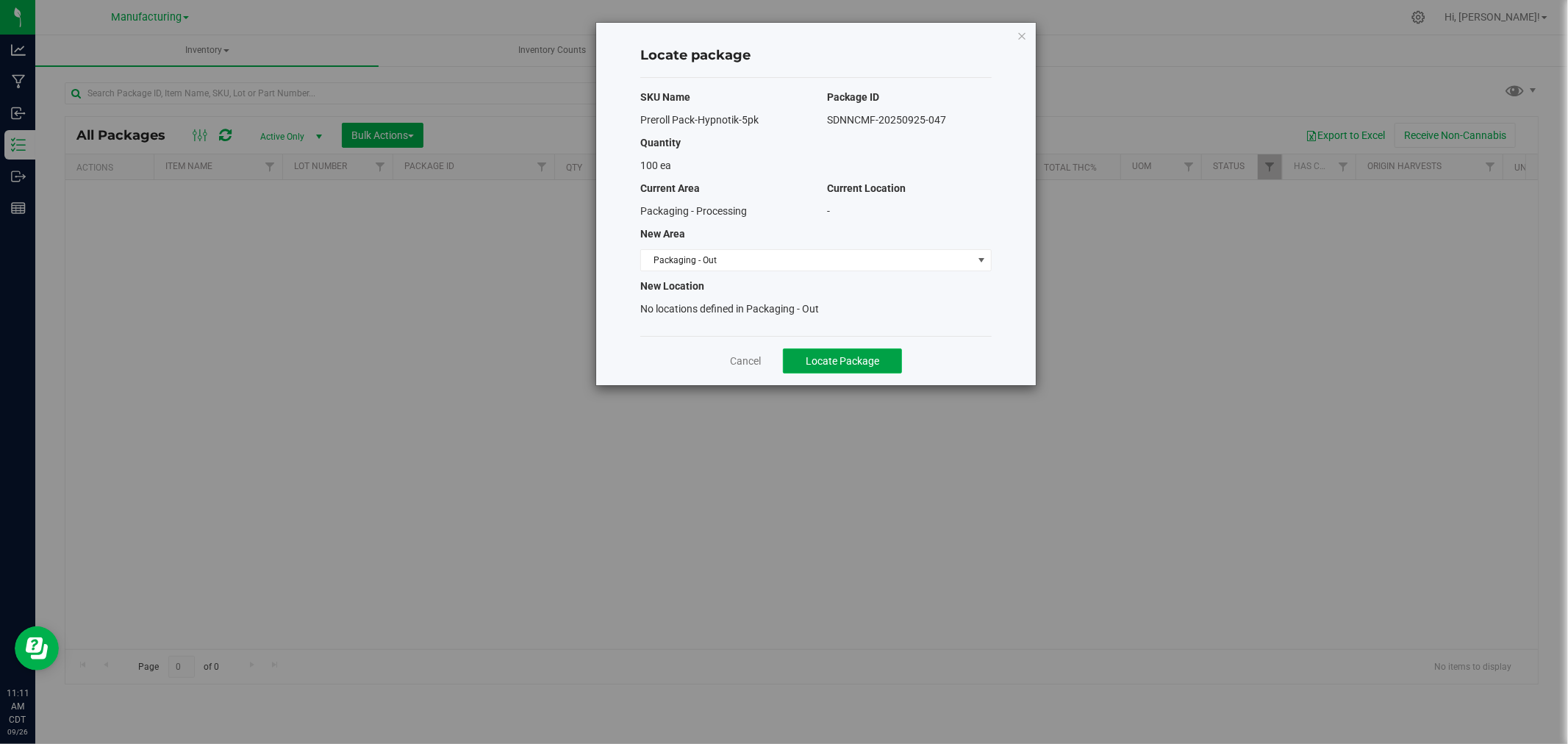
click at [808, 371] on button "Locate Package" at bounding box center [842, 361] width 119 height 25
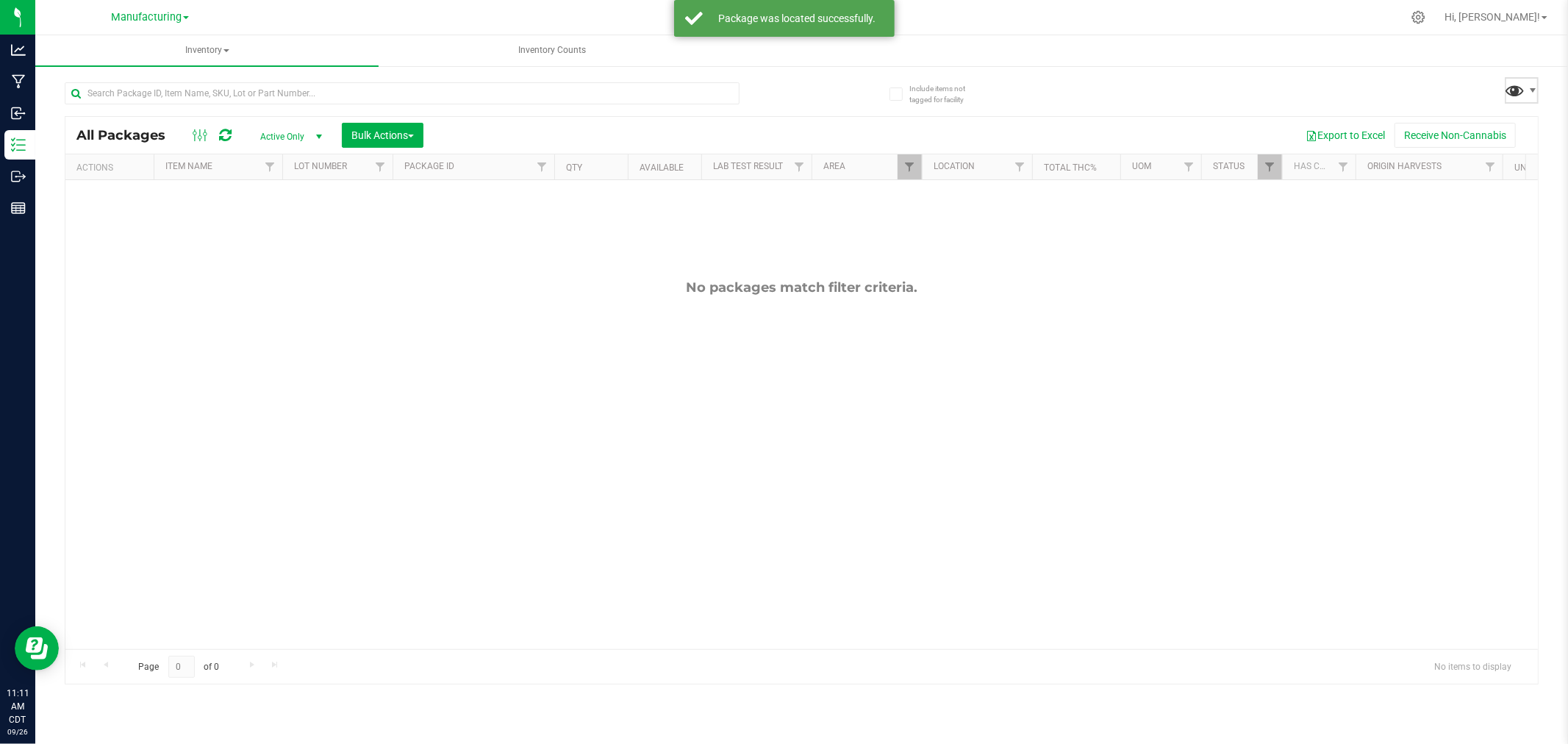
click at [1517, 85] on span at bounding box center [1516, 90] width 21 height 21
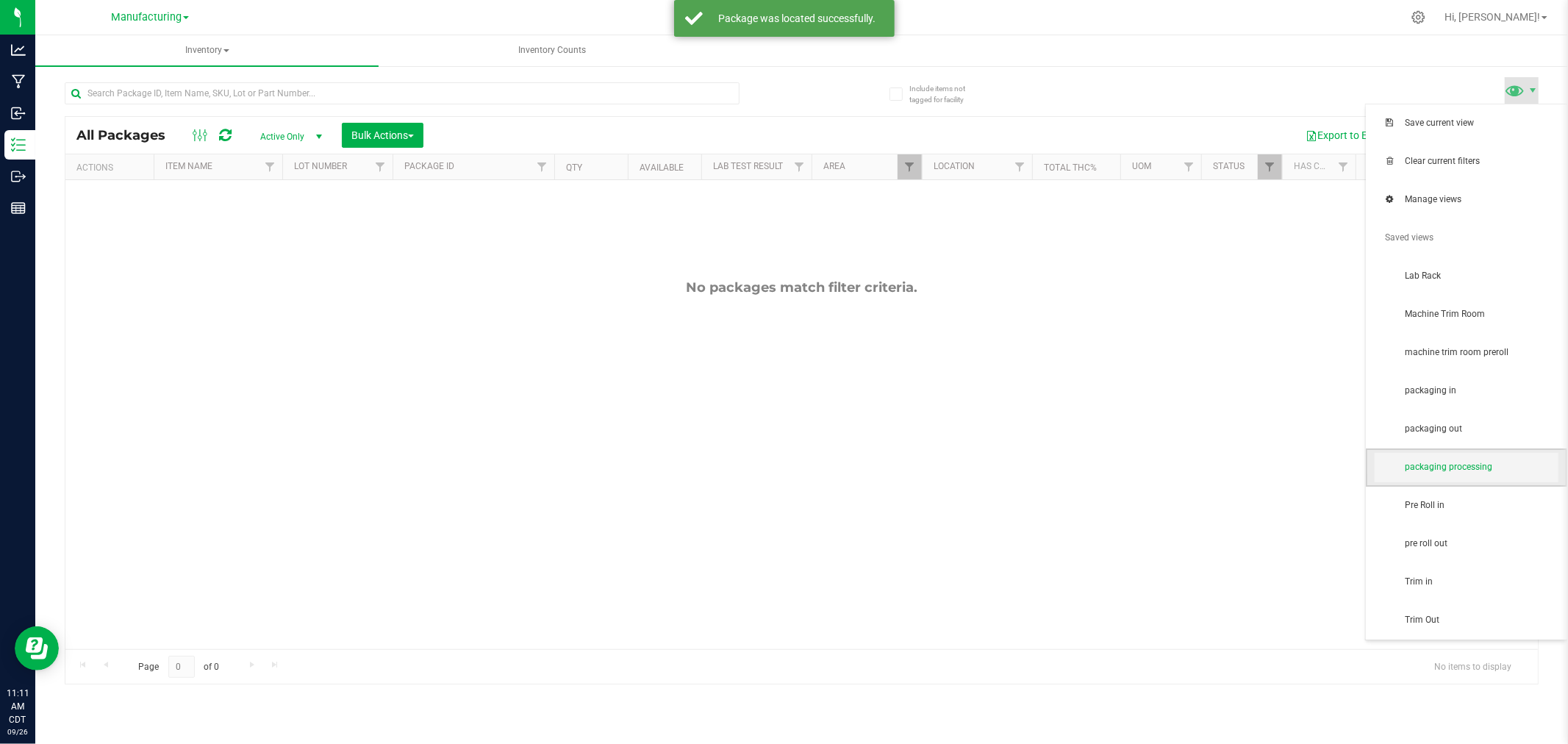
click at [1474, 467] on span "packaging processing" at bounding box center [1481, 467] width 153 height 13
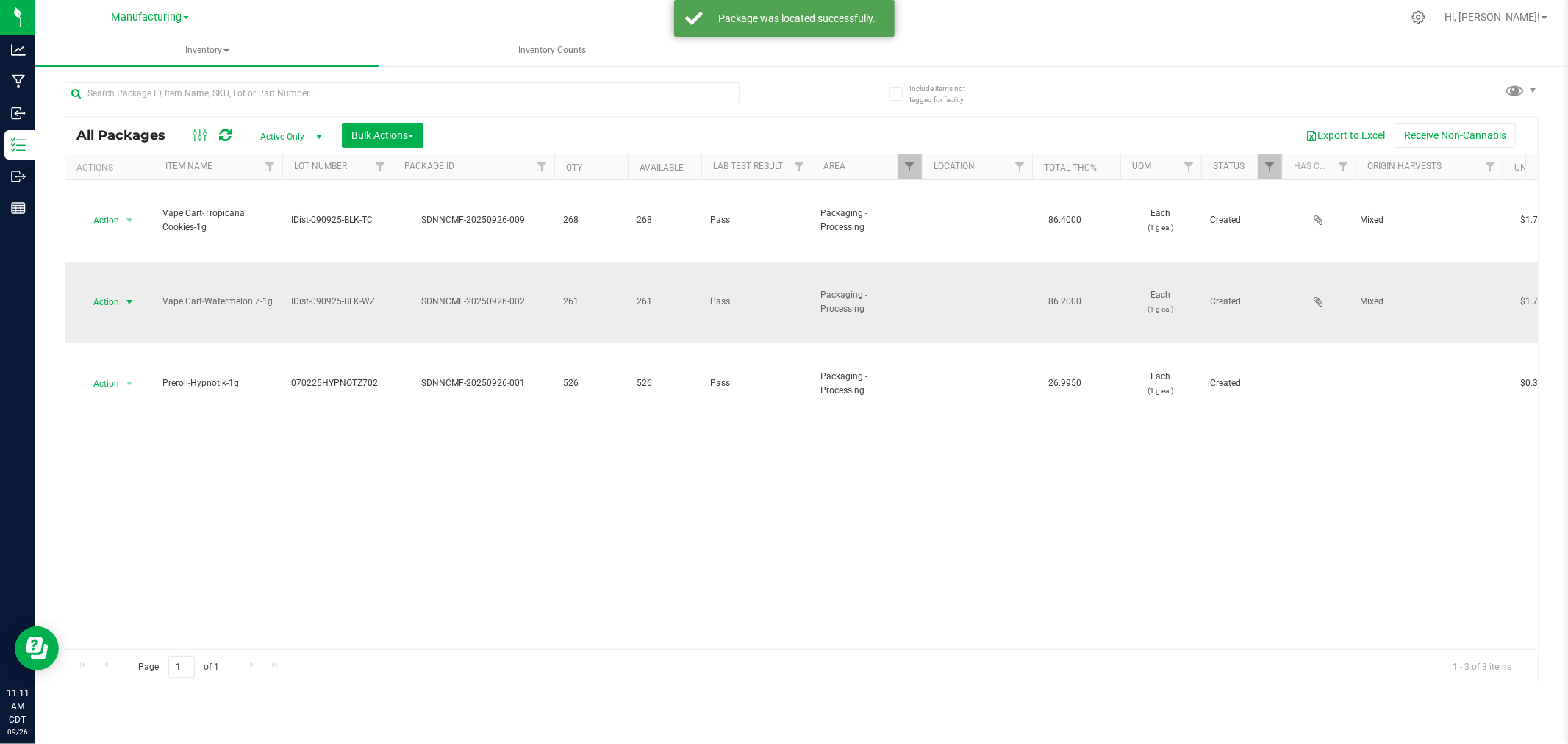
click at [111, 304] on span "Action" at bounding box center [100, 301] width 40 height 20
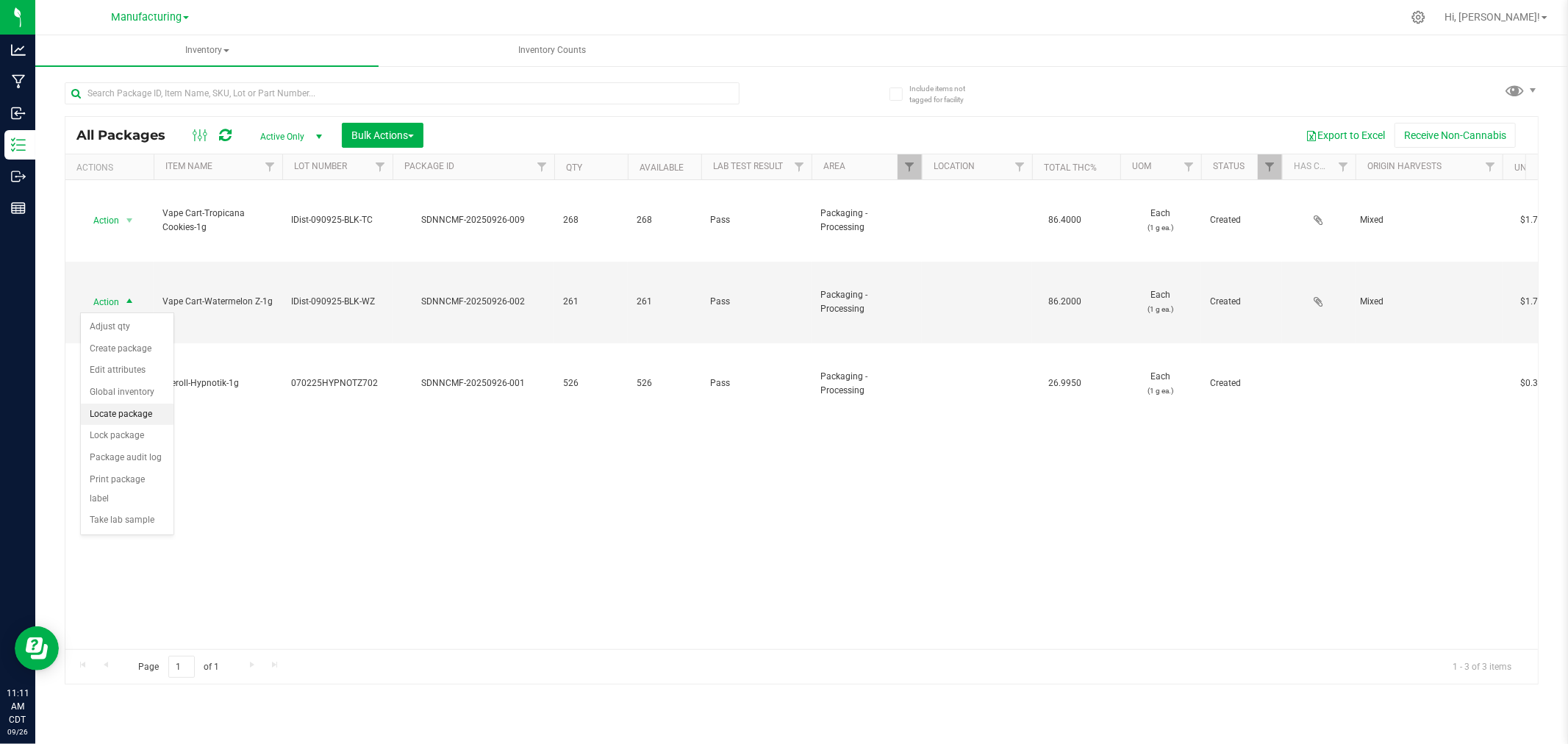
click at [137, 417] on li "Locate package" at bounding box center [128, 415] width 93 height 22
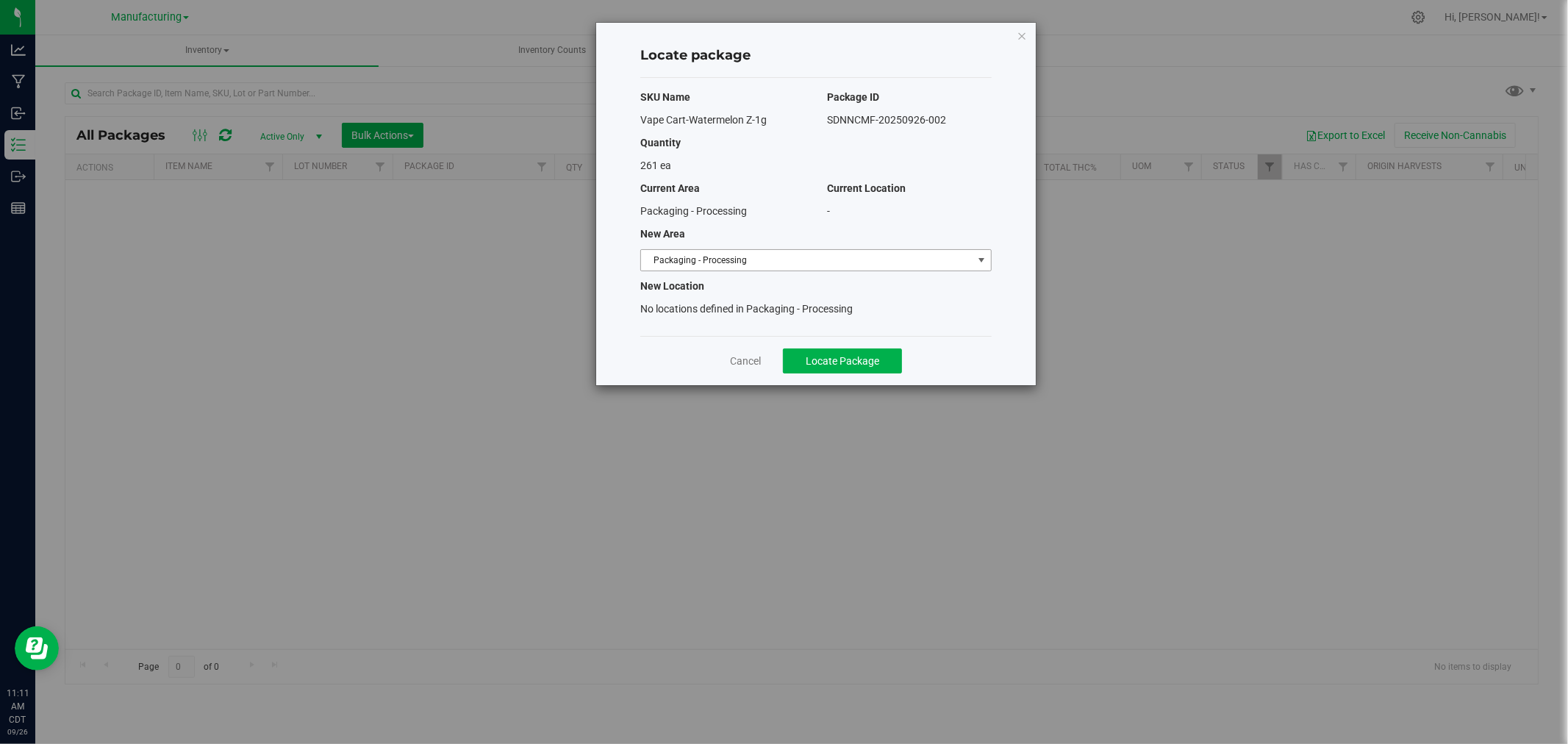
click at [726, 265] on span "Packaging - Processing" at bounding box center [807, 260] width 331 height 20
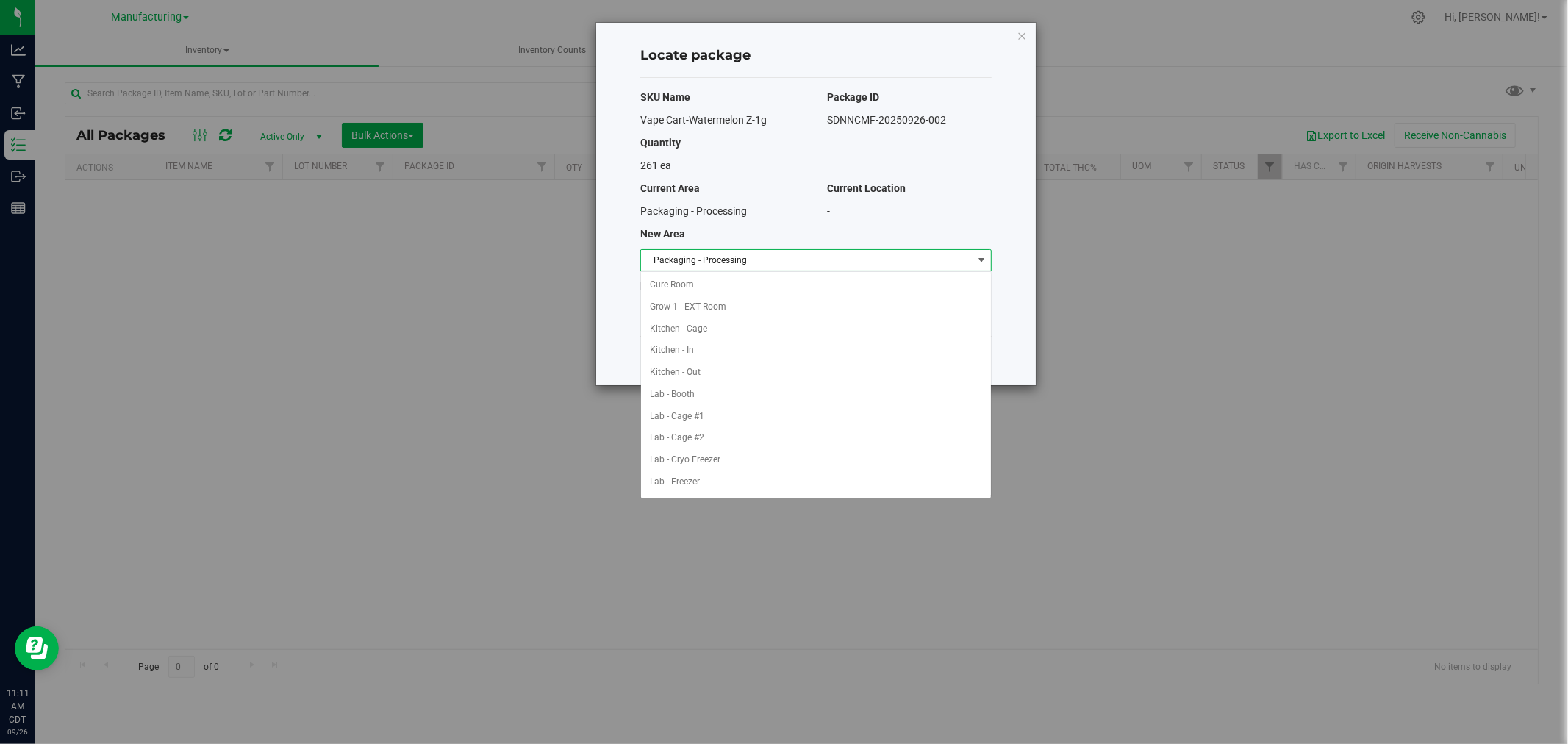
scroll to position [241, 0]
click at [768, 467] on li "Packaging - Out" at bounding box center [816, 460] width 350 height 22
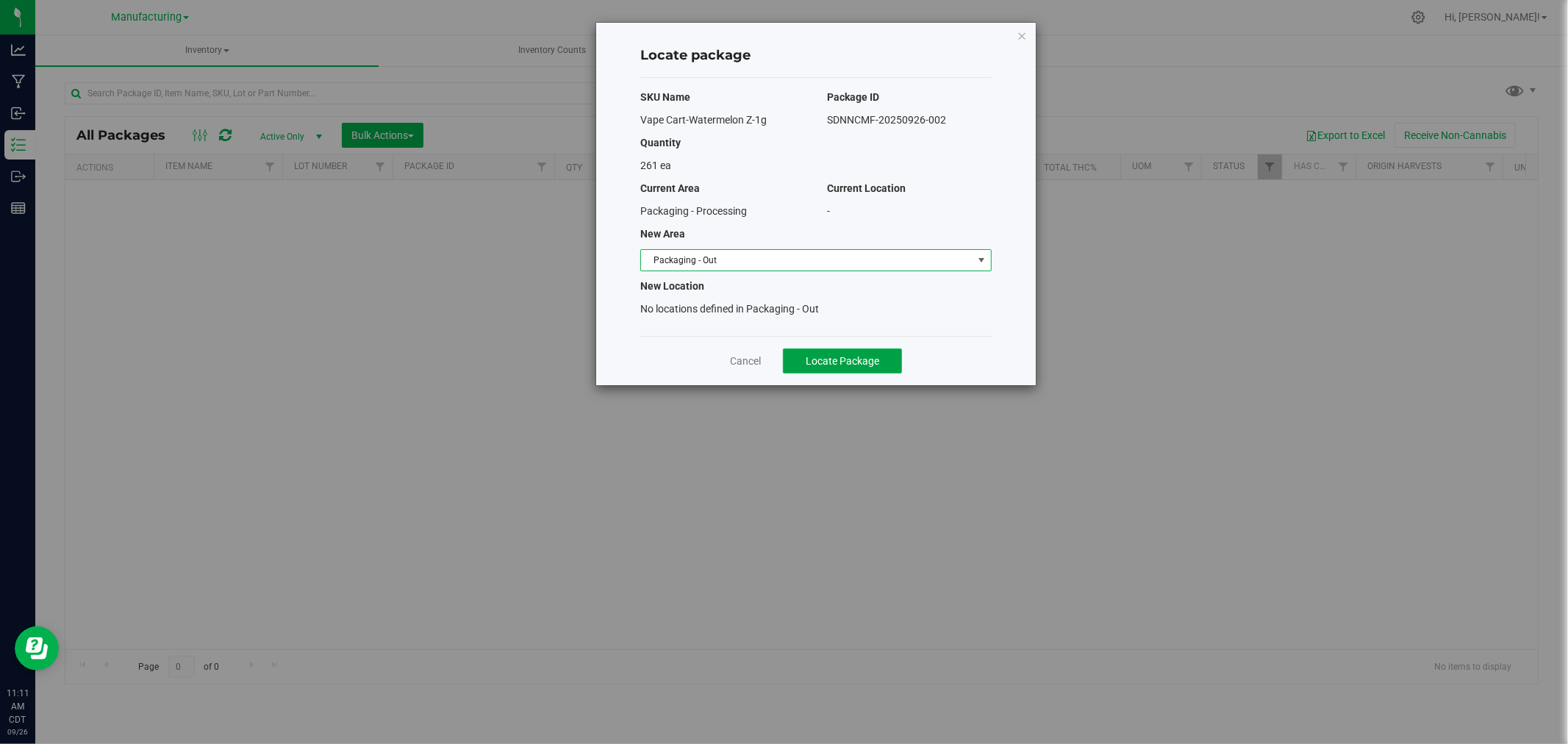
click at [823, 358] on span "Locate Package" at bounding box center [842, 361] width 73 height 12
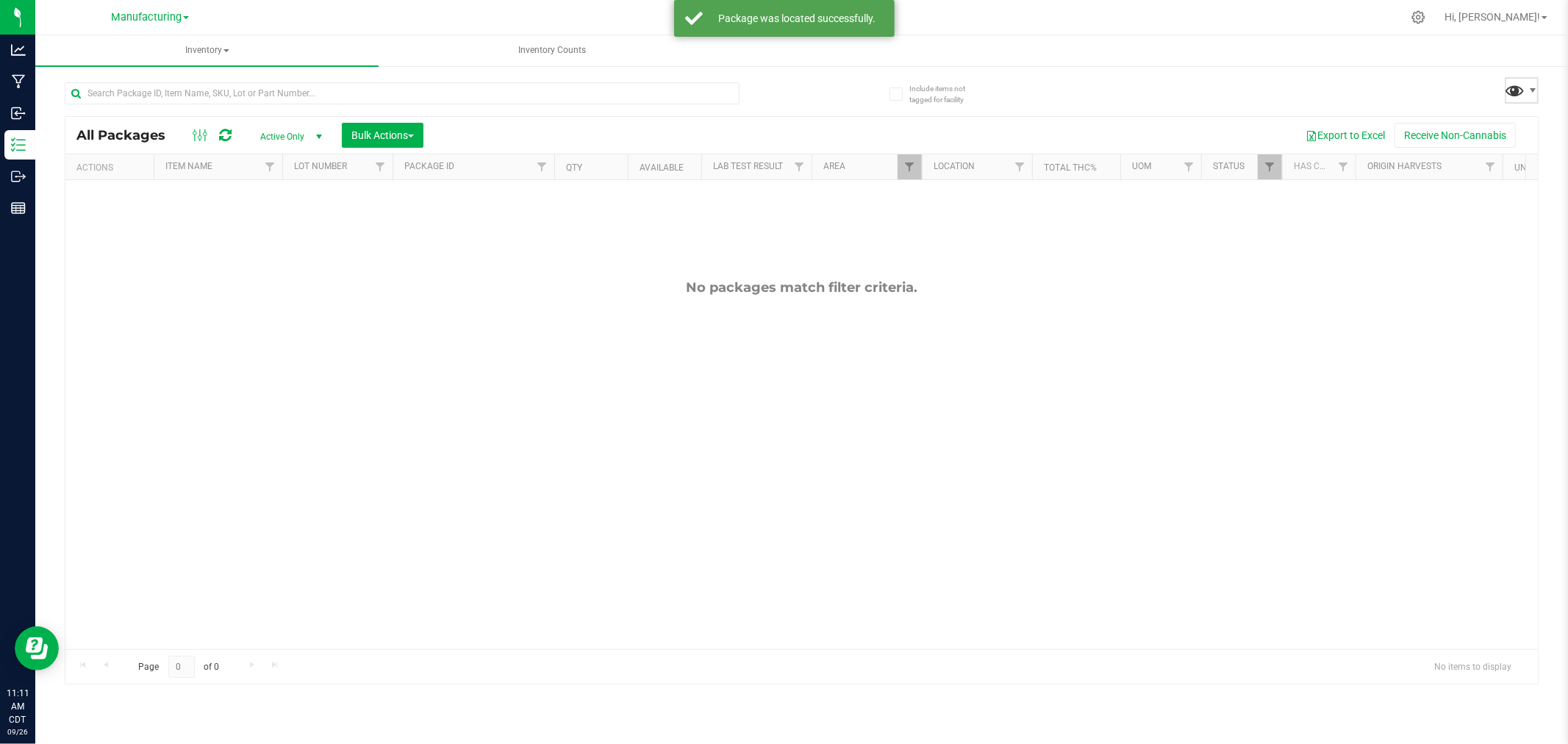
click at [1508, 81] on span at bounding box center [1516, 90] width 21 height 21
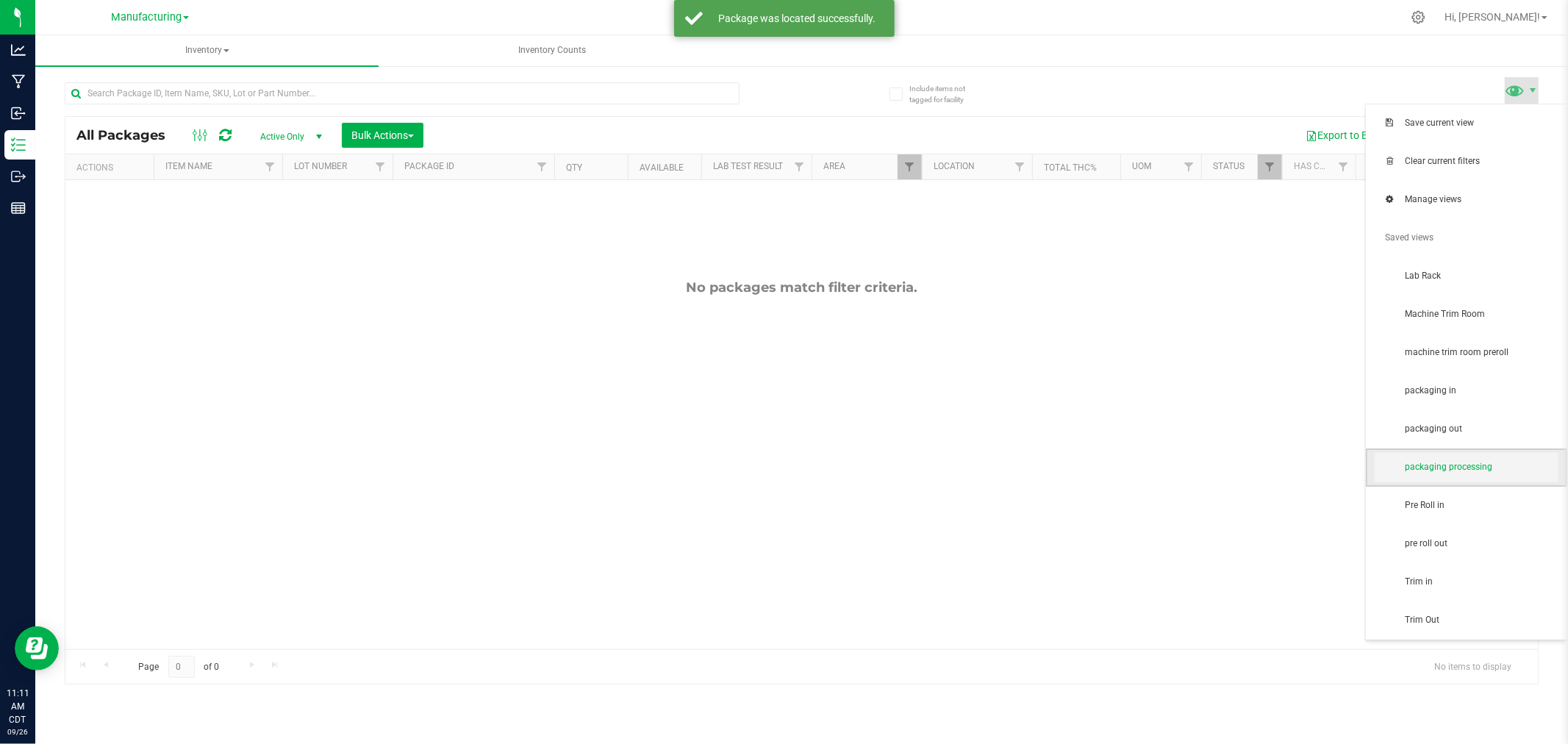
click at [1480, 472] on span "packaging processing" at bounding box center [1481, 467] width 153 height 13
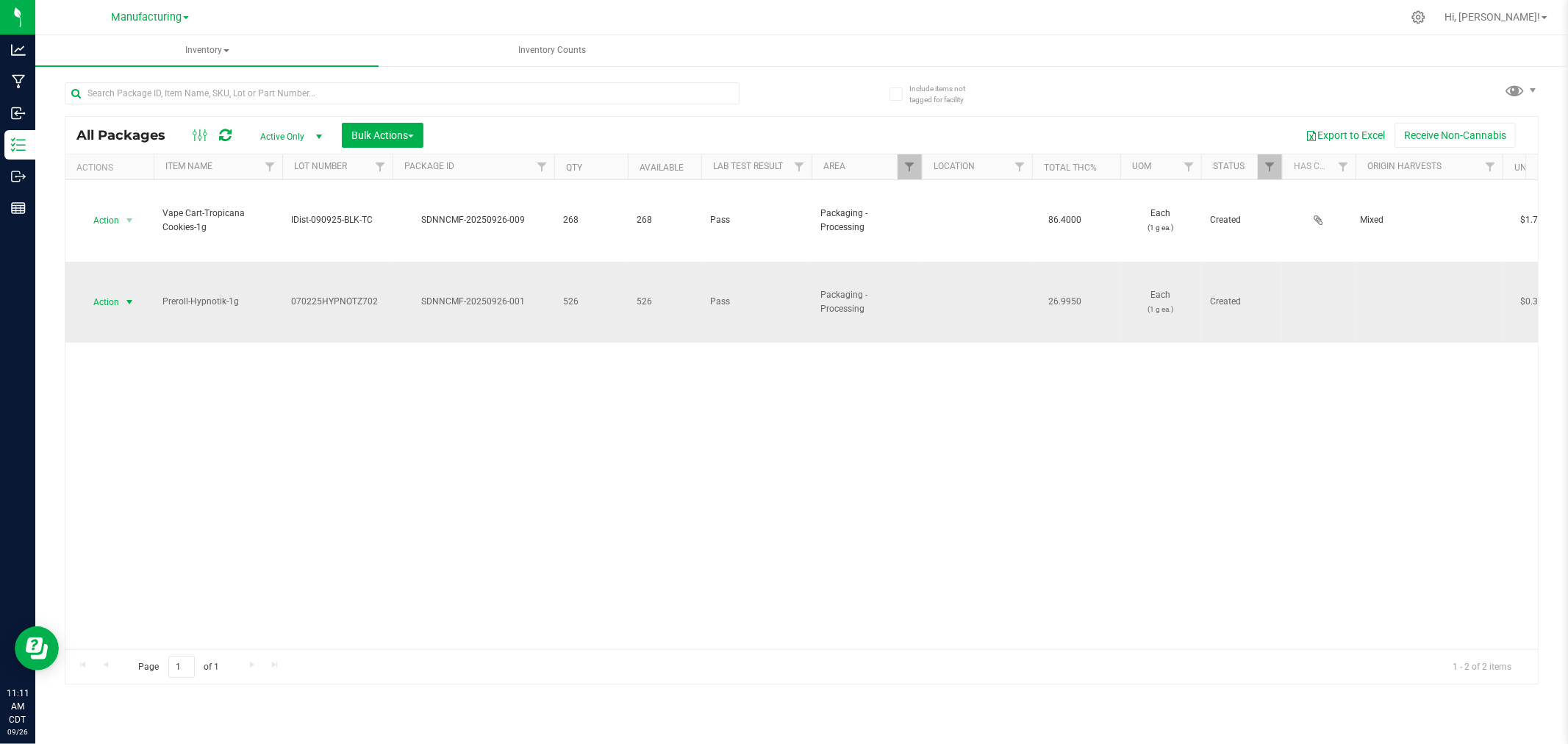
click at [108, 303] on span "Action" at bounding box center [100, 301] width 40 height 20
click at [125, 408] on li "Locate package" at bounding box center [128, 415] width 93 height 22
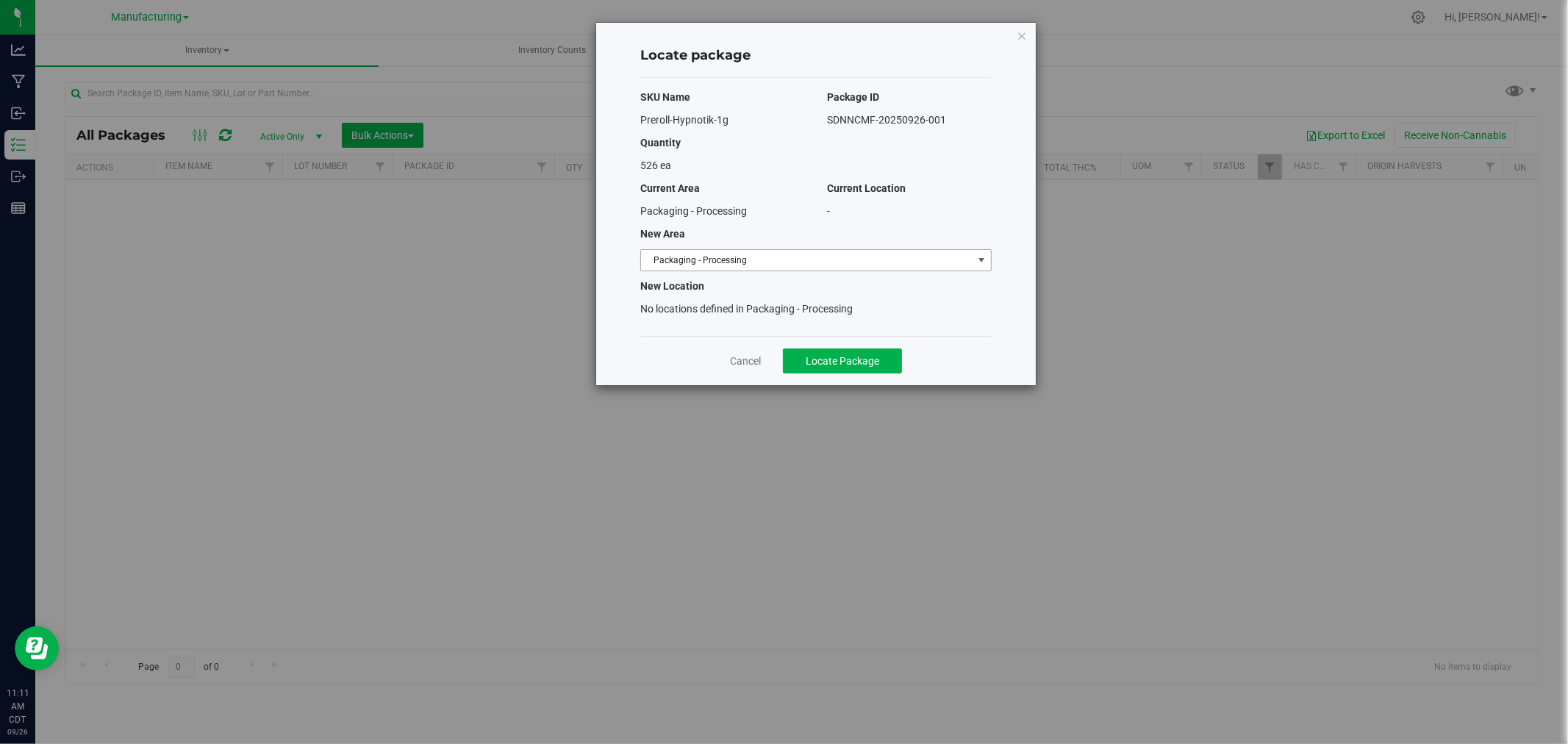
click at [783, 261] on span "Packaging - Processing" at bounding box center [807, 260] width 331 height 20
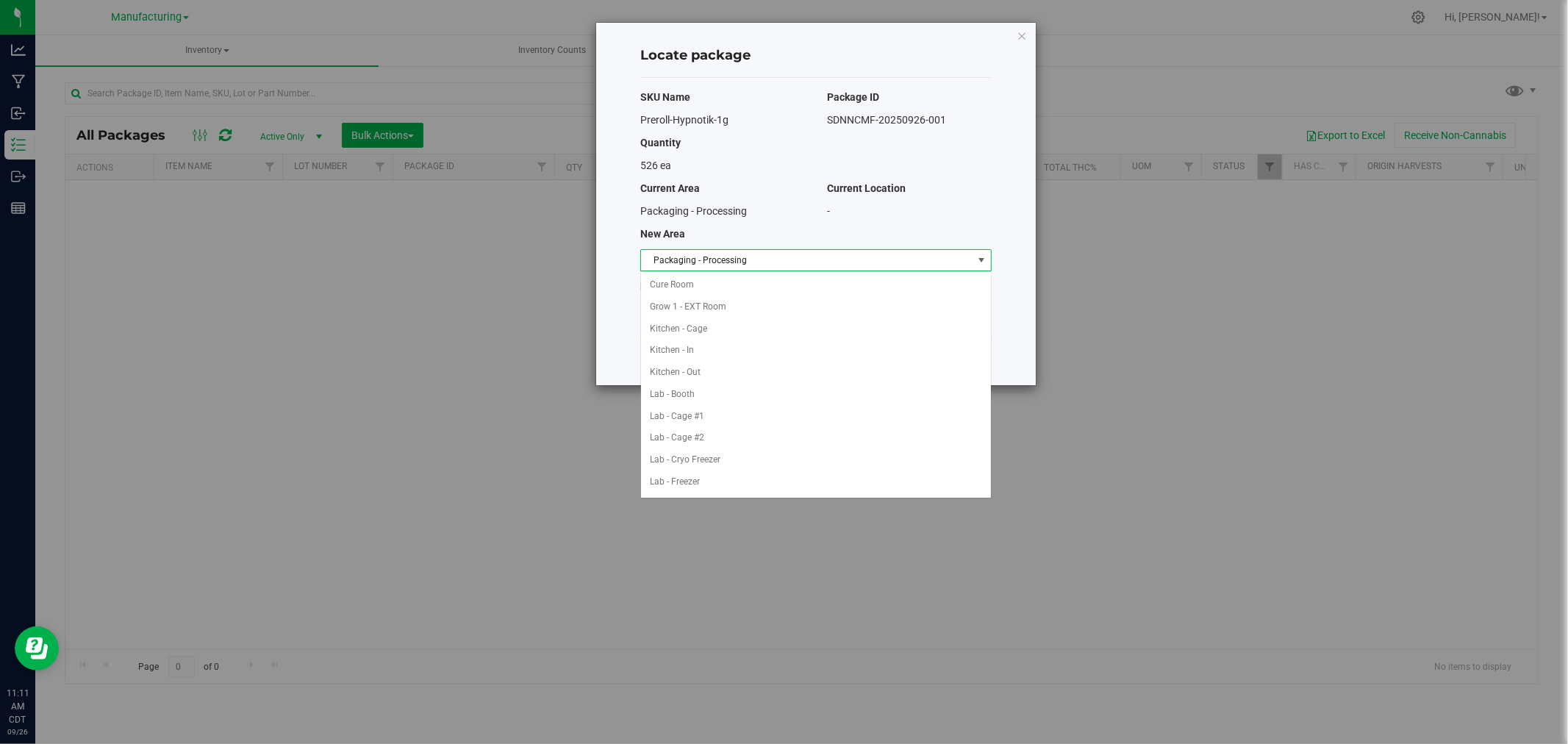
scroll to position [241, 0]
click at [730, 460] on li "Packaging - Out" at bounding box center [816, 460] width 350 height 22
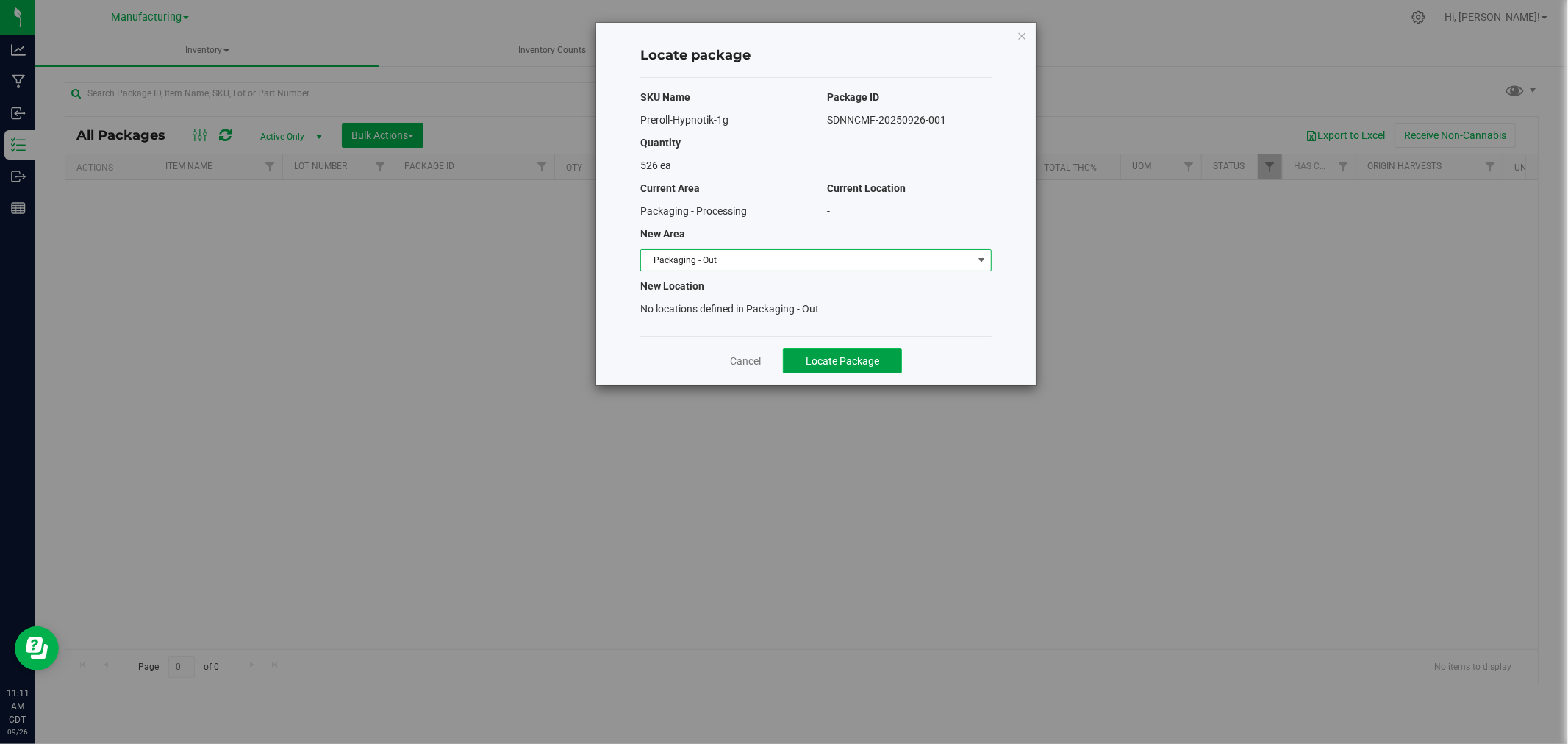
click at [817, 356] on span "Locate Package" at bounding box center [842, 361] width 73 height 12
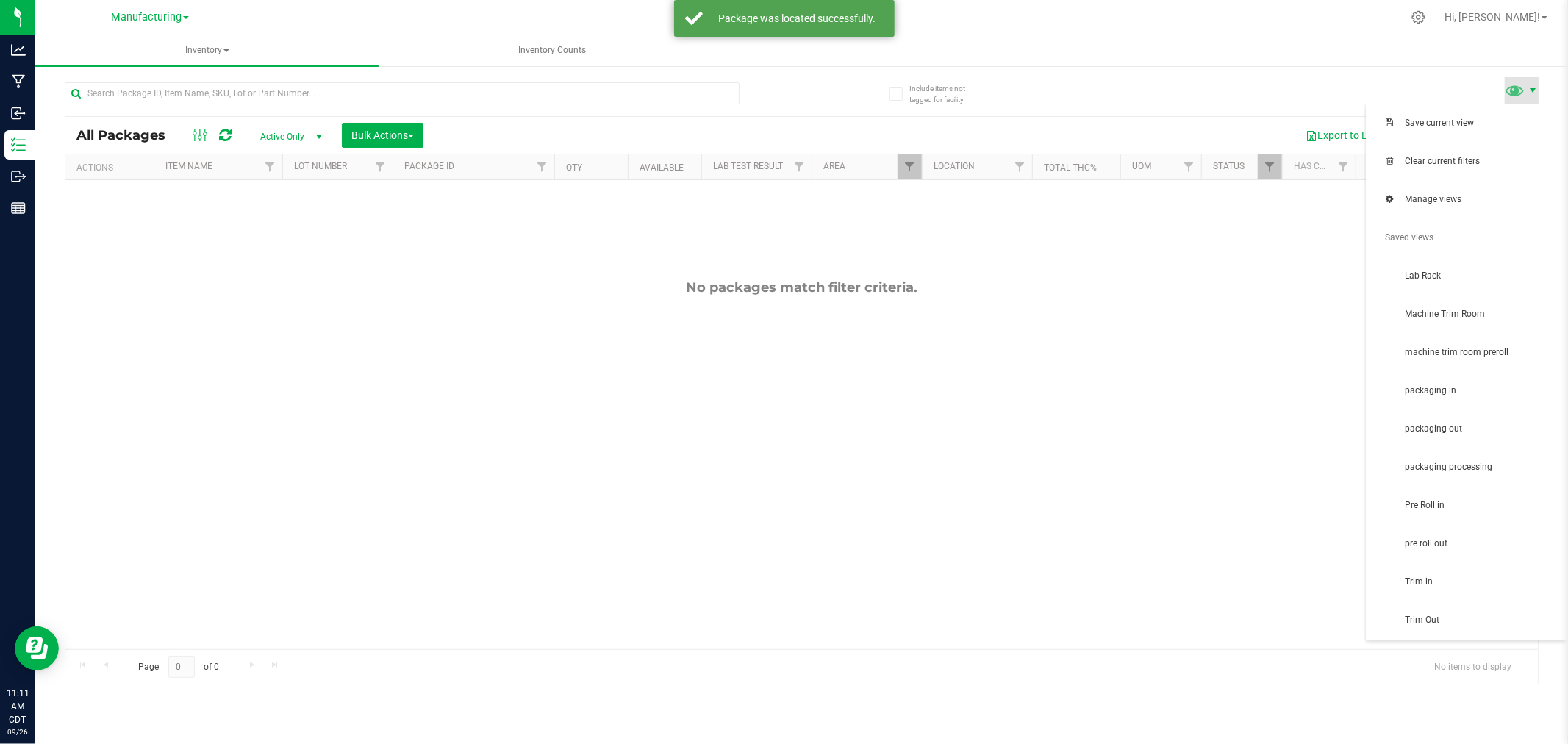
click at [1530, 91] on span at bounding box center [1533, 91] width 12 height 12
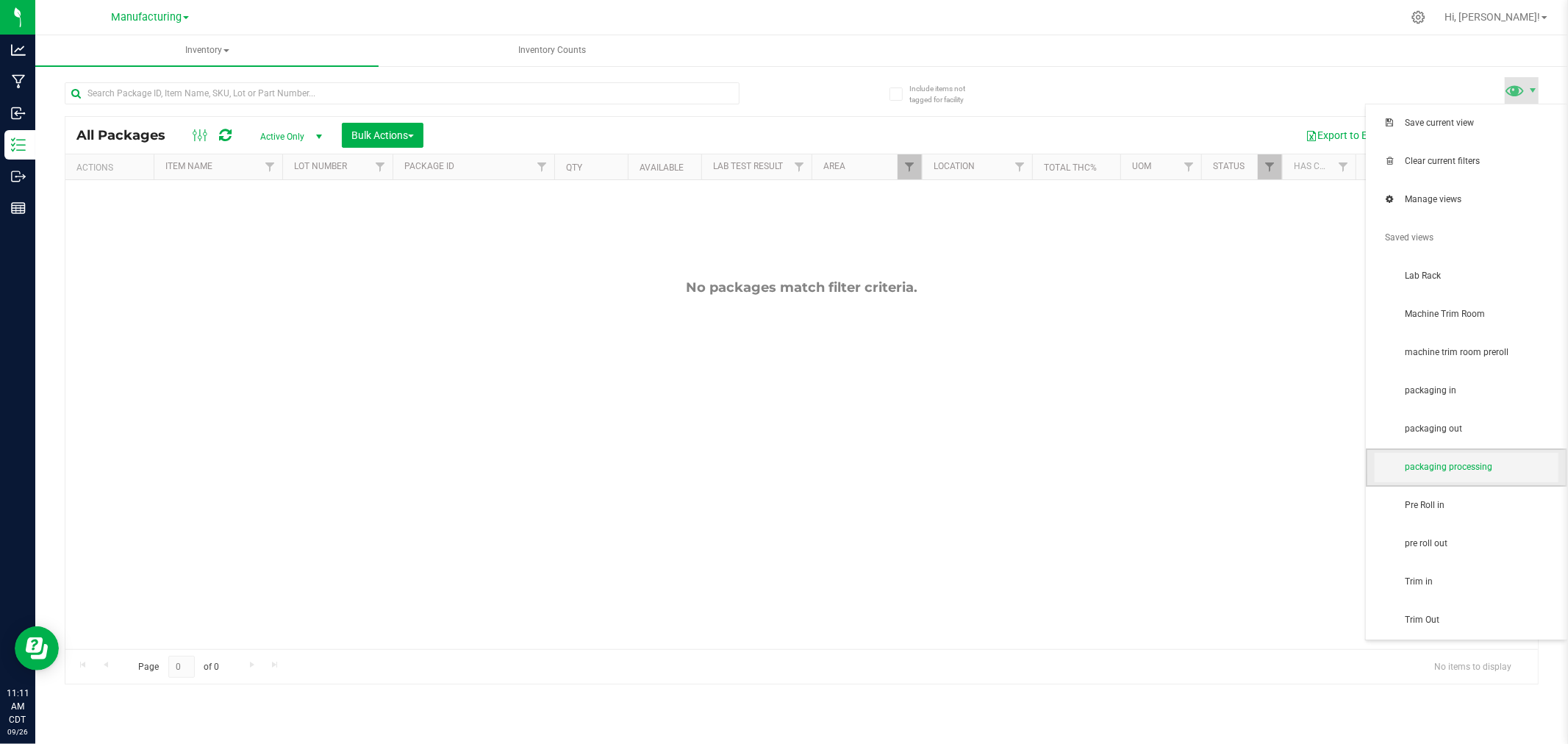
click at [1417, 460] on span "packaging processing" at bounding box center [1467, 468] width 184 height 29
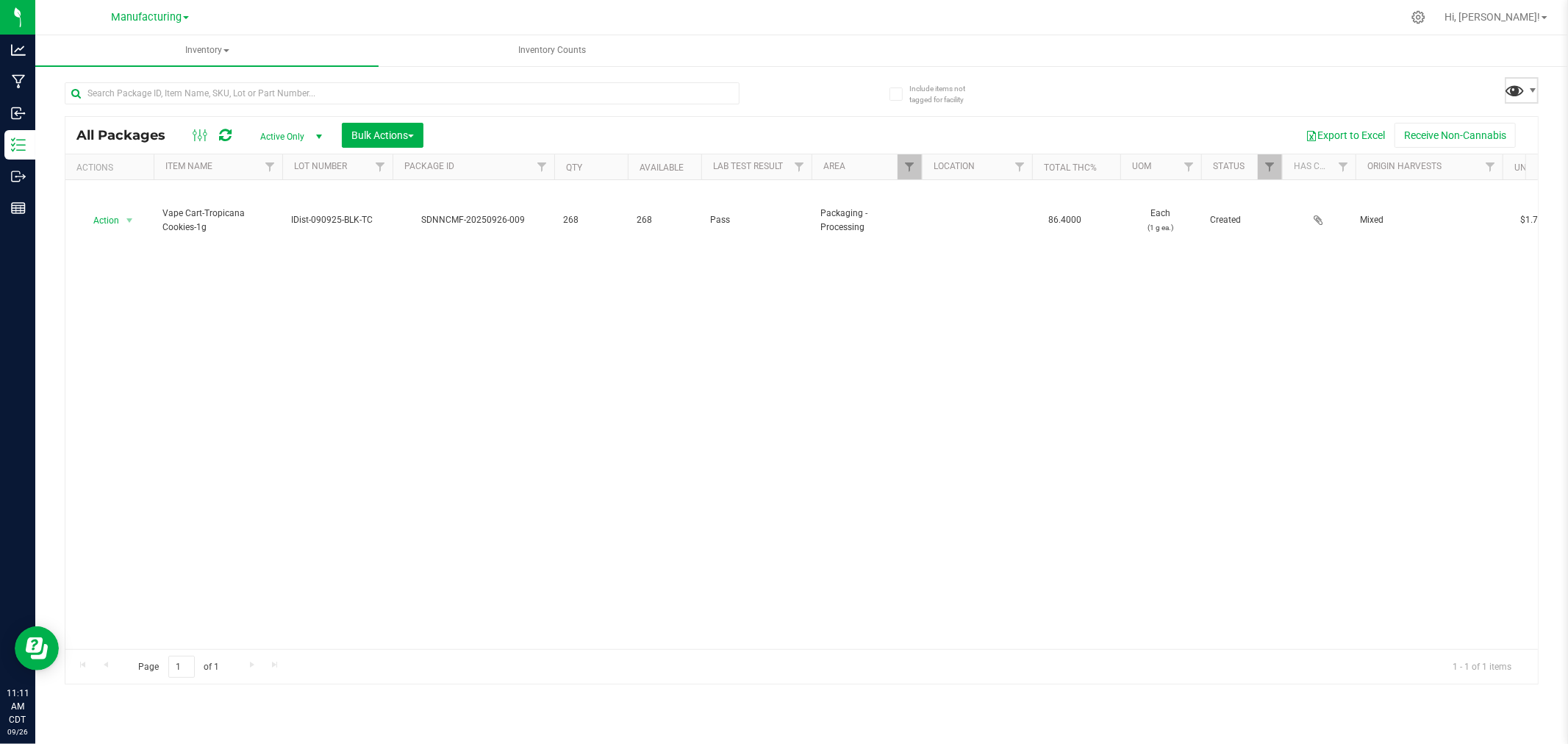
click at [1527, 87] on span at bounding box center [1533, 91] width 12 height 12
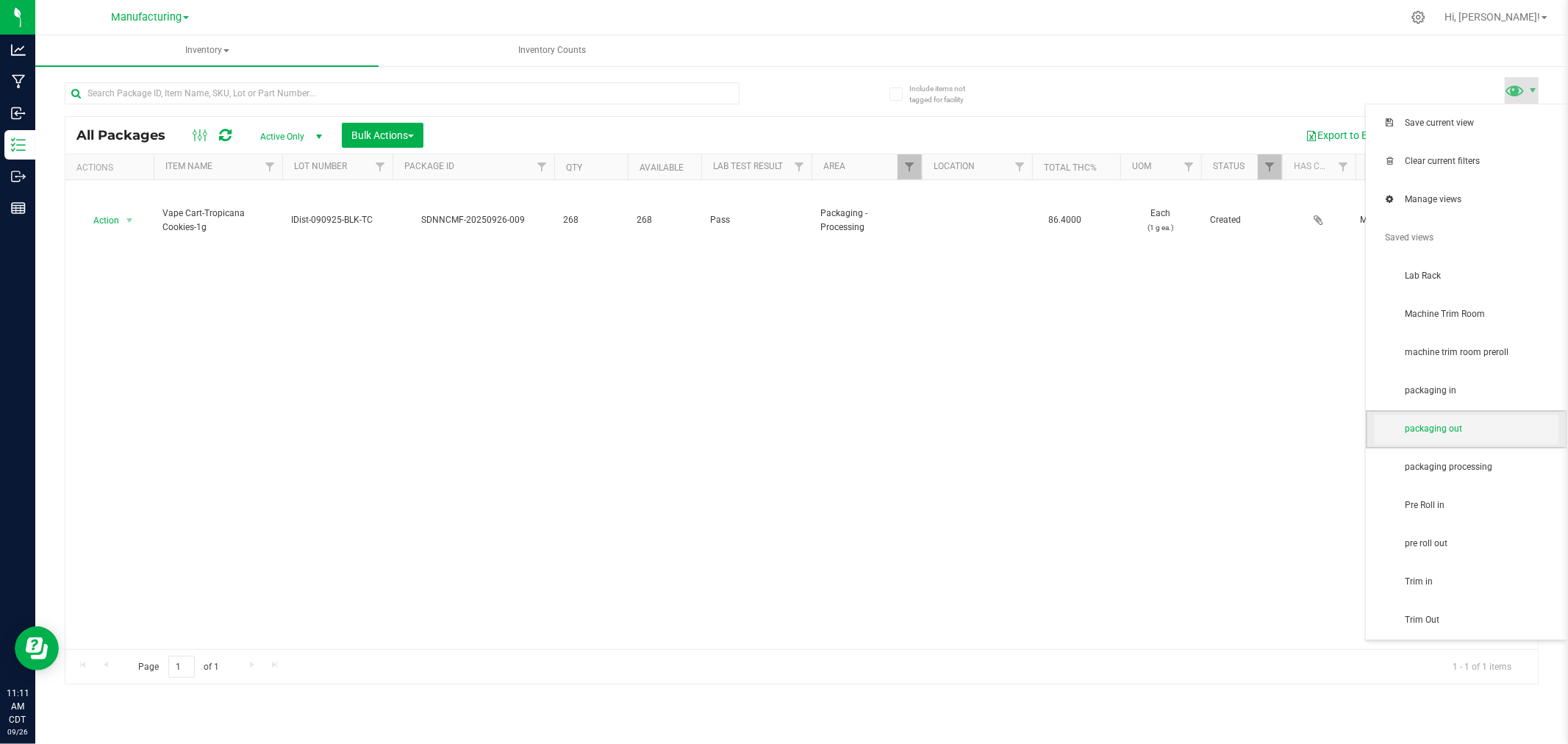
click at [1460, 415] on span "packaging out" at bounding box center [1467, 429] width 184 height 29
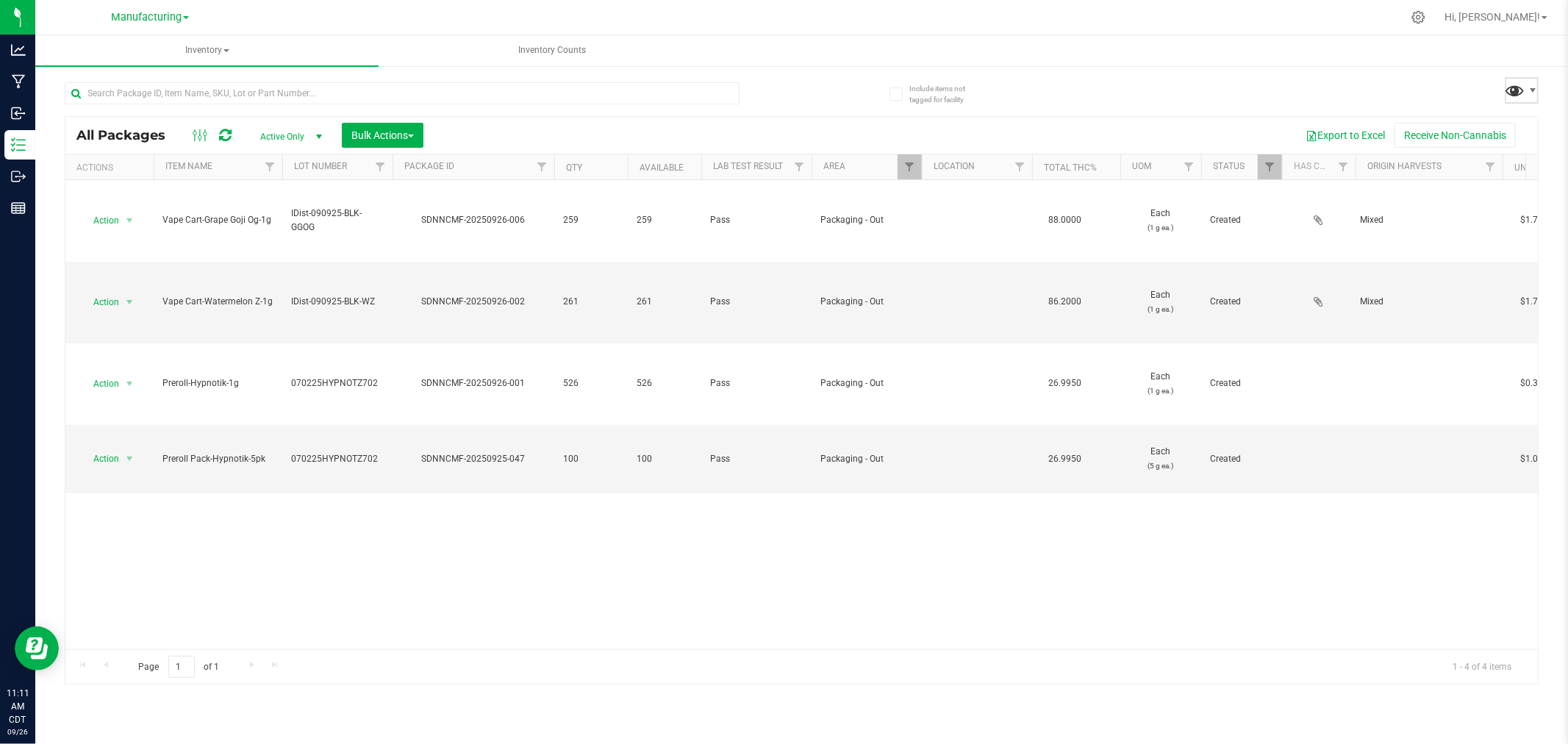
click at [1520, 81] on span at bounding box center [1516, 90] width 21 height 21
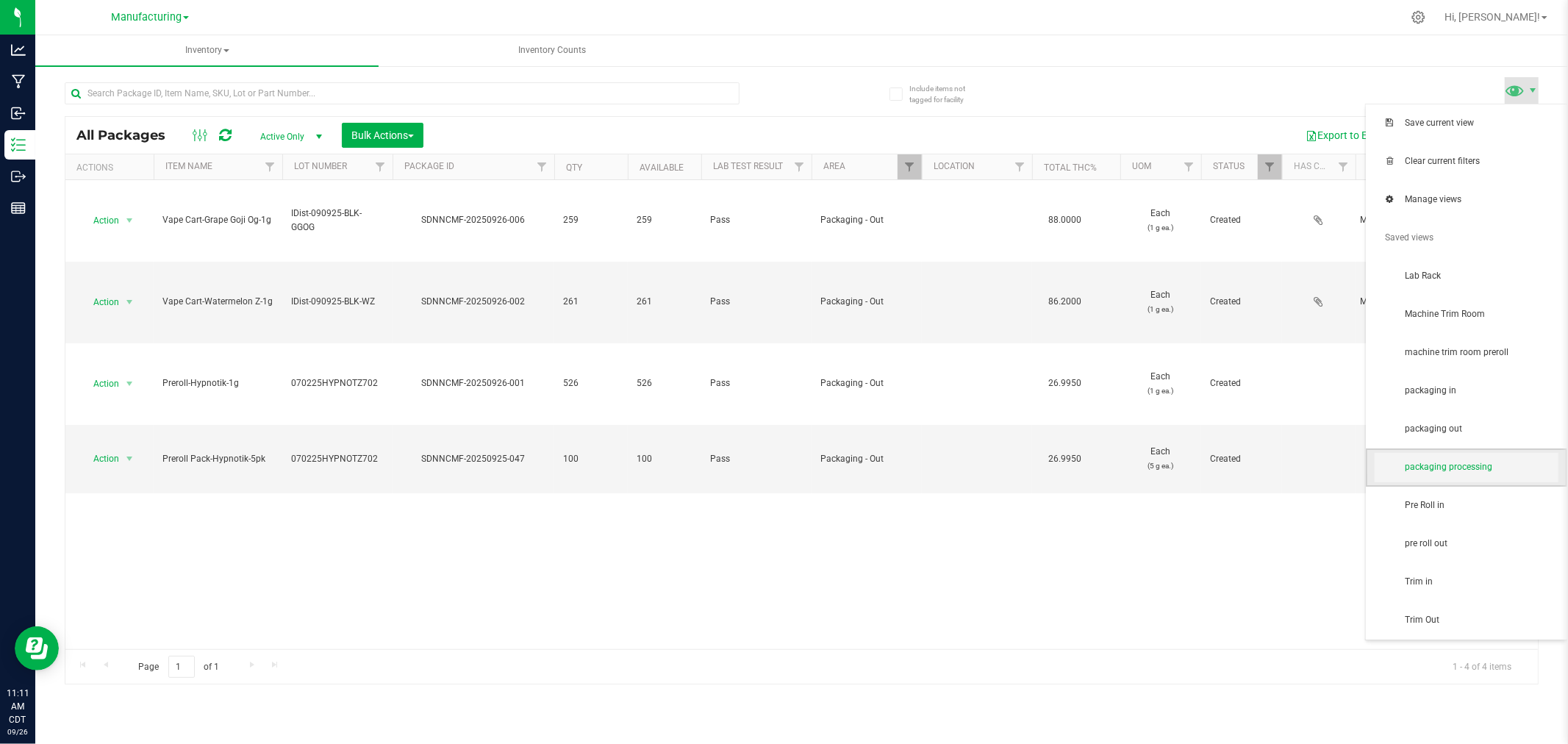
click at [1473, 468] on span "packaging processing" at bounding box center [1481, 467] width 153 height 13
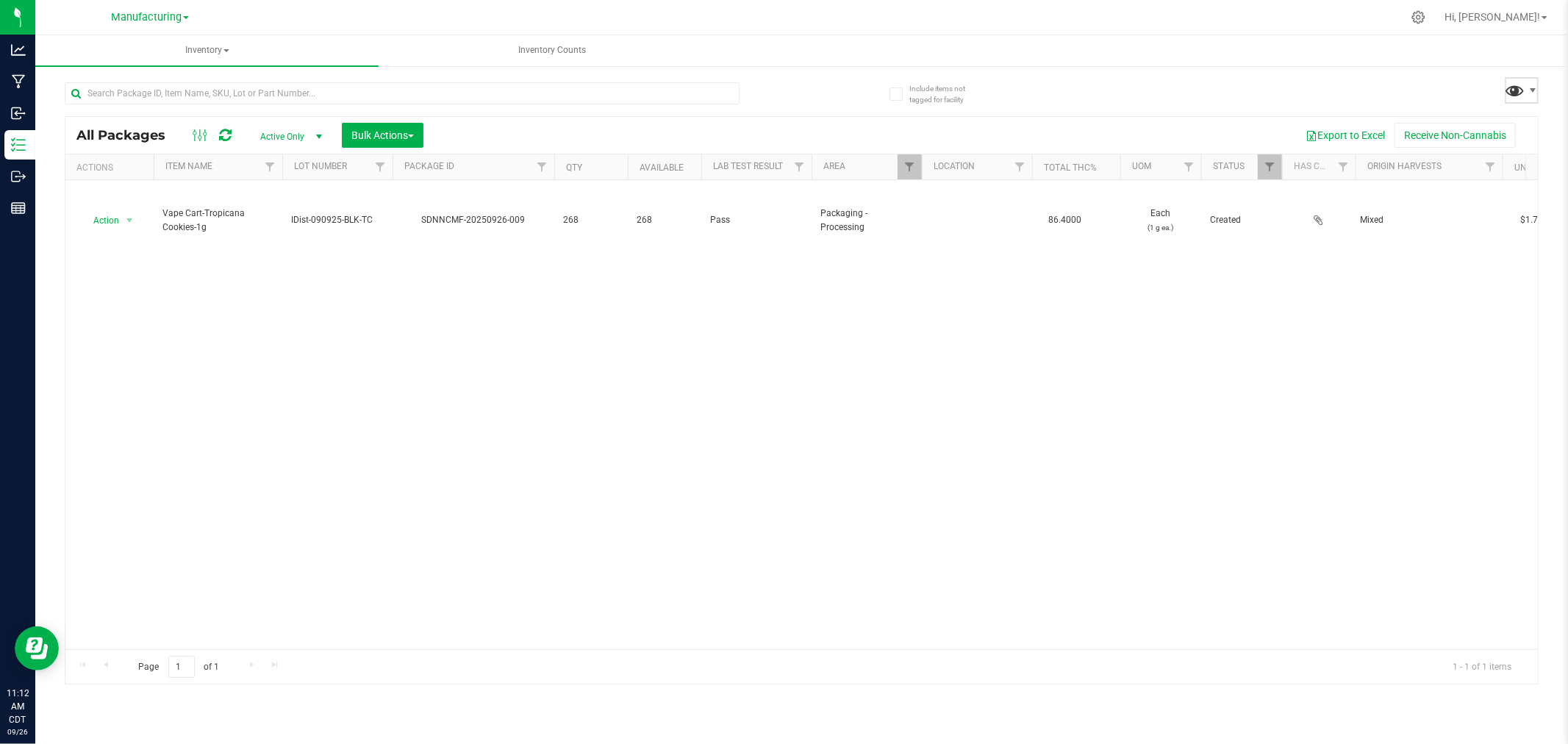
click at [1512, 91] on span at bounding box center [1516, 90] width 21 height 21
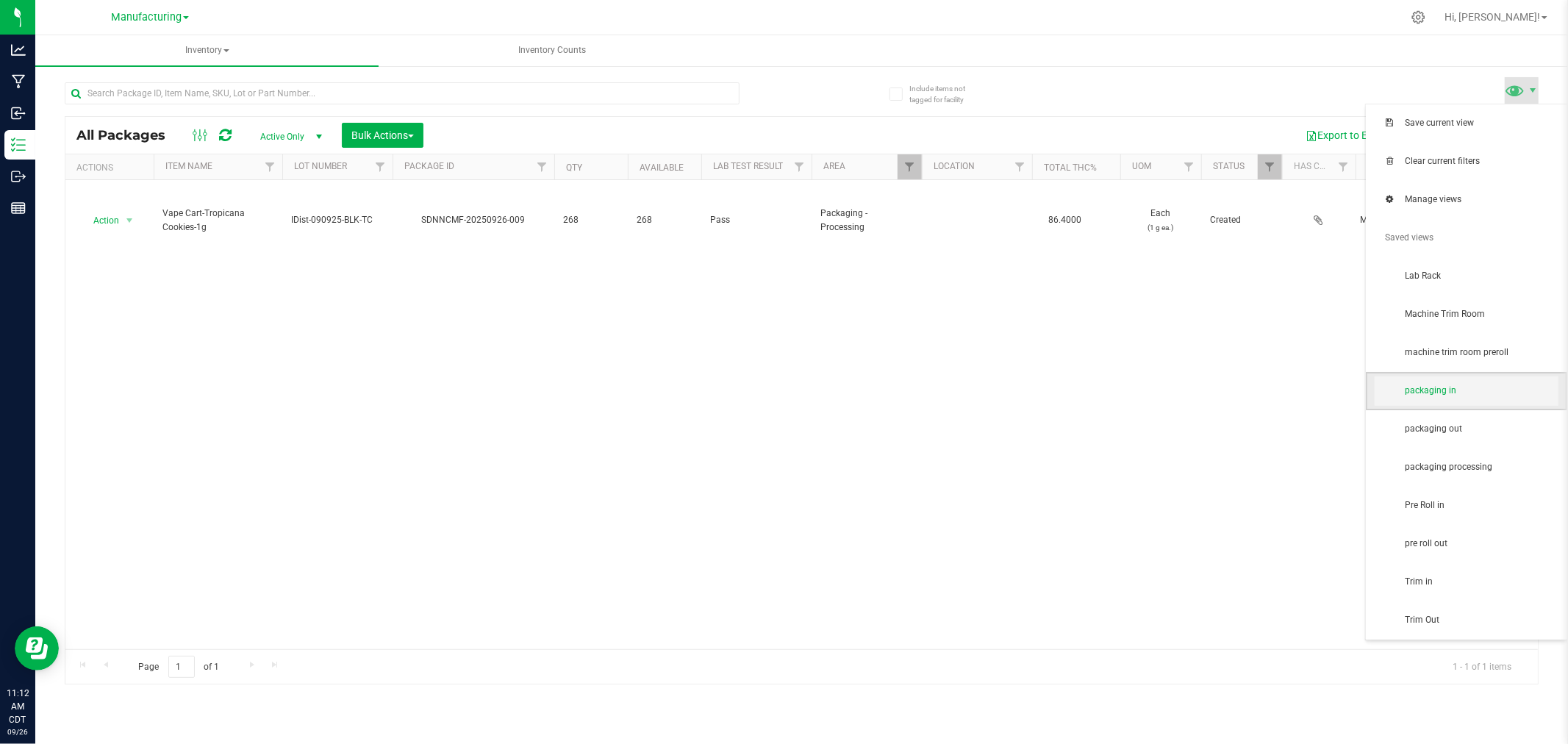
click at [1496, 400] on span "packaging in" at bounding box center [1467, 391] width 184 height 29
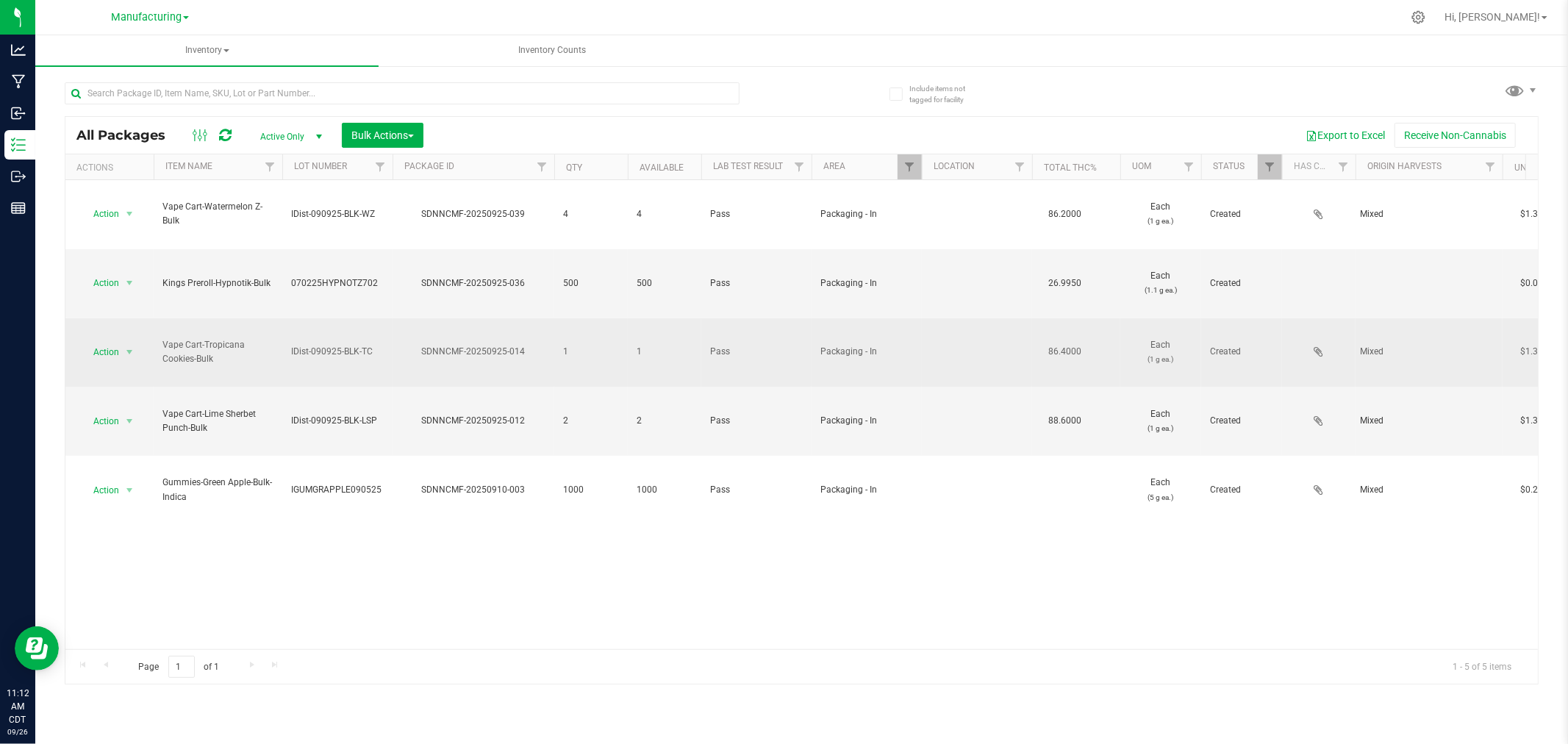
click at [96, 319] on td "Action Action Adjust qty Create package Edit attributes Global inventory Locate…" at bounding box center [109, 354] width 88 height 70
click at [104, 342] on span "Action" at bounding box center [100, 352] width 40 height 20
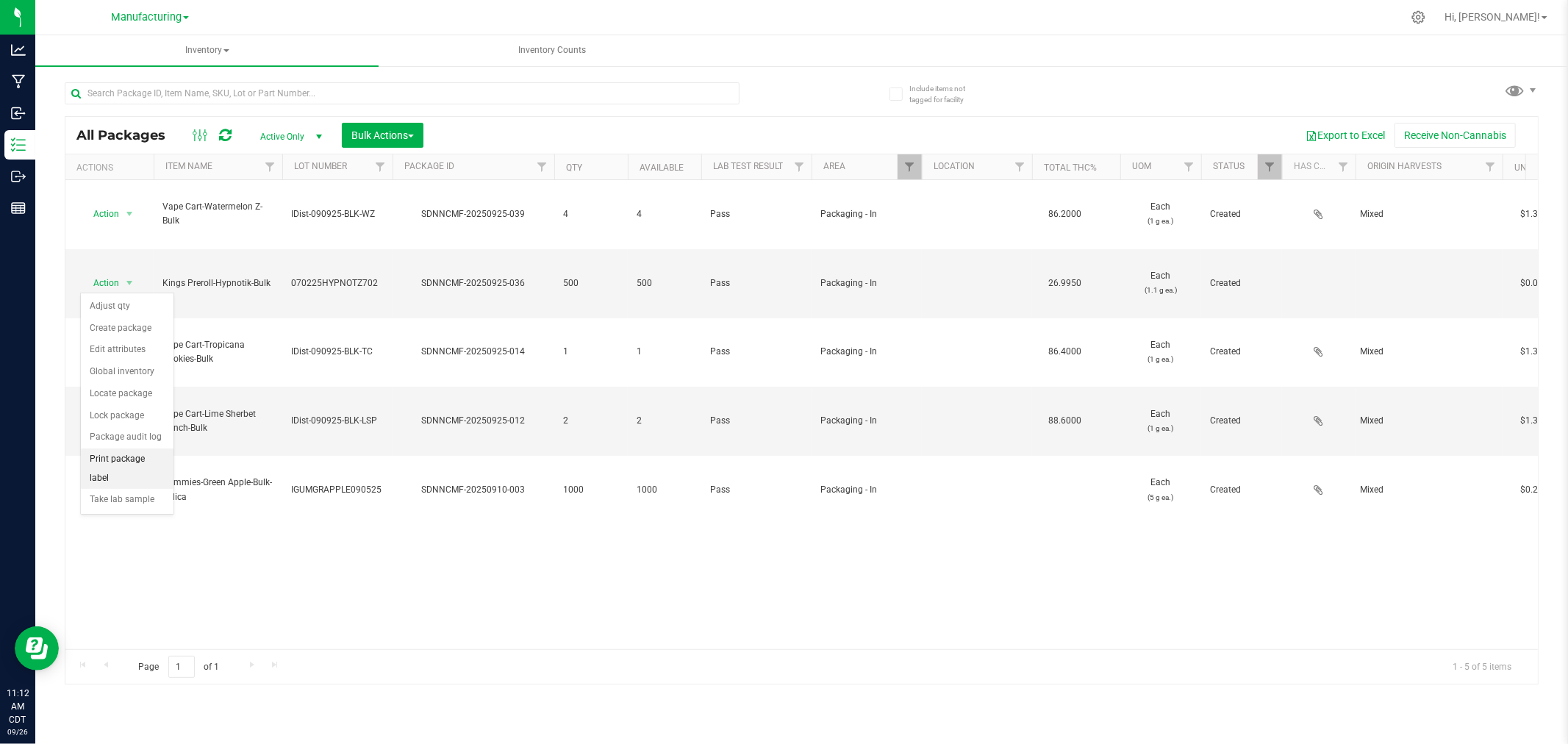
click at [130, 478] on li "Print package label" at bounding box center [128, 469] width 93 height 41
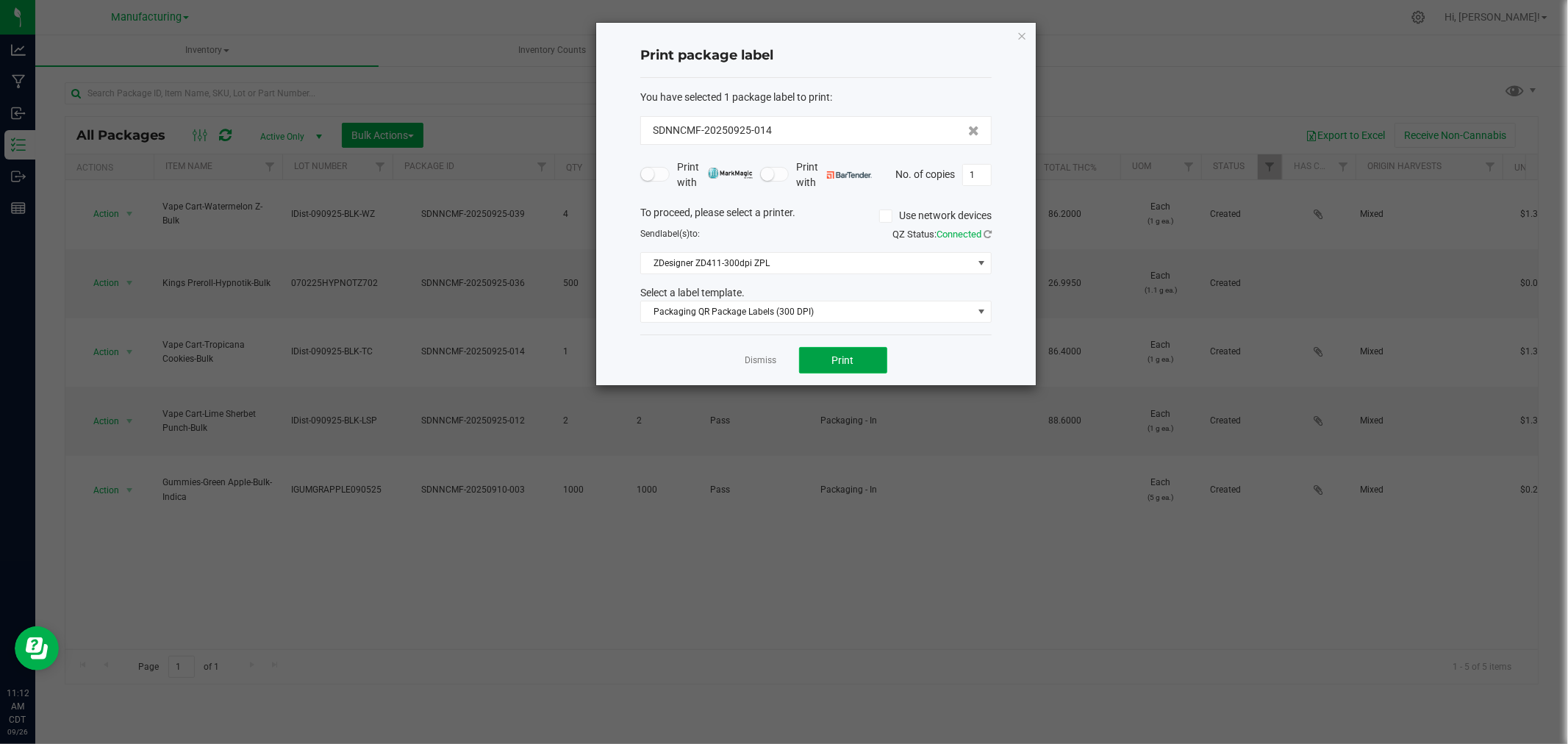
click at [804, 356] on button "Print" at bounding box center [842, 359] width 88 height 26
click at [755, 361] on link "Dismiss" at bounding box center [761, 360] width 32 height 13
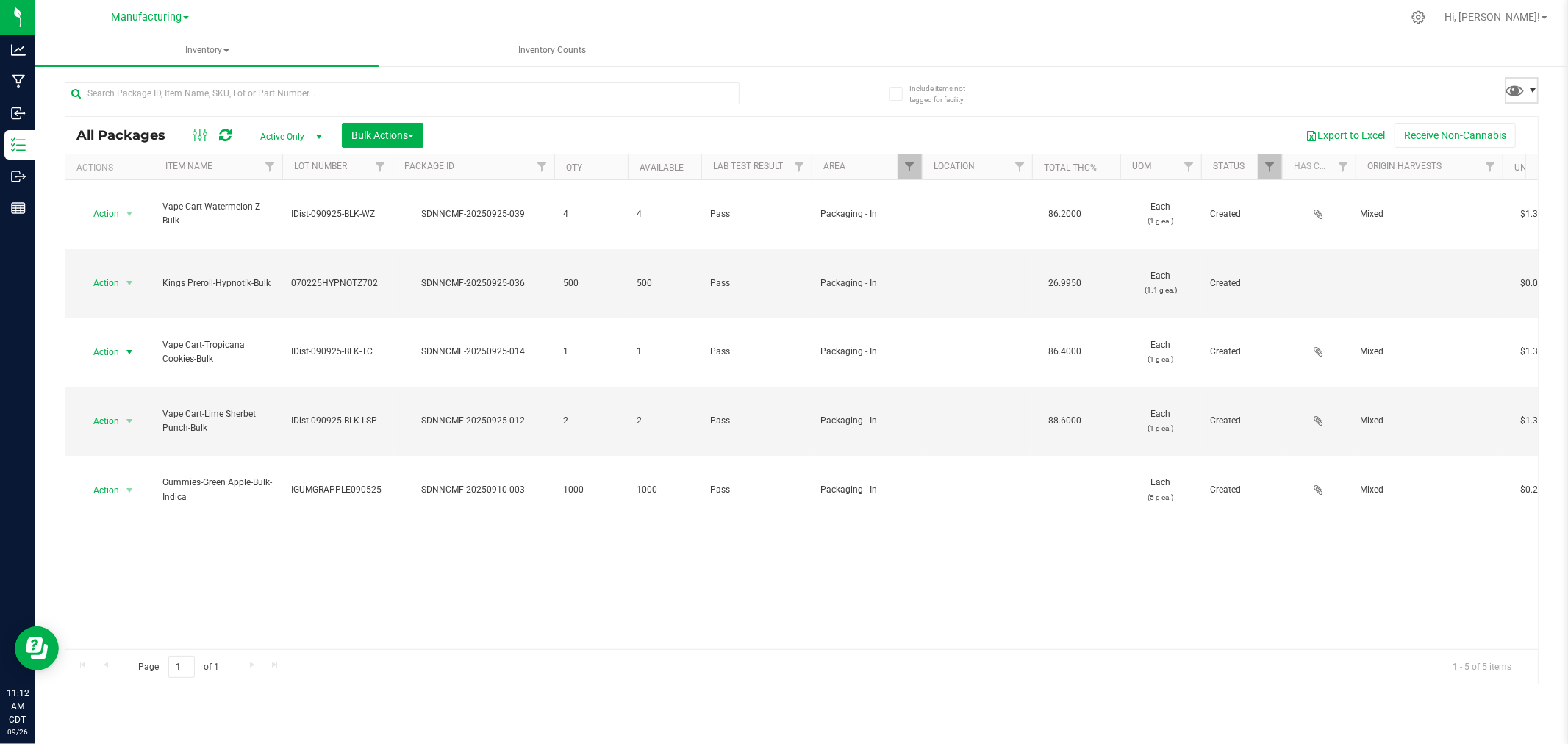
click at [1530, 89] on span at bounding box center [1533, 91] width 12 height 12
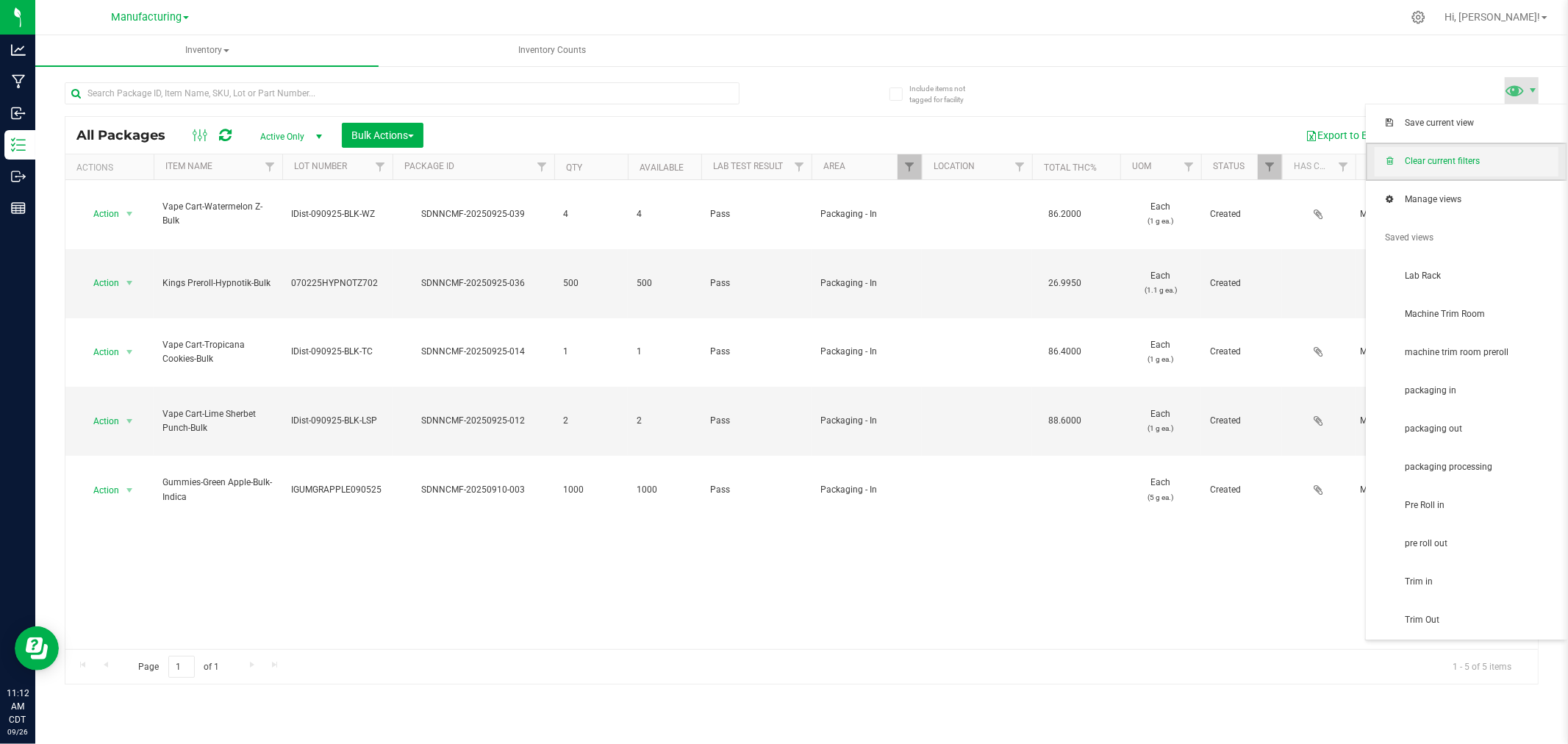
click at [1525, 167] on span "Clear current filters" at bounding box center [1481, 161] width 153 height 13
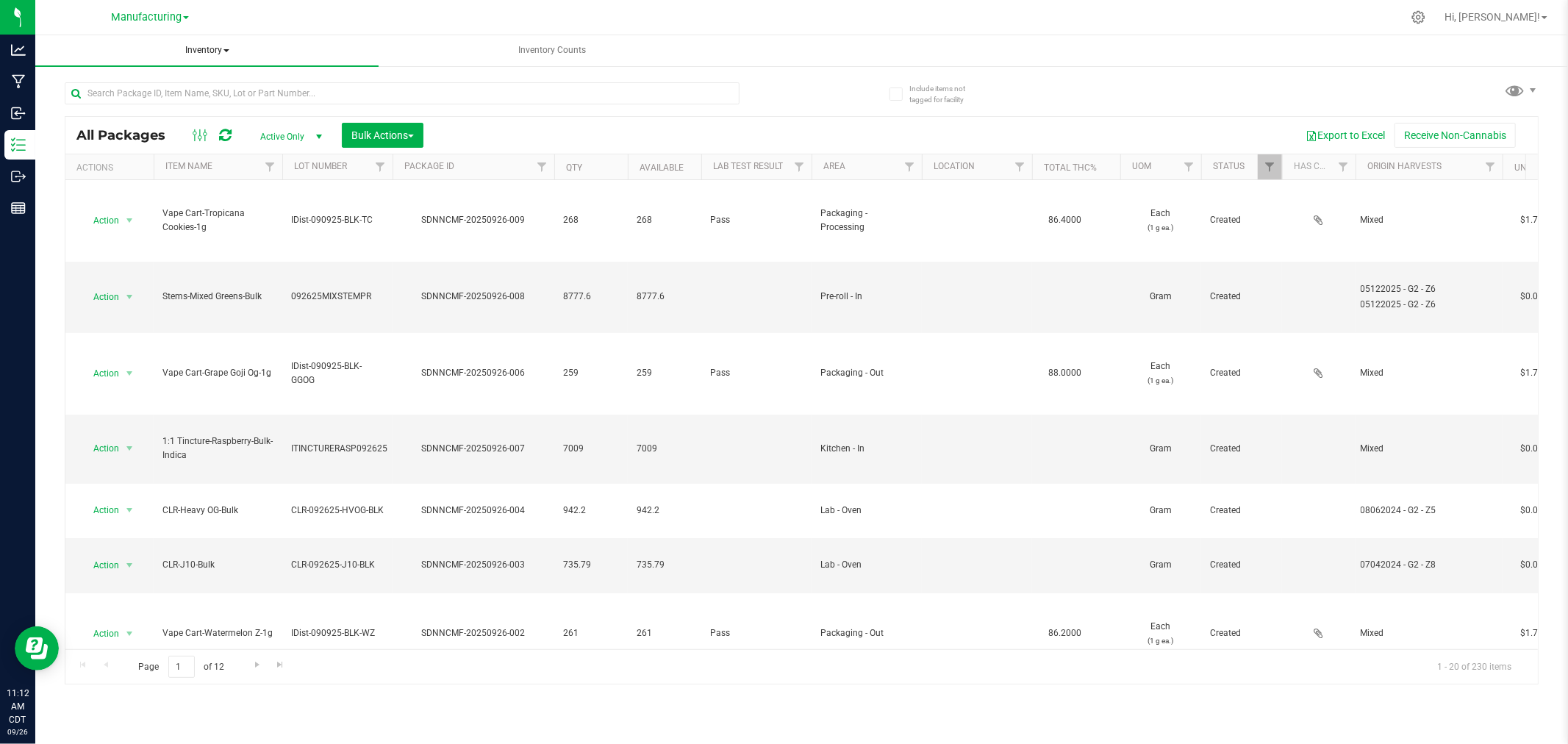
click at [208, 45] on span "Inventory" at bounding box center [207, 51] width 343 height 31
click at [206, 112] on li "All inventory" at bounding box center [207, 105] width 343 height 17
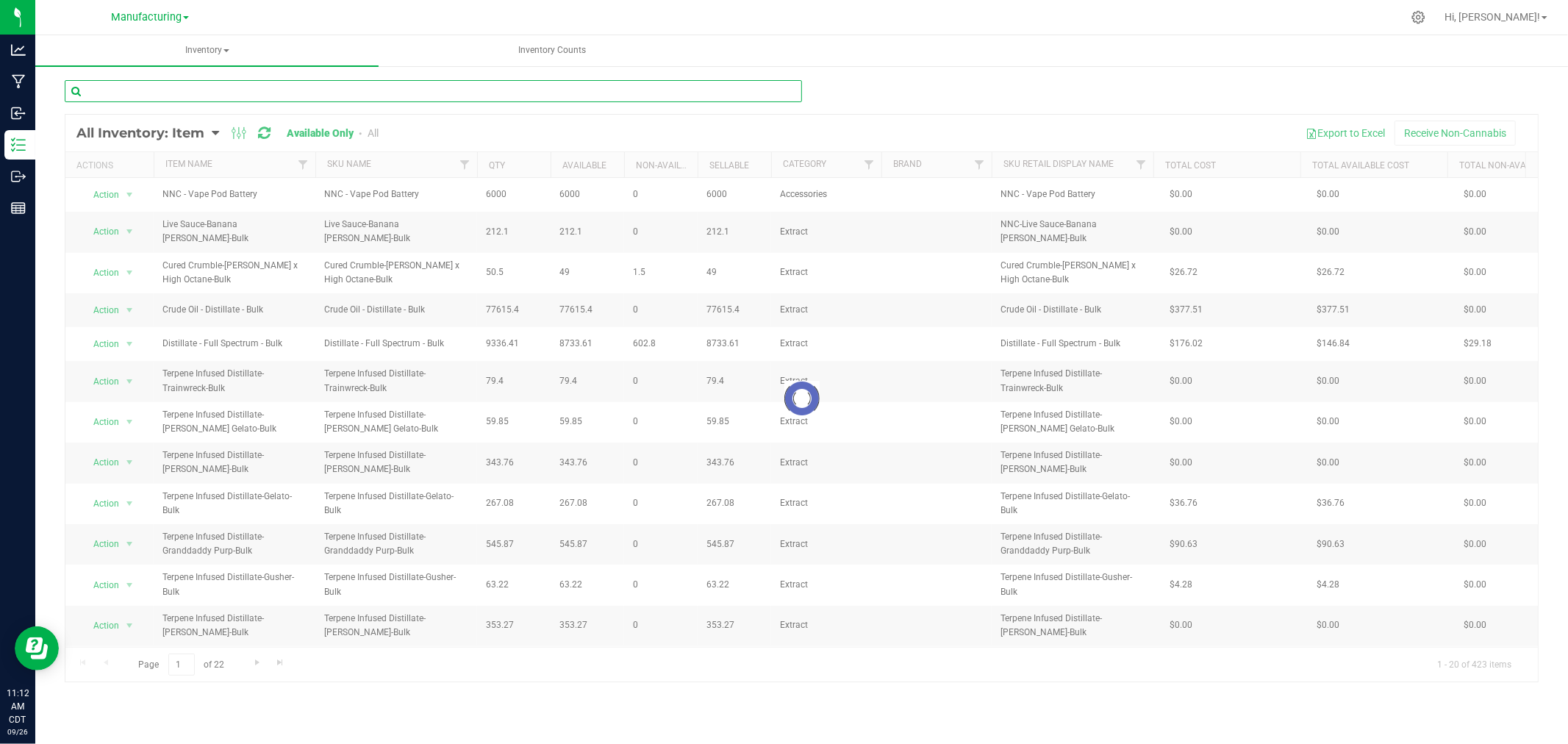
click at [251, 87] on input "text" at bounding box center [433, 91] width 737 height 22
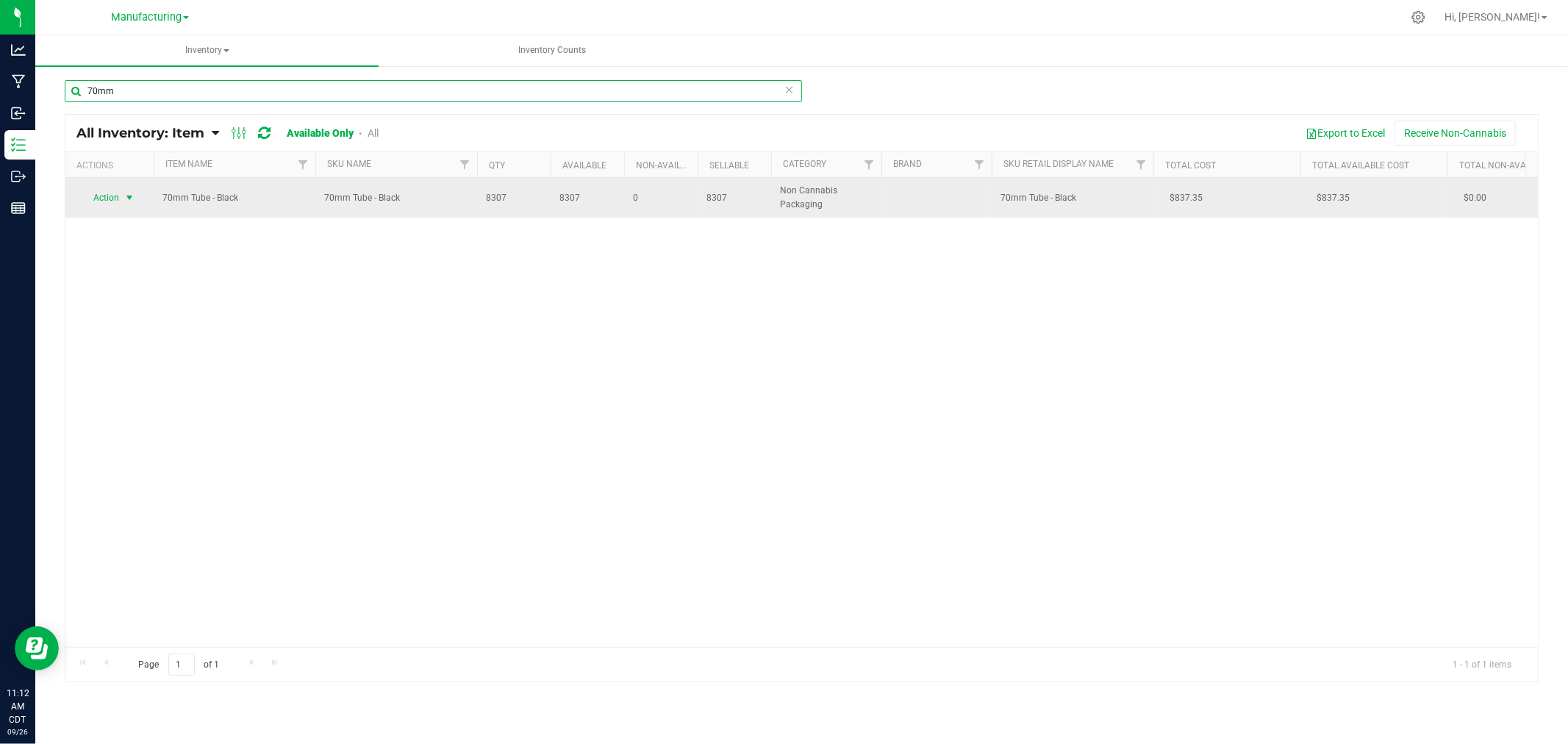
type input "70mm"
click at [107, 188] on span "Action" at bounding box center [100, 197] width 40 height 20
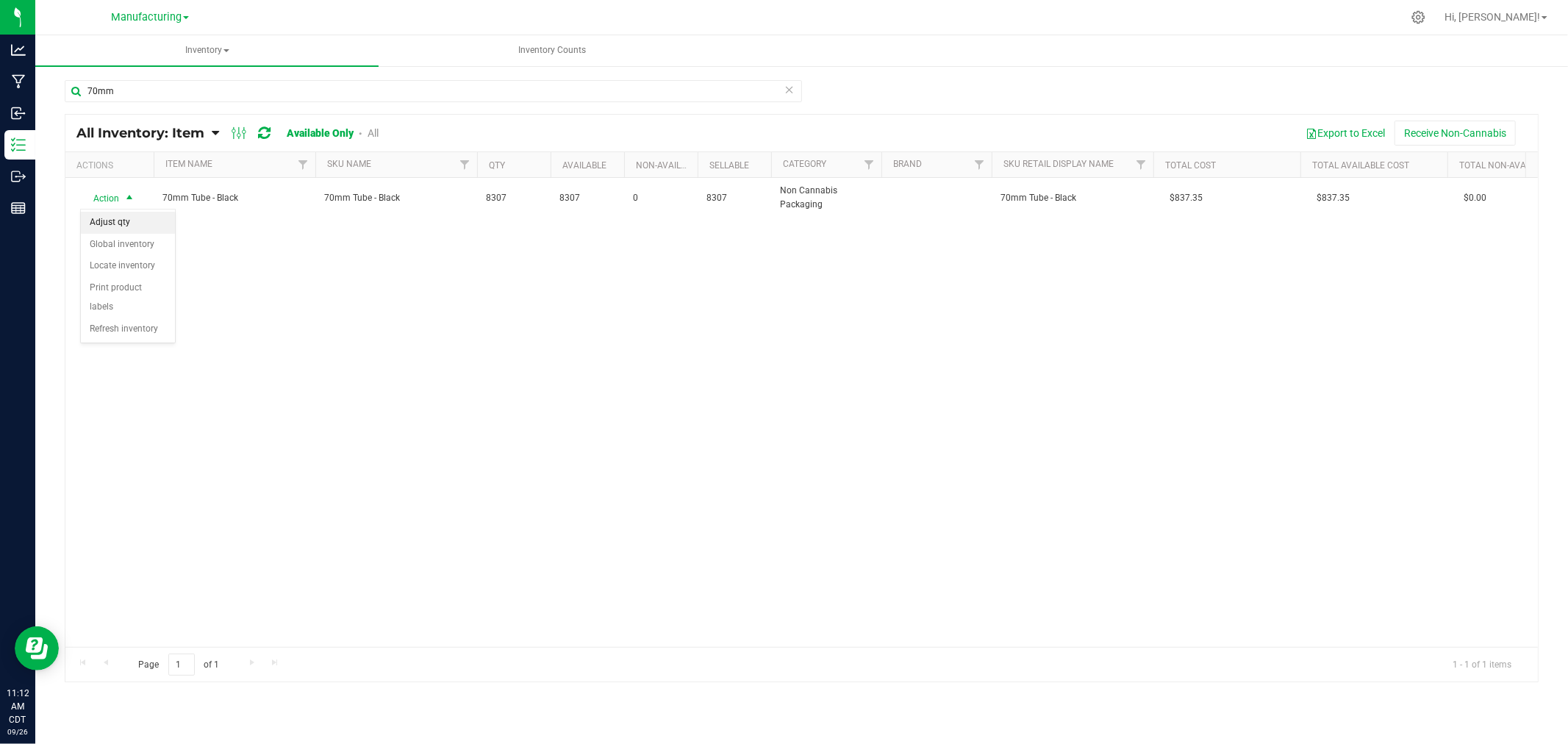
click at [115, 216] on li "Adjust qty" at bounding box center [128, 222] width 94 height 22
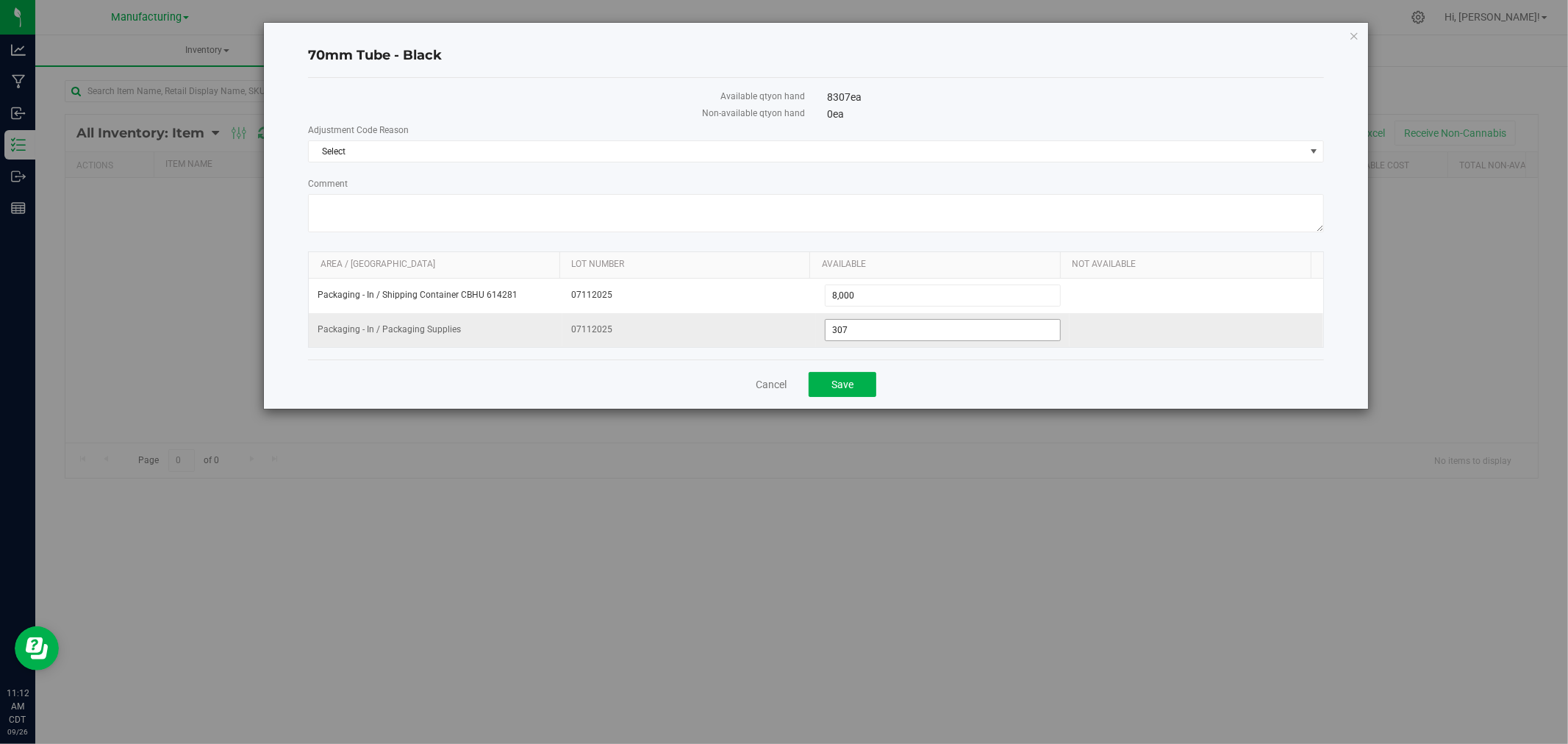
click at [927, 331] on input "307" at bounding box center [943, 329] width 235 height 20
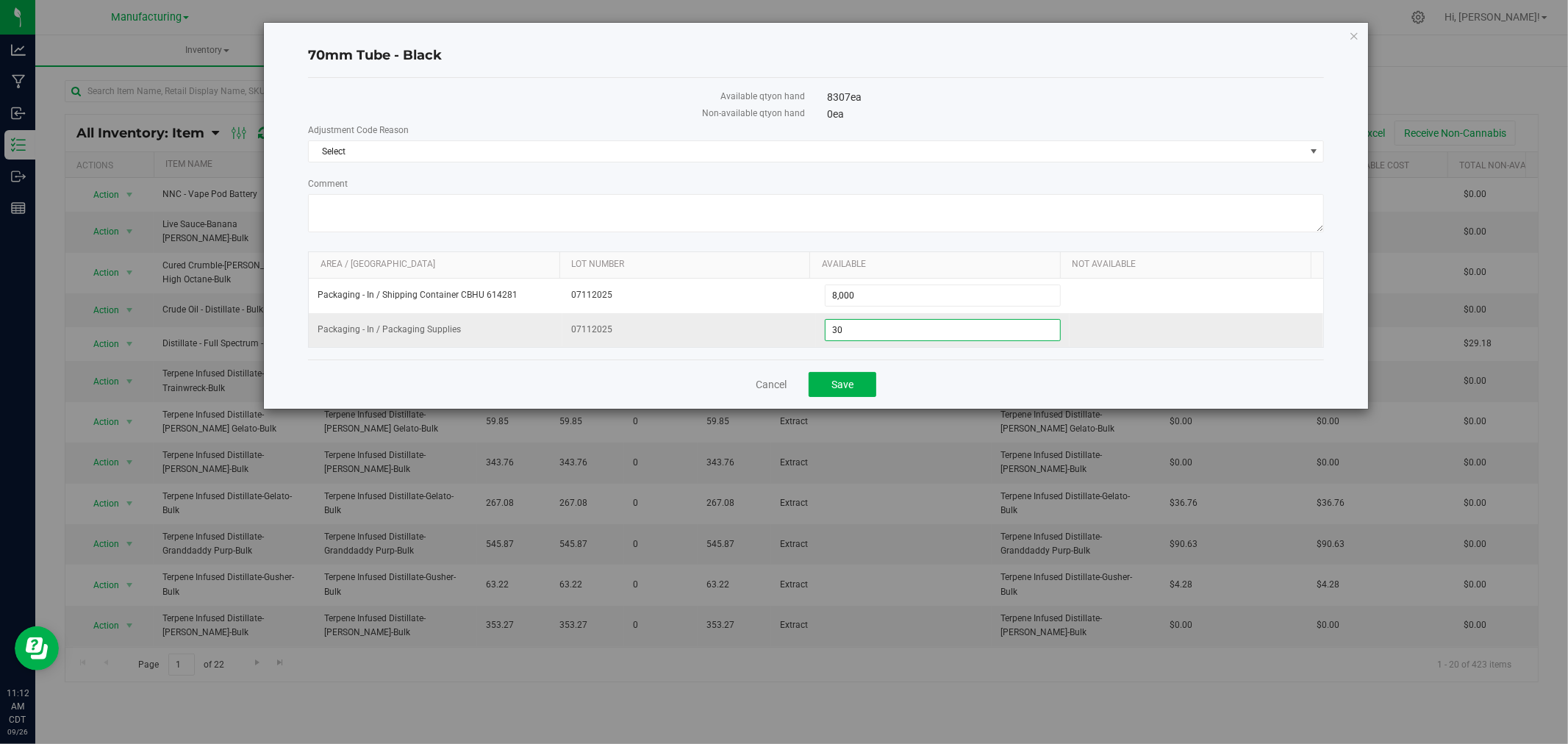
type input "306"
click at [851, 389] on span "Save" at bounding box center [842, 385] width 22 height 12
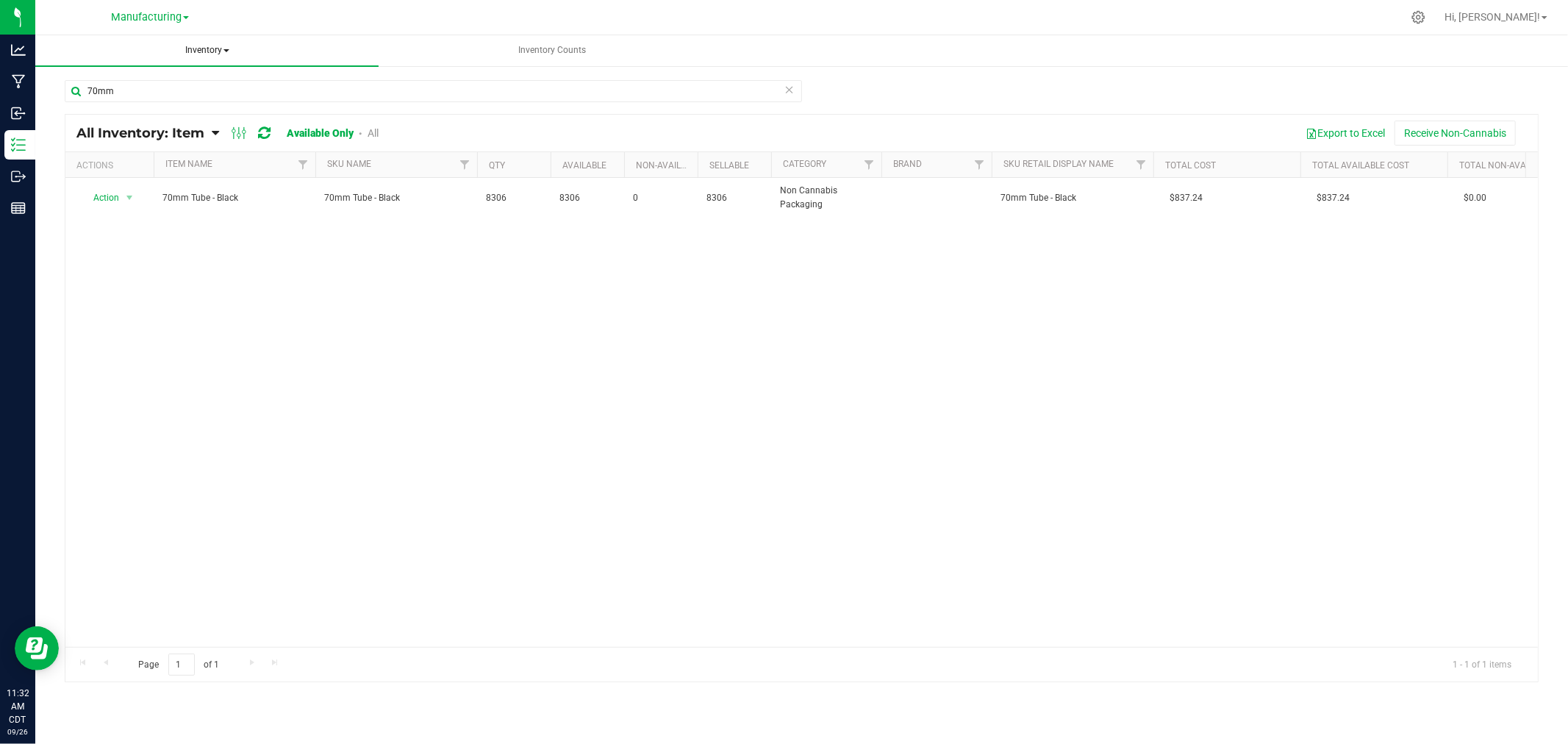
click at [209, 52] on span "Inventory" at bounding box center [207, 51] width 343 height 31
click at [126, 88] on span "All packages" at bounding box center [105, 87] width 100 height 13
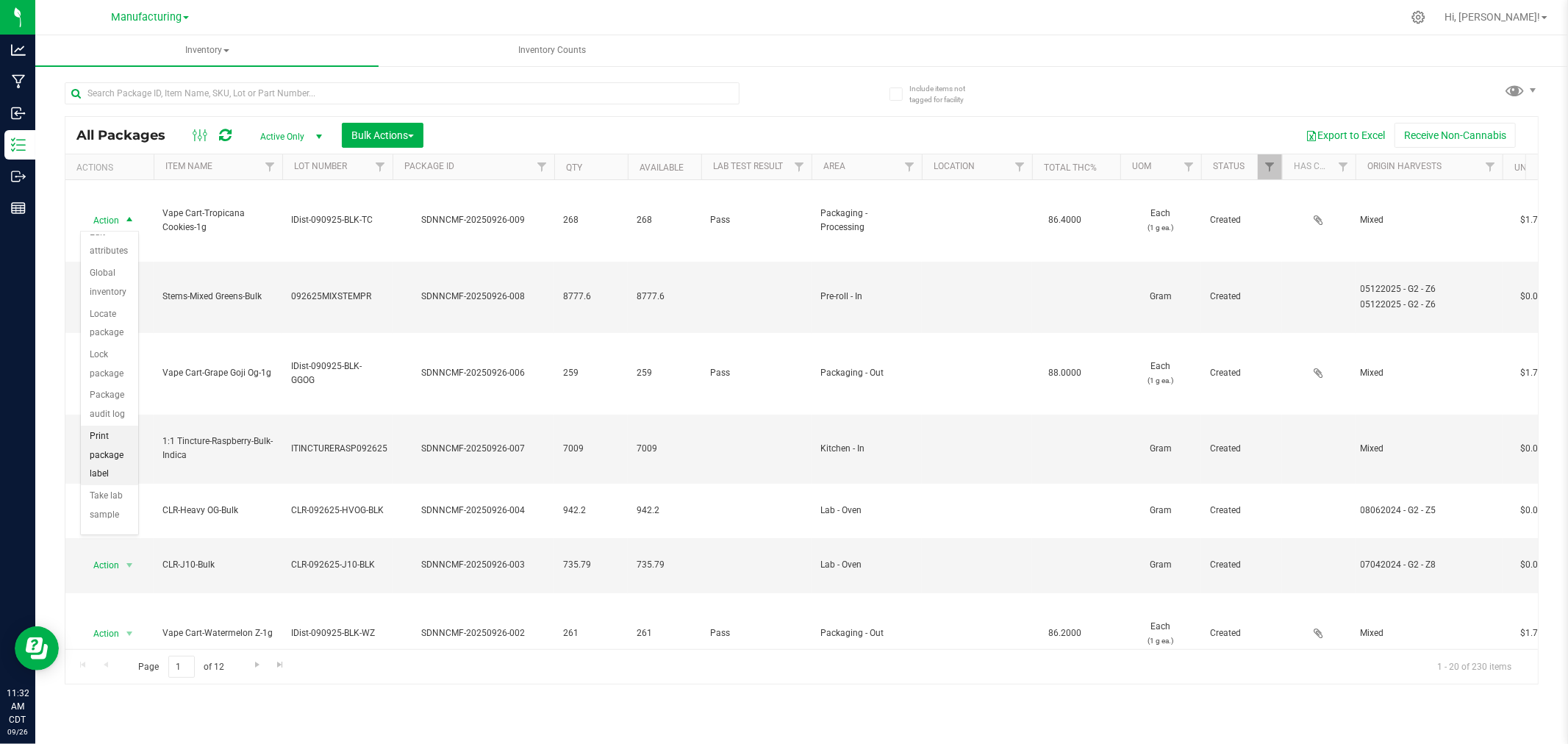
scroll to position [103, 0]
click at [91, 451] on li "Print package label" at bounding box center [109, 447] width 57 height 60
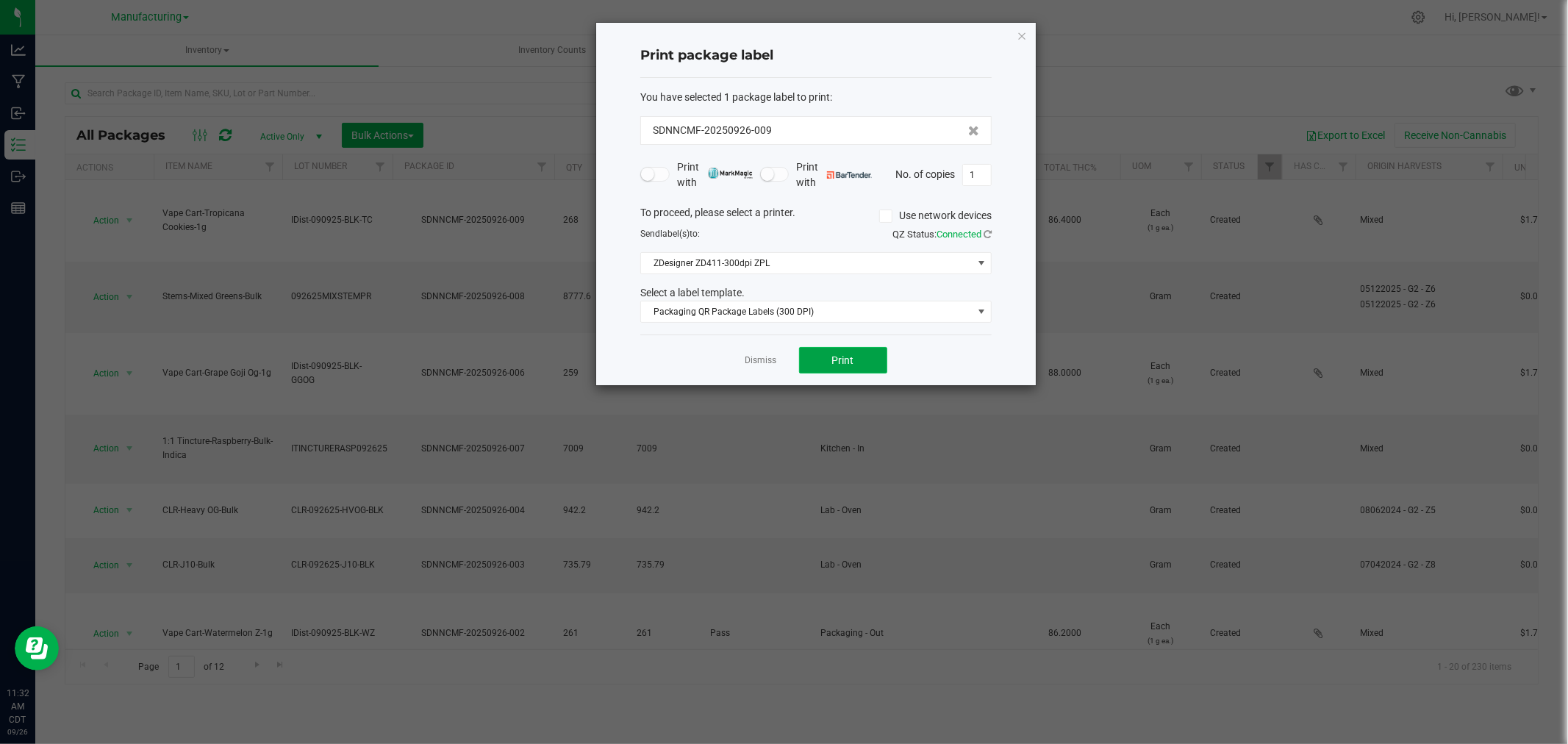
click at [833, 362] on span "Print" at bounding box center [843, 360] width 22 height 12
click at [1297, 72] on ngb-modal-window "Print package label You have selected 1 package label to print : SDNNCMF-202509…" at bounding box center [789, 372] width 1580 height 744
click at [765, 362] on link "Dismiss" at bounding box center [761, 360] width 32 height 13
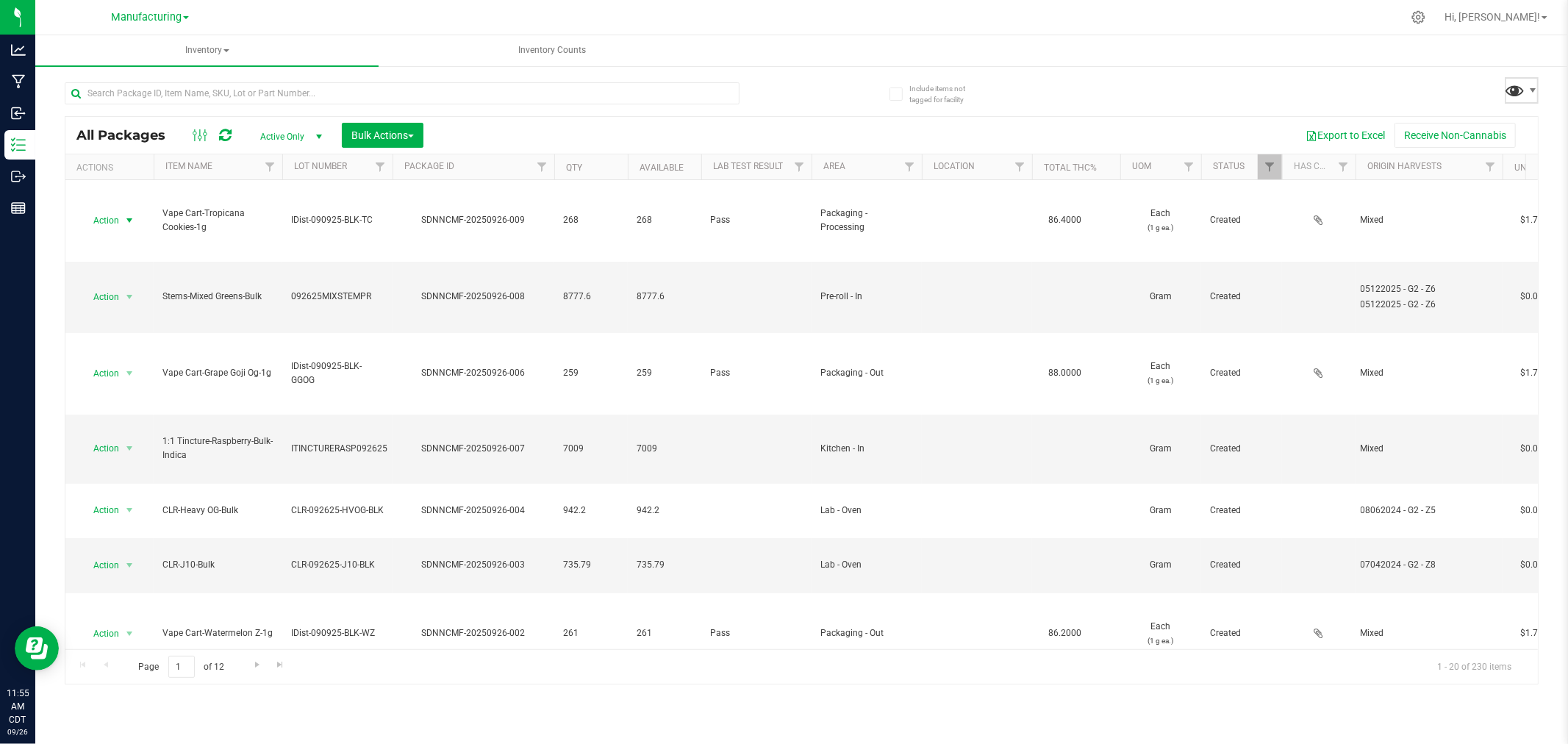
click at [1521, 91] on span at bounding box center [1516, 90] width 21 height 21
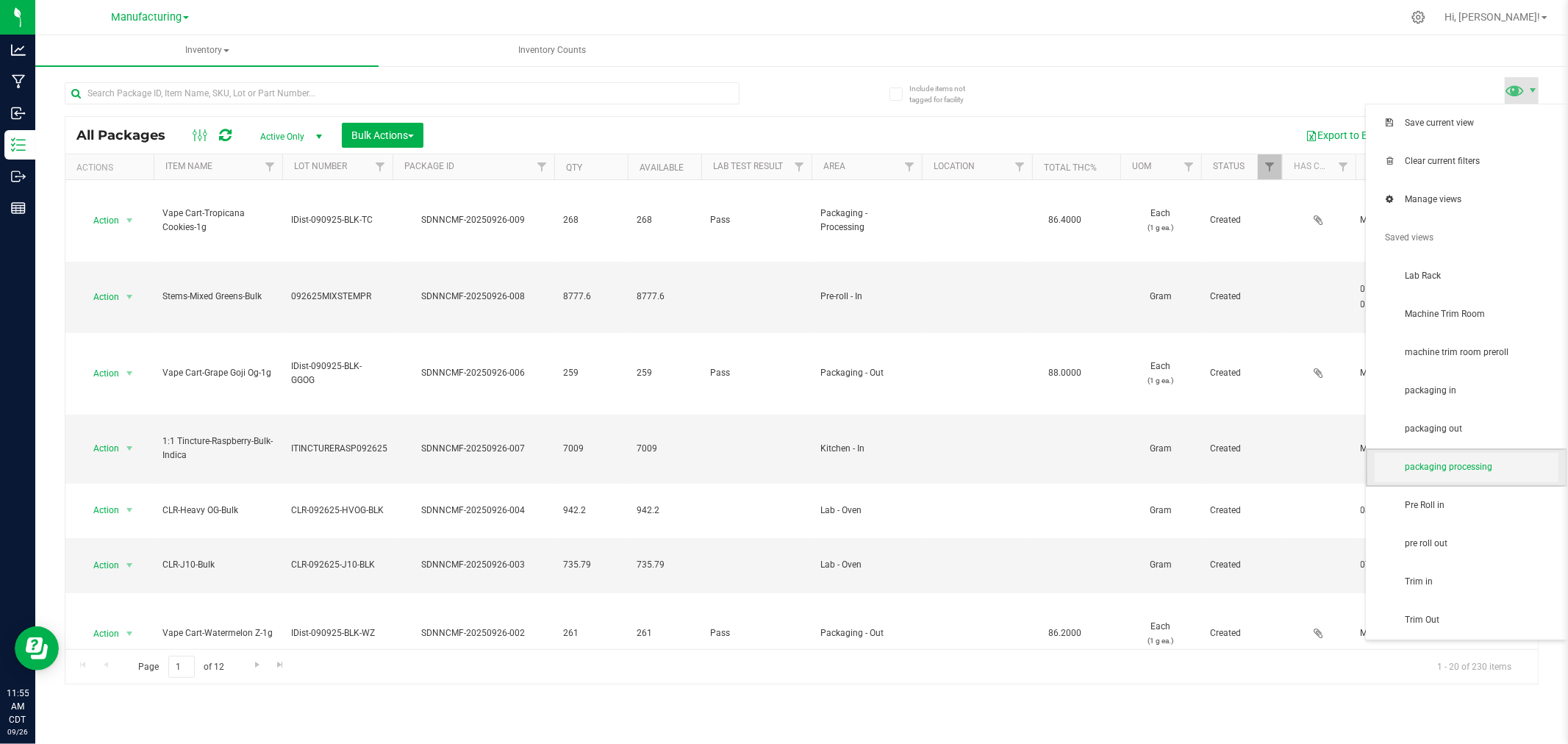
click at [1483, 475] on span "packaging processing" at bounding box center [1467, 468] width 184 height 29
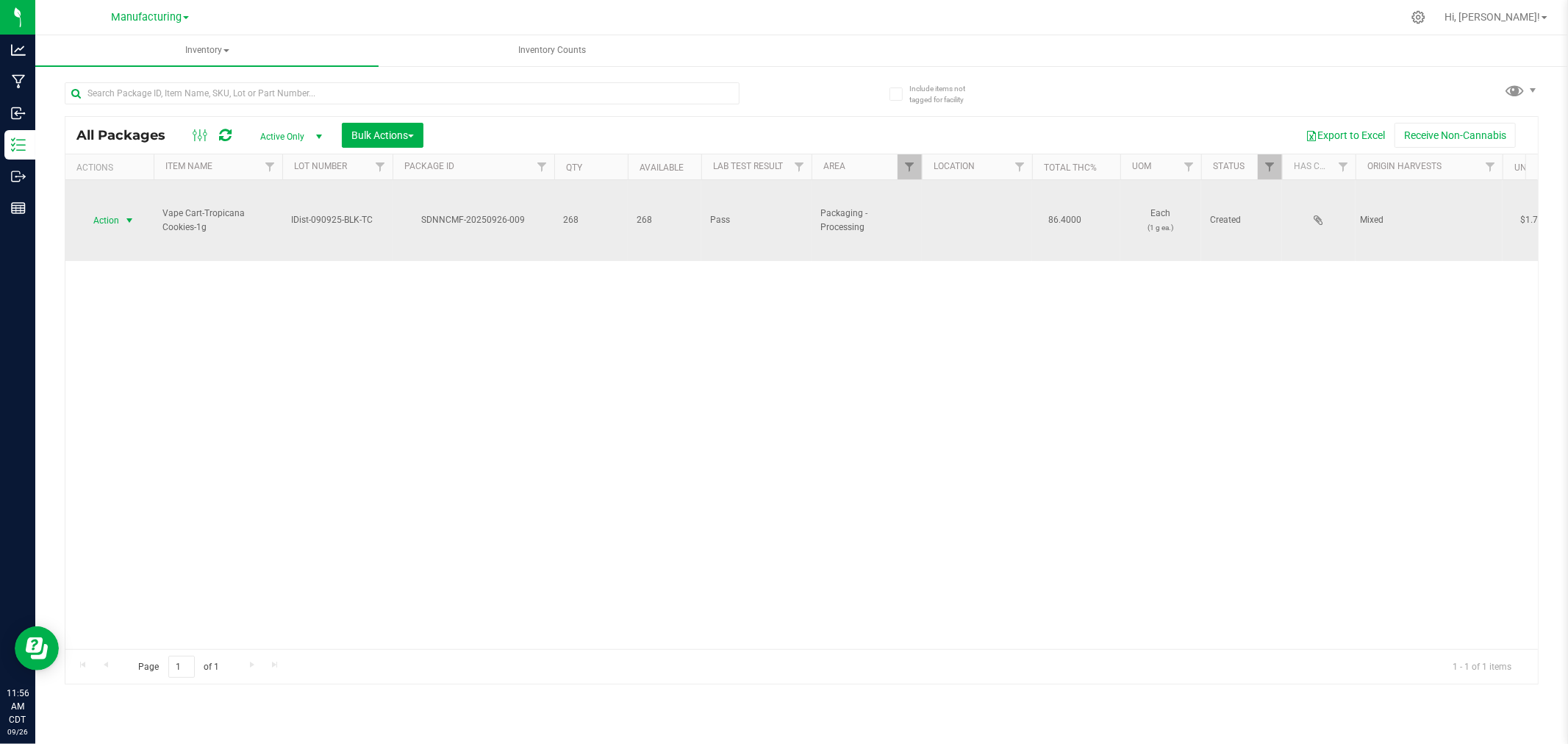
click at [100, 218] on span "Action" at bounding box center [100, 220] width 40 height 20
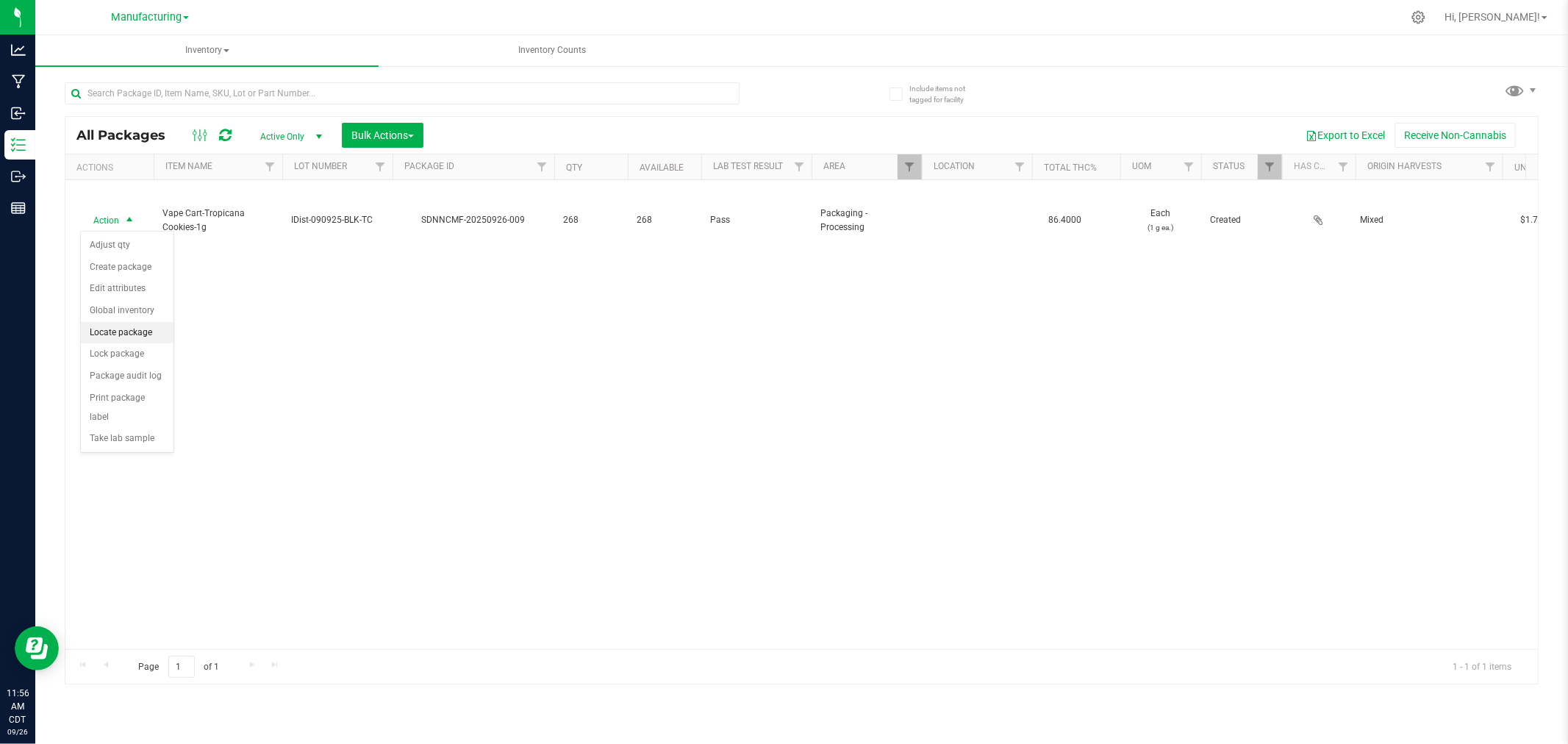
click at [132, 334] on li "Locate package" at bounding box center [128, 332] width 93 height 22
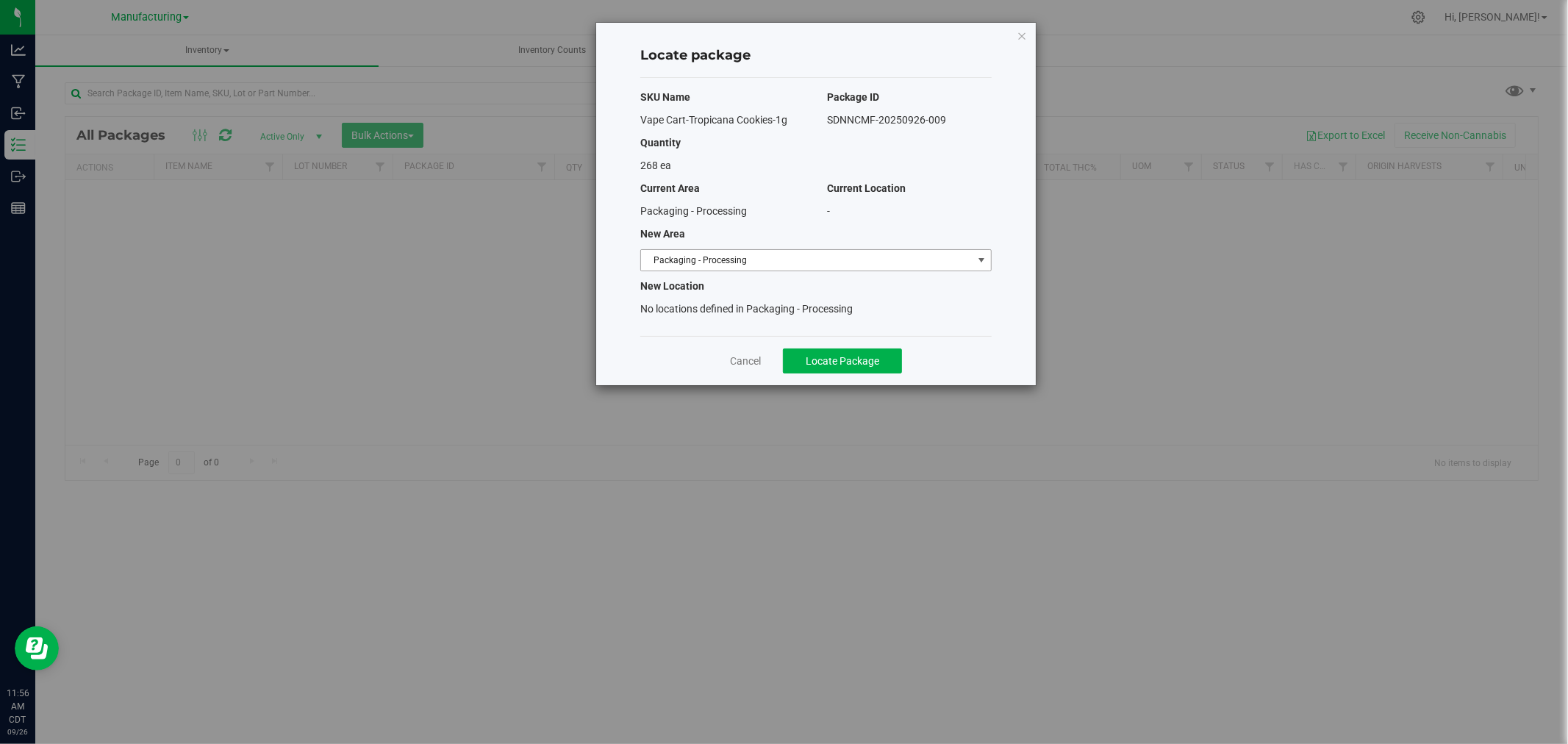
click at [802, 252] on span "Packaging - Processing" at bounding box center [807, 260] width 331 height 20
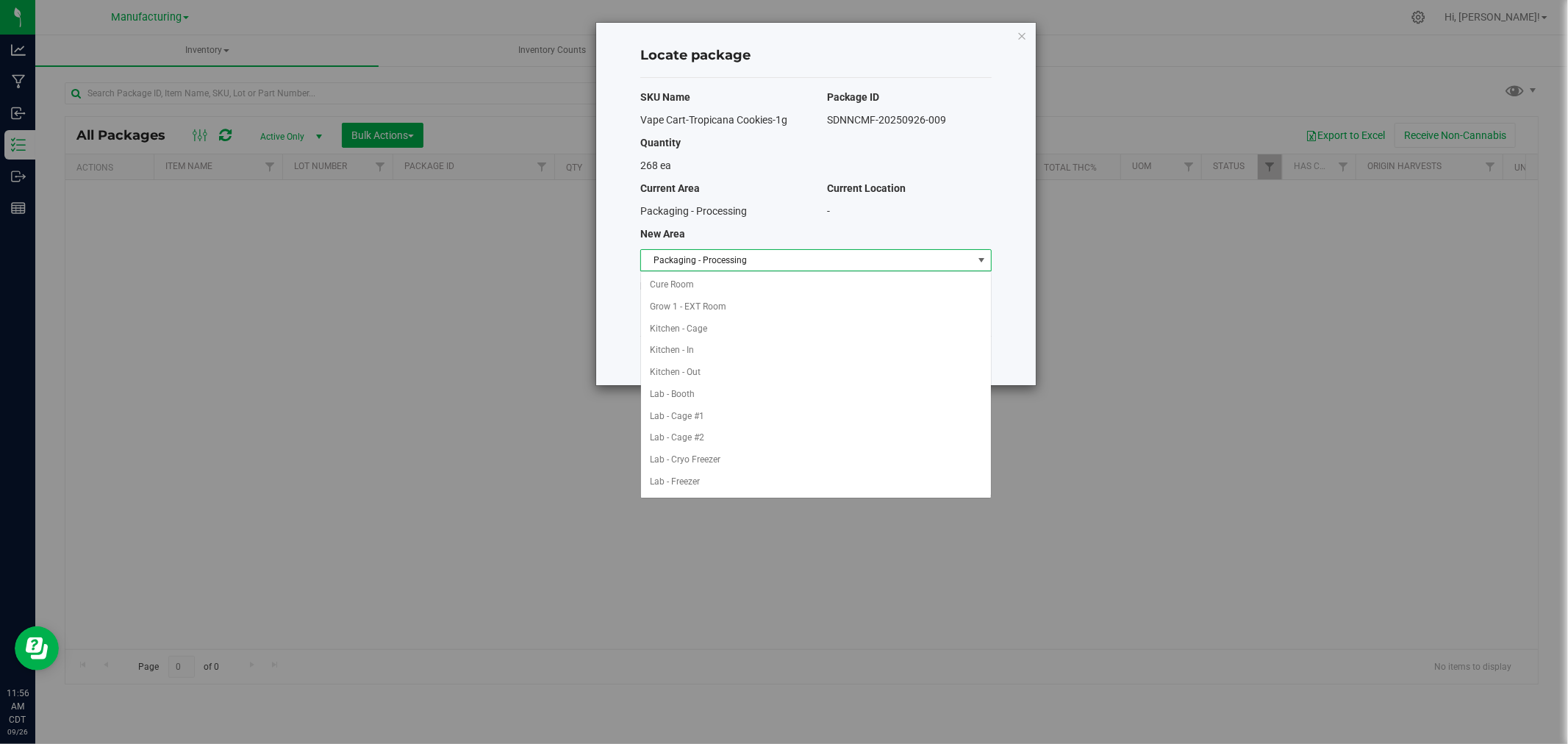
scroll to position [241, 0]
click at [721, 469] on li "Packaging - Out" at bounding box center [816, 460] width 350 height 22
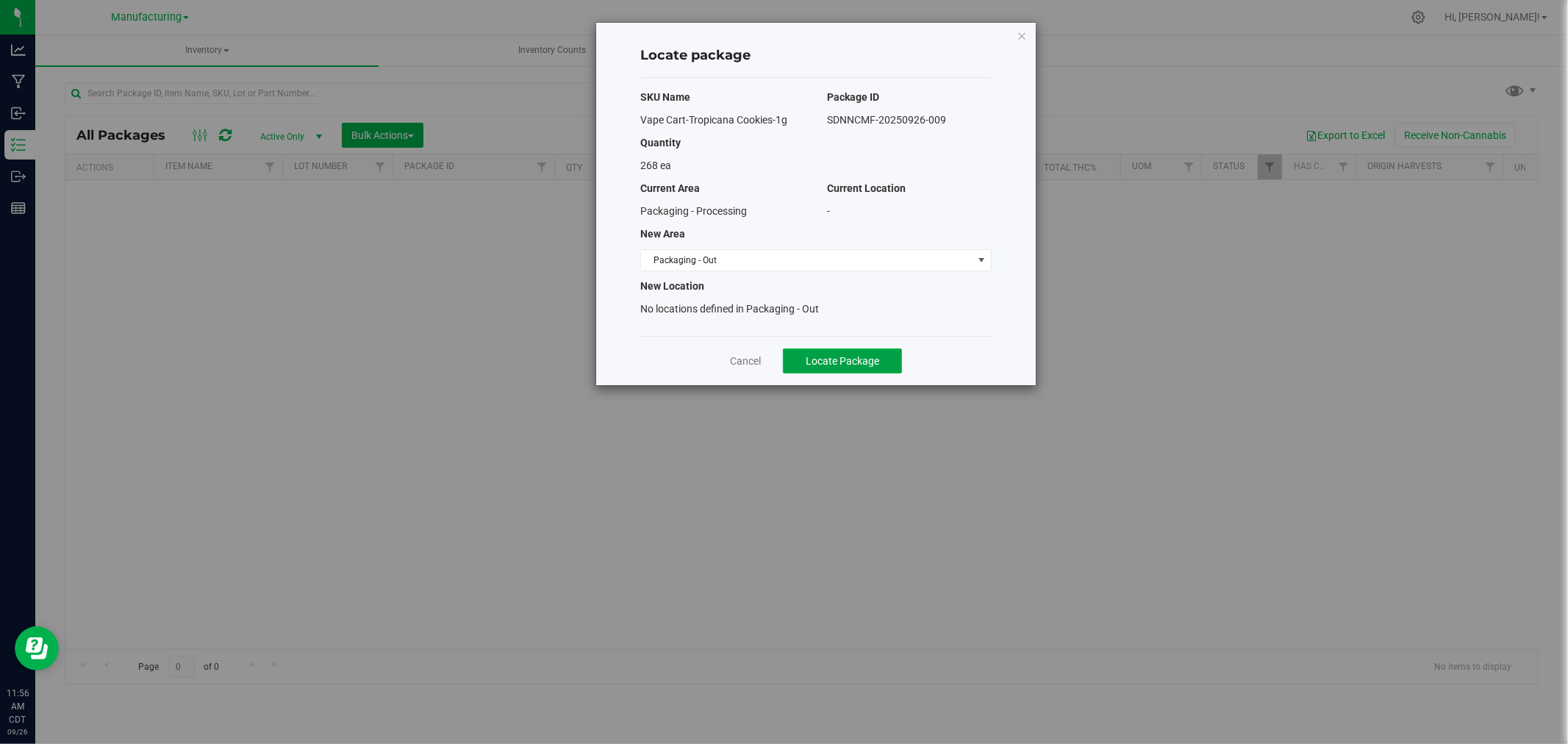
click at [843, 364] on span "Locate Package" at bounding box center [842, 361] width 73 height 12
